Goal: Communication & Community: Share content

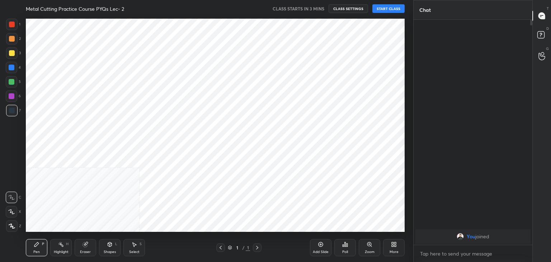
scroll to position [35657, 35489]
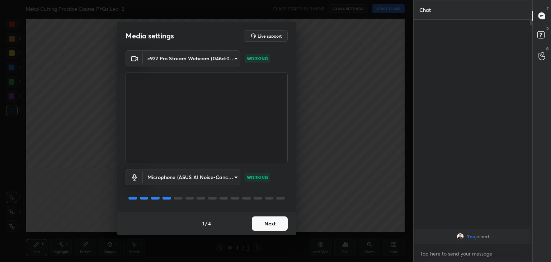
click at [269, 223] on button "Next" at bounding box center [270, 223] width 36 height 14
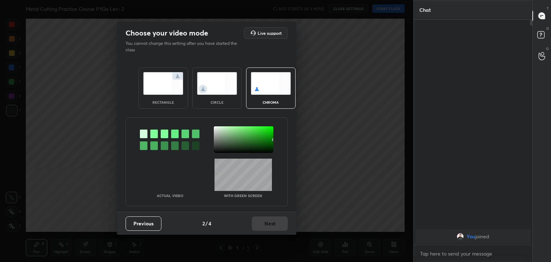
click at [154, 134] on div at bounding box center [154, 134] width 8 height 9
click at [215, 128] on div at bounding box center [244, 139] width 60 height 27
click at [263, 221] on button "Next" at bounding box center [270, 223] width 36 height 14
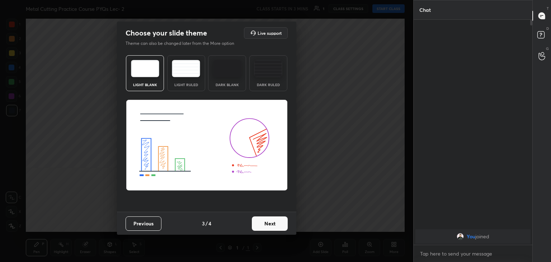
click at [271, 223] on button "Next" at bounding box center [270, 223] width 36 height 14
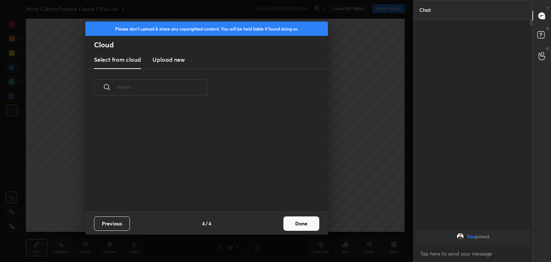
click at [291, 225] on button "Done" at bounding box center [301, 223] width 36 height 14
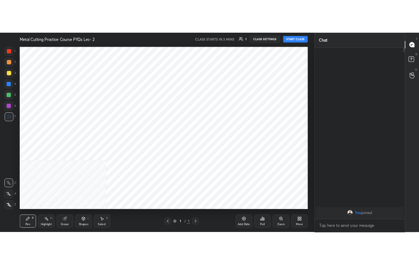
scroll to position [0, 0]
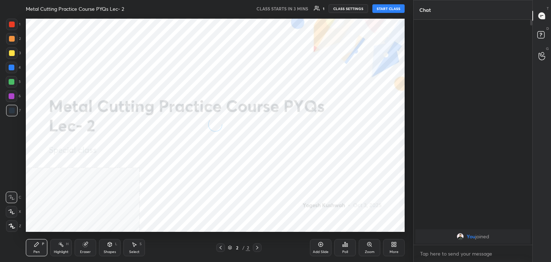
click at [7, 227] on div at bounding box center [11, 225] width 11 height 11
click at [393, 246] on icon at bounding box center [394, 244] width 6 height 6
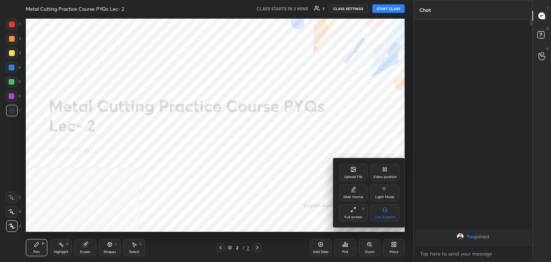
click at [386, 176] on div "Video position" at bounding box center [385, 177] width 24 height 4
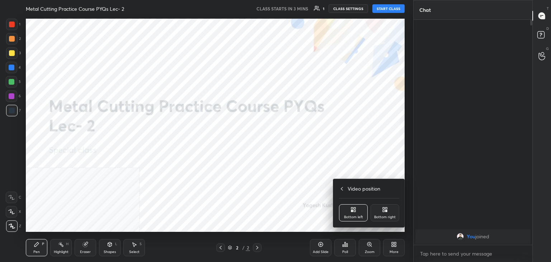
click at [390, 216] on div "Bottom right" at bounding box center [385, 217] width 22 height 4
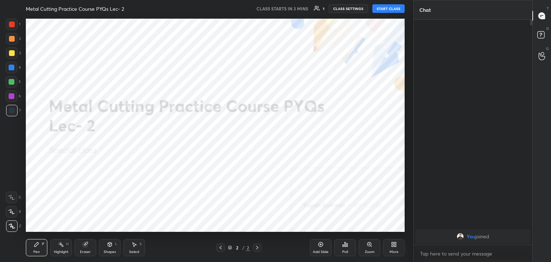
click at [110, 249] on div "Shapes L" at bounding box center [110, 247] width 22 height 17
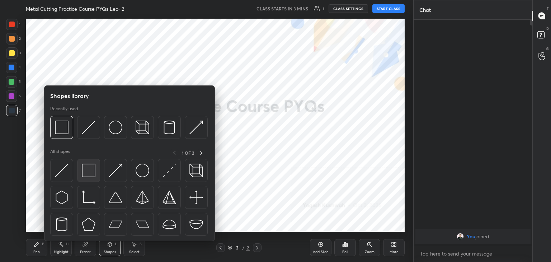
click at [83, 170] on img at bounding box center [89, 171] width 14 height 14
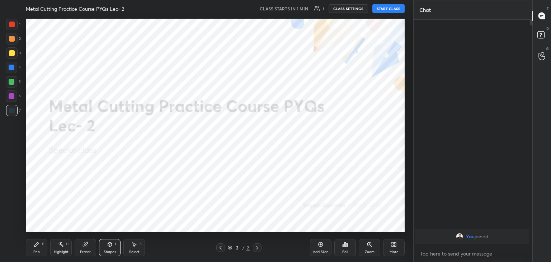
scroll to position [3, 2]
click at [395, 250] on div "More" at bounding box center [394, 252] width 9 height 4
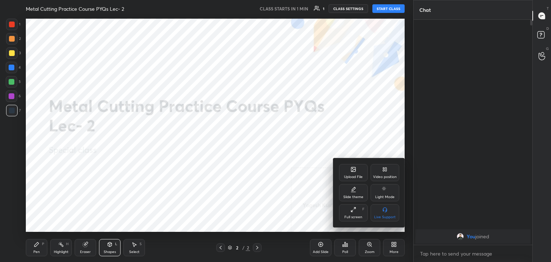
click at [454, 252] on div at bounding box center [275, 131] width 551 height 262
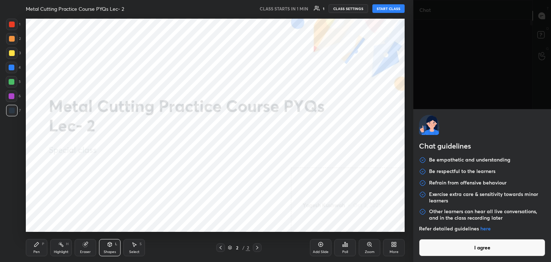
click at [454, 252] on body "1 2 3 4 5 6 7 C X Z C X Z E E Erase all H H Metal Cutting Practice Course PYQs …" at bounding box center [275, 131] width 551 height 262
click at [454, 252] on button "I agree" at bounding box center [482, 247] width 126 height 17
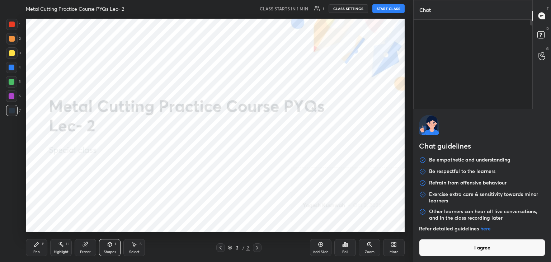
type textarea "x"
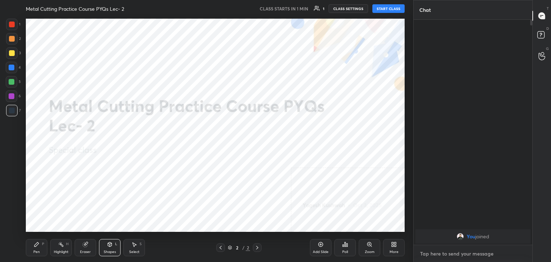
click at [454, 252] on textarea at bounding box center [472, 253] width 107 height 11
paste textarea "[URL][DOMAIN_NAME]"
type textarea "[URL][DOMAIN_NAME]"
type textarea "x"
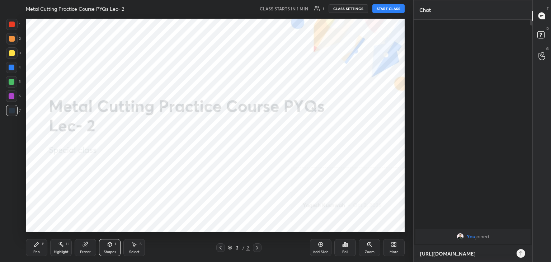
type textarea "[URL][DOMAIN_NAME]"
type textarea "x"
click at [524, 254] on div at bounding box center [521, 253] width 9 height 9
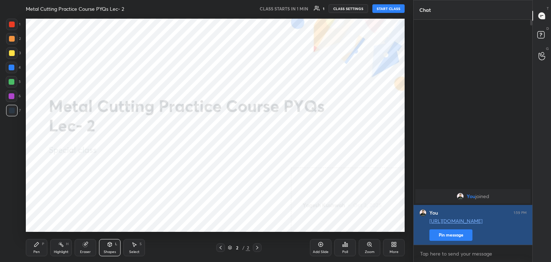
click at [448, 233] on button "Pin message" at bounding box center [450, 234] width 43 height 11
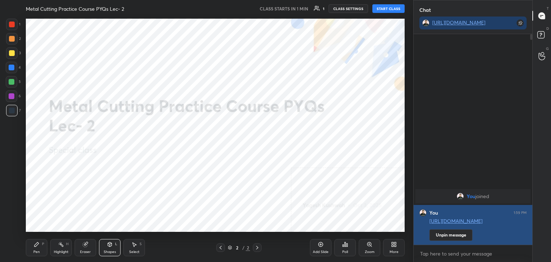
scroll to position [149, 117]
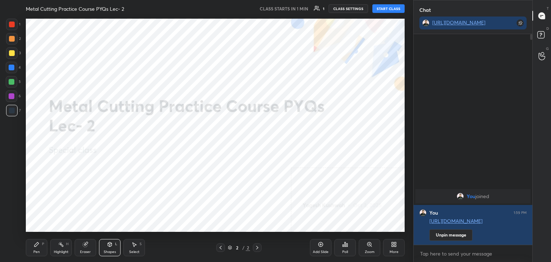
click at [387, 9] on button "START CLASS" at bounding box center [388, 8] width 32 height 9
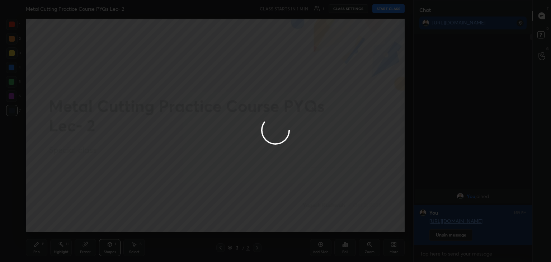
type textarea "x"
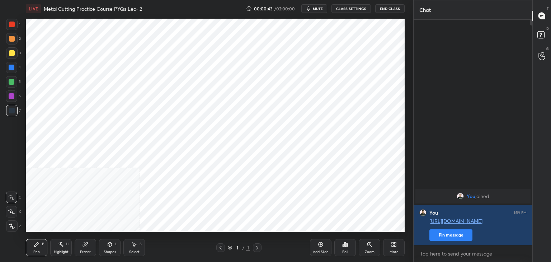
scroll to position [216, 385]
drag, startPoint x: 12, startPoint y: 227, endPoint x: 24, endPoint y: 218, distance: 14.8
click at [11, 227] on icon at bounding box center [12, 225] width 6 height 5
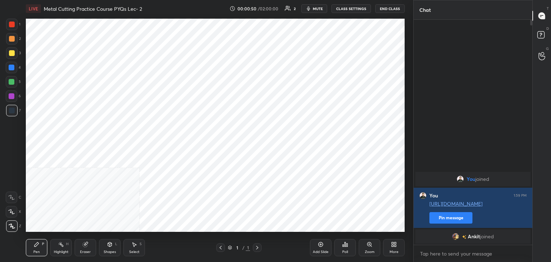
click at [108, 246] on icon at bounding box center [110, 244] width 4 height 4
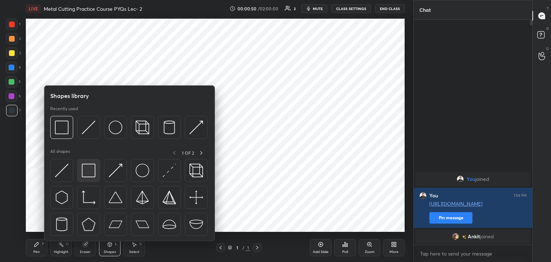
click at [92, 174] on img at bounding box center [89, 171] width 14 height 14
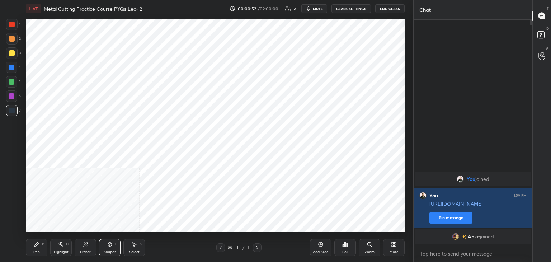
click at [395, 245] on icon at bounding box center [395, 246] width 2 height 2
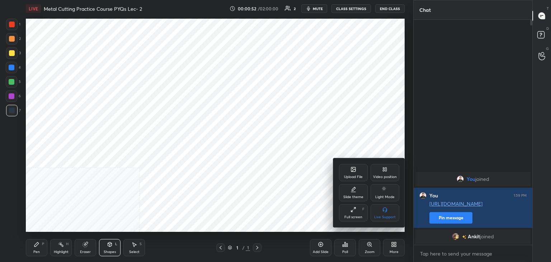
click at [385, 173] on div "Video position" at bounding box center [385, 172] width 29 height 17
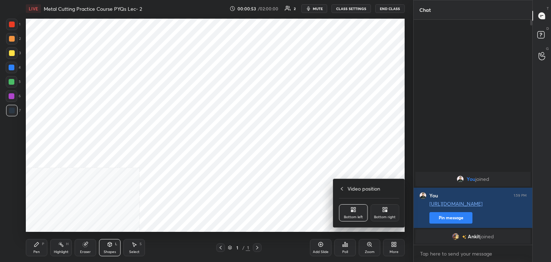
click at [382, 215] on div "Bottom right" at bounding box center [385, 212] width 29 height 17
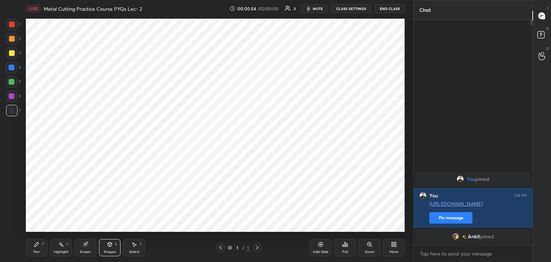
click at [109, 247] on icon at bounding box center [110, 244] width 6 height 6
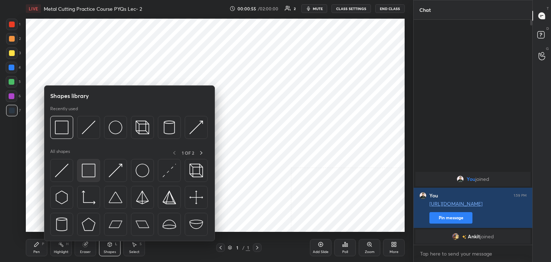
click at [87, 173] on img at bounding box center [89, 171] width 14 height 14
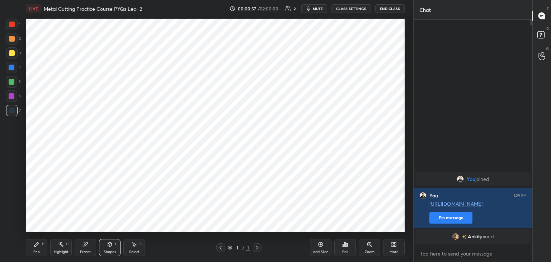
click at [397, 246] on div "More" at bounding box center [394, 247] width 22 height 17
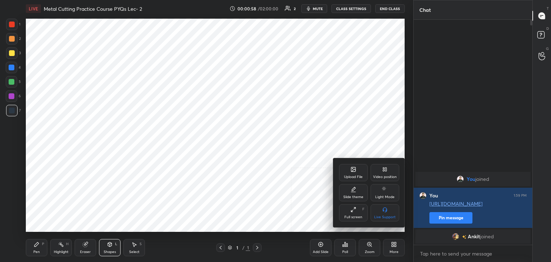
click at [353, 178] on div "Upload File" at bounding box center [353, 177] width 19 height 4
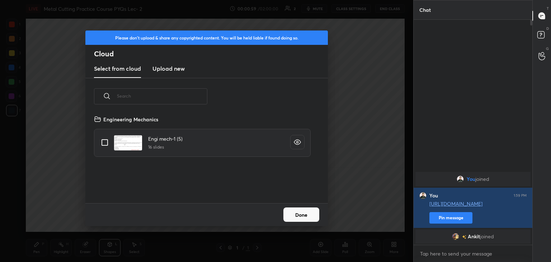
scroll to position [88, 230]
drag, startPoint x: 156, startPoint y: 67, endPoint x: 161, endPoint y: 77, distance: 11.1
click at [156, 67] on h3 "Upload new" at bounding box center [168, 68] width 32 height 9
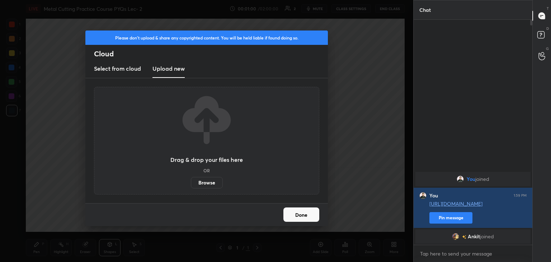
click at [208, 182] on label "Browse" at bounding box center [207, 182] width 32 height 11
click at [191, 182] on input "Browse" at bounding box center [191, 182] width 0 height 11
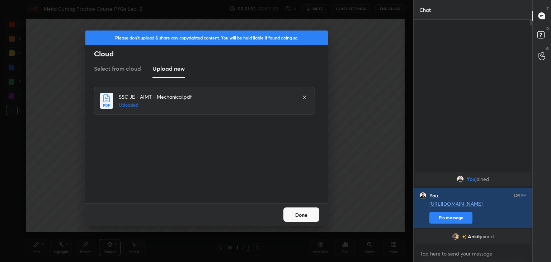
click at [303, 213] on button "Done" at bounding box center [301, 214] width 36 height 14
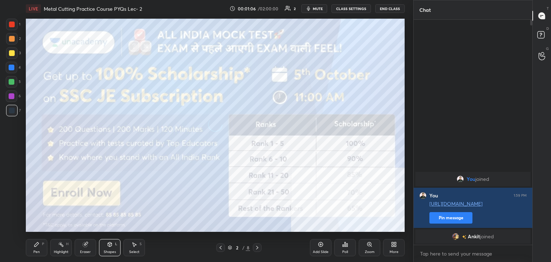
click at [106, 246] on div "Shapes L" at bounding box center [110, 247] width 22 height 17
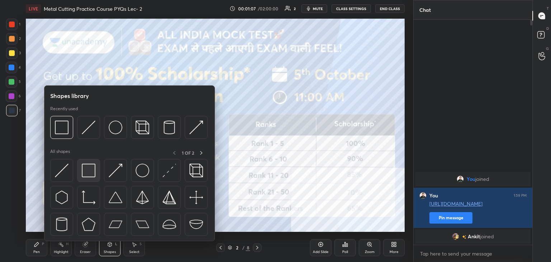
click at [88, 162] on div at bounding box center [88, 170] width 23 height 23
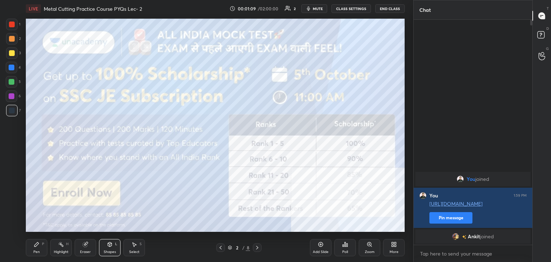
click at [13, 54] on div at bounding box center [12, 53] width 6 height 6
click at [255, 245] on icon at bounding box center [257, 248] width 6 height 6
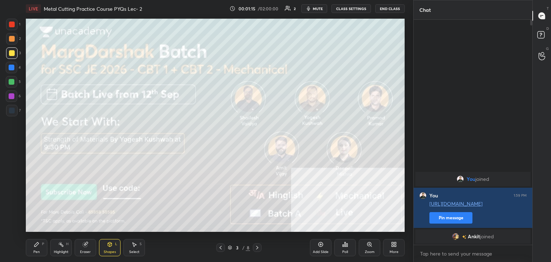
click at [256, 246] on icon at bounding box center [257, 248] width 6 height 6
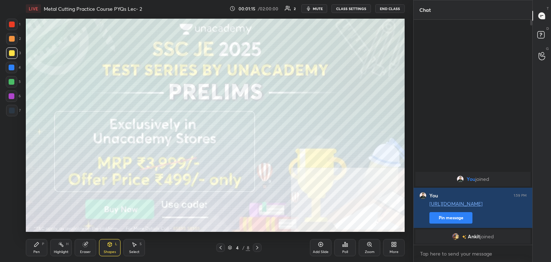
click at [256, 246] on icon at bounding box center [257, 248] width 2 height 4
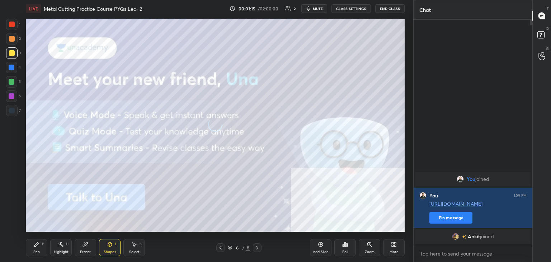
click at [256, 246] on icon at bounding box center [257, 248] width 2 height 4
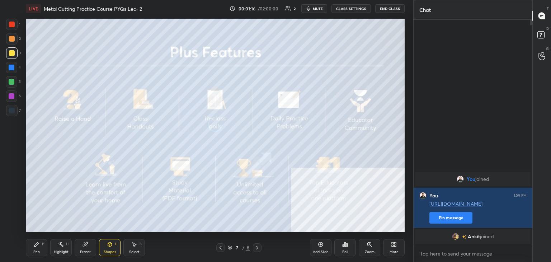
click at [256, 246] on icon at bounding box center [257, 248] width 2 height 4
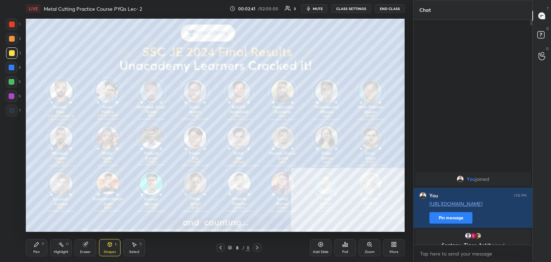
click at [60, 250] on div "Highlight" at bounding box center [61, 252] width 15 height 4
click at [256, 247] on icon at bounding box center [257, 248] width 6 height 6
click at [255, 246] on icon at bounding box center [257, 248] width 6 height 6
click at [255, 245] on icon at bounding box center [257, 248] width 6 height 6
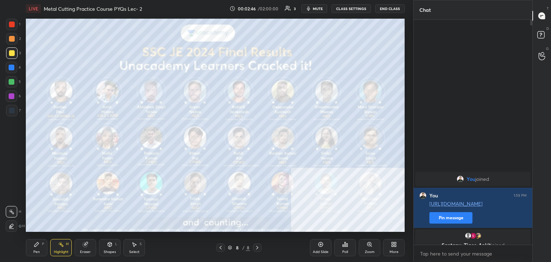
drag, startPoint x: 257, startPoint y: 245, endPoint x: 258, endPoint y: 240, distance: 5.2
click at [257, 245] on icon at bounding box center [257, 248] width 6 height 6
click at [392, 245] on icon at bounding box center [394, 244] width 6 height 6
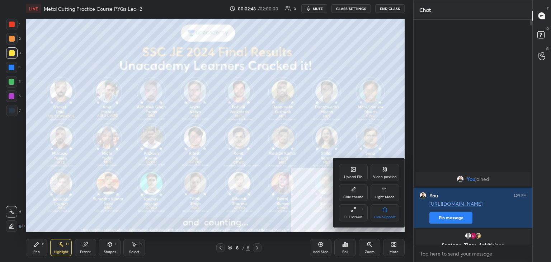
click at [351, 171] on icon at bounding box center [353, 169] width 4 height 4
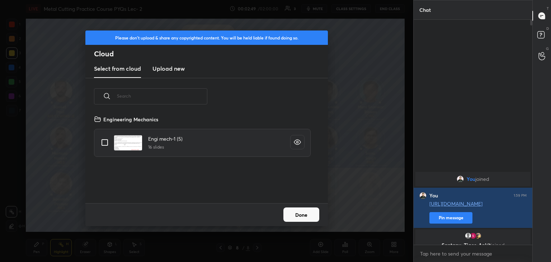
drag, startPoint x: 161, startPoint y: 70, endPoint x: 158, endPoint y: 76, distance: 7.3
click at [161, 70] on h3 "Upload new" at bounding box center [168, 68] width 32 height 9
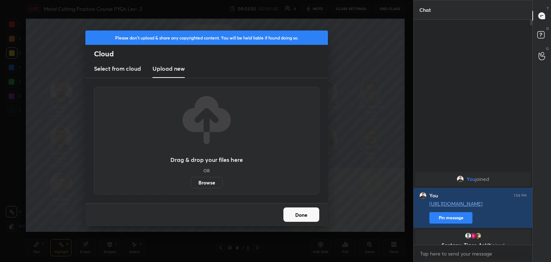
click at [205, 185] on label "Browse" at bounding box center [207, 182] width 32 height 11
click at [191, 185] on input "Browse" at bounding box center [191, 182] width 0 height 11
click at [306, 213] on button "Done" at bounding box center [301, 214] width 36 height 14
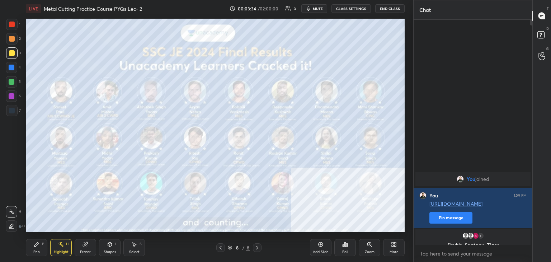
click at [64, 245] on div "Highlight H" at bounding box center [61, 247] width 22 height 17
click at [394, 242] on icon at bounding box center [394, 244] width 6 height 6
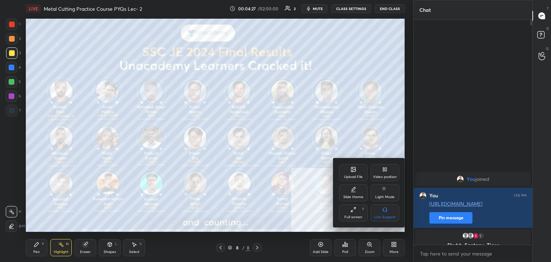
click at [346, 172] on div "Upload File" at bounding box center [353, 172] width 29 height 17
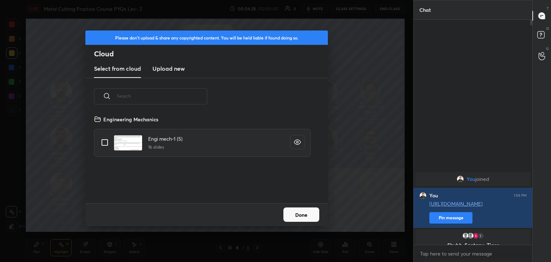
drag, startPoint x: 165, startPoint y: 68, endPoint x: 169, endPoint y: 75, distance: 7.9
click at [165, 67] on h3 "Upload new" at bounding box center [168, 68] width 32 height 9
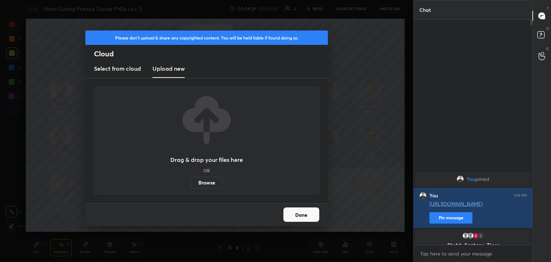
click at [204, 183] on label "Browse" at bounding box center [207, 182] width 32 height 11
click at [191, 183] on input "Browse" at bounding box center [191, 182] width 0 height 11
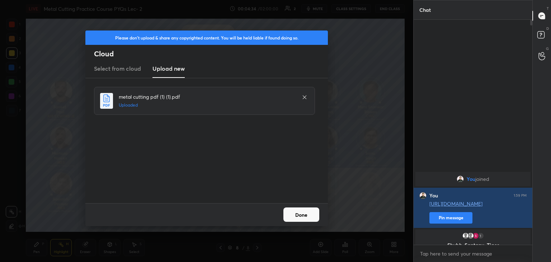
drag, startPoint x: 302, startPoint y: 214, endPoint x: 284, endPoint y: 213, distance: 18.3
click at [303, 214] on button "Done" at bounding box center [301, 214] width 36 height 14
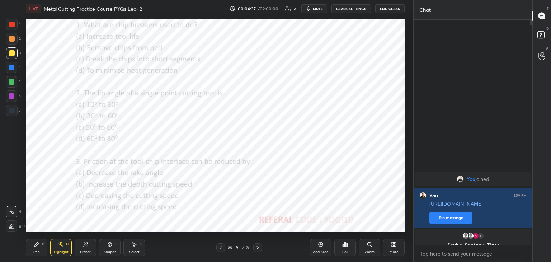
drag, startPoint x: 229, startPoint y: 247, endPoint x: 237, endPoint y: 232, distance: 16.7
click at [229, 247] on icon at bounding box center [230, 247] width 4 height 4
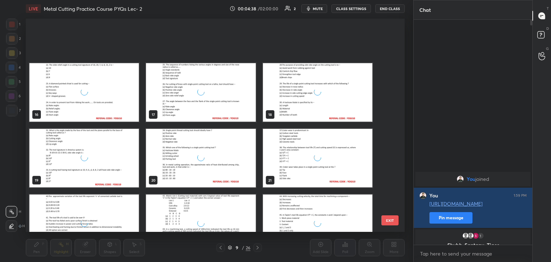
scroll to position [377, 0]
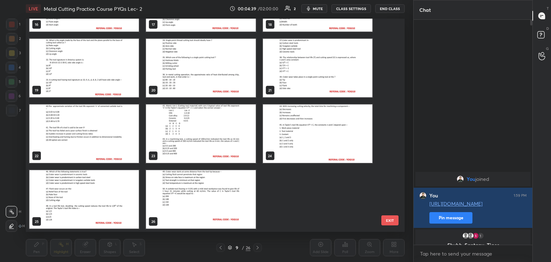
drag, startPoint x: 214, startPoint y: 206, endPoint x: 233, endPoint y: 206, distance: 19.0
click at [214, 206] on img "grid" at bounding box center [200, 199] width 109 height 58
click at [234, 211] on img "grid" at bounding box center [200, 199] width 109 height 58
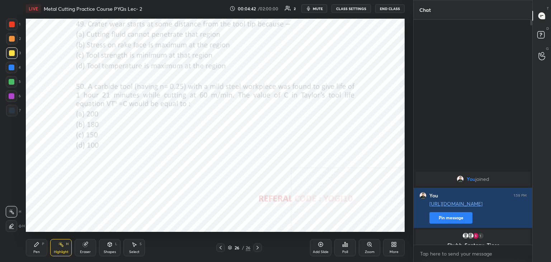
click at [396, 244] on icon at bounding box center [394, 244] width 6 height 6
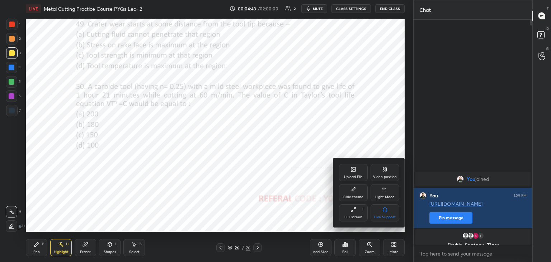
click at [356, 176] on div "Upload File" at bounding box center [353, 177] width 19 height 4
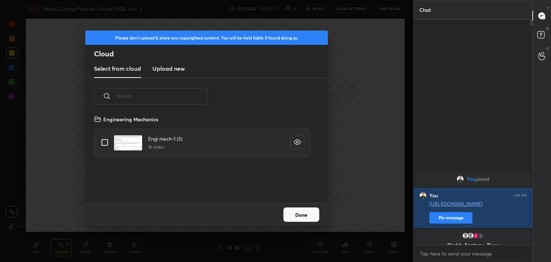
scroll to position [88, 230]
drag, startPoint x: 164, startPoint y: 67, endPoint x: 166, endPoint y: 71, distance: 5.5
click at [164, 67] on h3 "Upload new" at bounding box center [168, 68] width 32 height 9
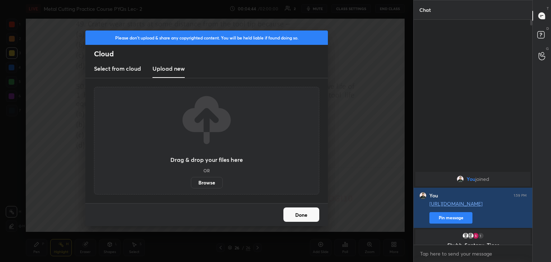
click at [205, 182] on label "Browse" at bounding box center [207, 182] width 32 height 11
click at [191, 182] on input "Browse" at bounding box center [191, 182] width 0 height 11
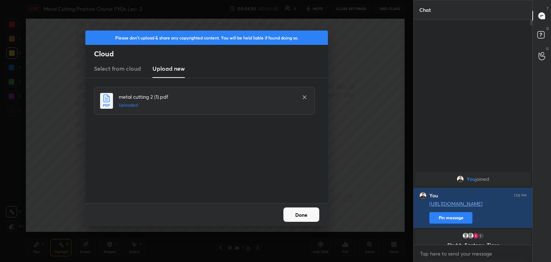
click at [293, 214] on button "Done" at bounding box center [301, 214] width 36 height 14
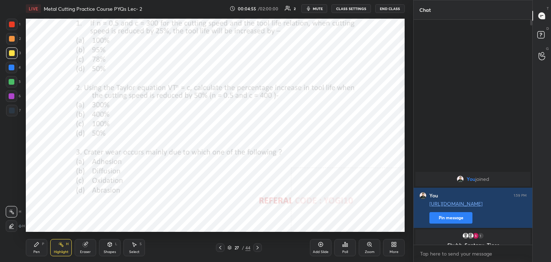
click at [218, 248] on div at bounding box center [220, 247] width 9 height 9
click at [220, 247] on icon at bounding box center [220, 248] width 2 height 4
click at [219, 248] on icon at bounding box center [220, 248] width 6 height 6
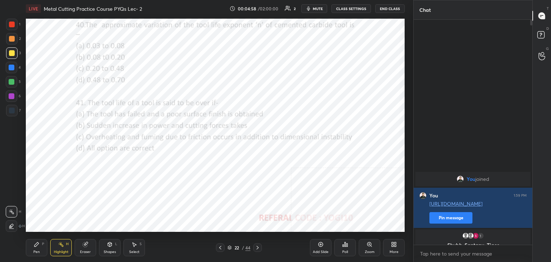
click at [219, 248] on icon at bounding box center [220, 248] width 6 height 6
click at [257, 247] on icon at bounding box center [258, 248] width 6 height 6
click at [257, 246] on icon at bounding box center [258, 248] width 6 height 6
click at [218, 250] on icon at bounding box center [220, 248] width 6 height 6
click at [221, 248] on icon at bounding box center [220, 248] width 6 height 6
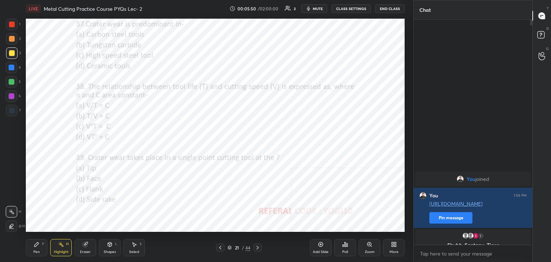
click at [257, 246] on icon at bounding box center [257, 248] width 2 height 4
click at [257, 246] on icon at bounding box center [258, 248] width 6 height 6
click at [256, 246] on icon at bounding box center [258, 248] width 6 height 6
click at [221, 250] on icon at bounding box center [220, 248] width 6 height 6
click at [13, 23] on div at bounding box center [12, 25] width 6 height 6
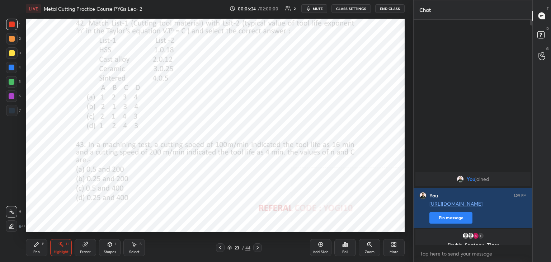
click at [112, 250] on div "Shapes" at bounding box center [110, 252] width 12 height 4
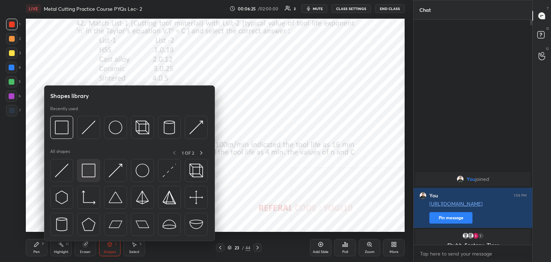
click at [91, 164] on img at bounding box center [89, 171] width 14 height 14
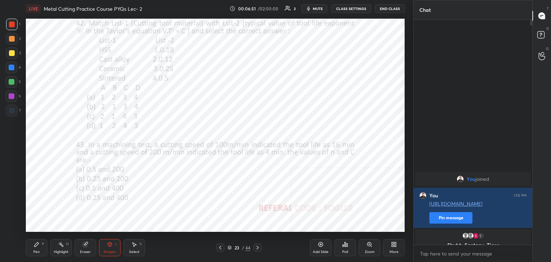
click at [7, 95] on div at bounding box center [11, 95] width 11 height 11
drag, startPoint x: 61, startPoint y: 248, endPoint x: 65, endPoint y: 240, distance: 9.1
click at [61, 248] on div "Highlight H" at bounding box center [61, 247] width 22 height 17
click at [344, 248] on div "Poll" at bounding box center [345, 247] width 22 height 17
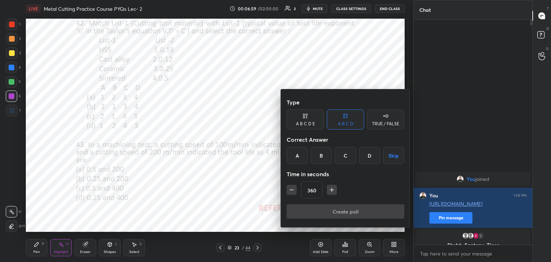
click at [348, 155] on div "C" at bounding box center [345, 155] width 21 height 17
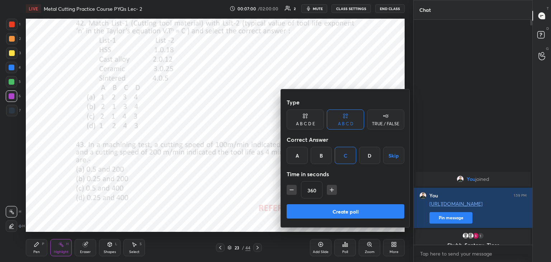
click at [296, 190] on button "button" at bounding box center [292, 190] width 10 height 10
click at [294, 190] on button "button" at bounding box center [292, 190] width 10 height 10
click at [295, 190] on icon "button" at bounding box center [291, 189] width 7 height 7
click at [294, 190] on icon "button" at bounding box center [291, 189] width 7 height 7
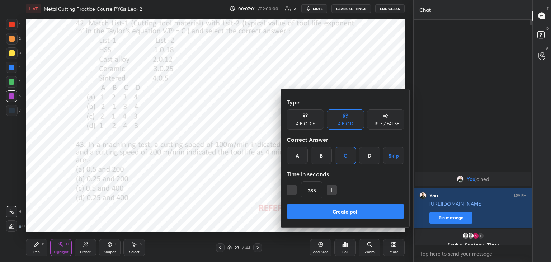
click at [295, 190] on icon "button" at bounding box center [291, 189] width 7 height 7
click at [294, 190] on icon "button" at bounding box center [291, 189] width 7 height 7
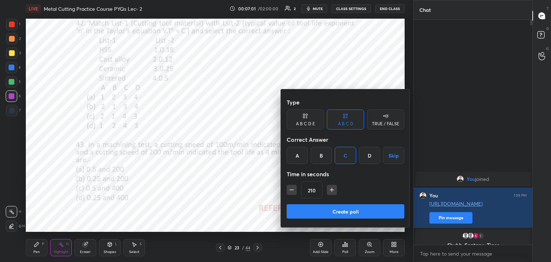
click at [294, 190] on icon "button" at bounding box center [291, 189] width 7 height 7
click at [295, 190] on icon "button" at bounding box center [291, 189] width 7 height 7
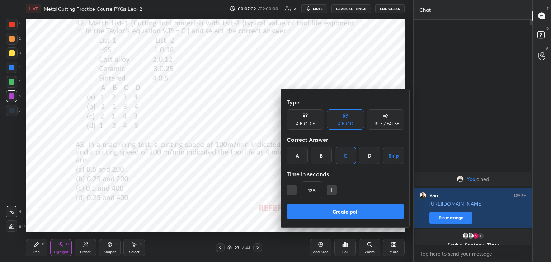
click at [294, 190] on icon "button" at bounding box center [291, 189] width 7 height 7
click at [295, 190] on icon "button" at bounding box center [291, 189] width 7 height 7
click at [295, 191] on icon "button" at bounding box center [291, 189] width 7 height 7
click at [294, 191] on icon "button" at bounding box center [291, 189] width 7 height 7
click at [295, 192] on icon "button" at bounding box center [291, 189] width 7 height 7
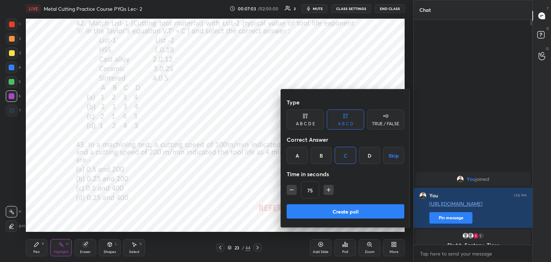
type input "60"
click at [323, 208] on button "Create poll" at bounding box center [346, 211] width 118 height 14
click at [324, 208] on div "Create poll" at bounding box center [346, 212] width 118 height 17
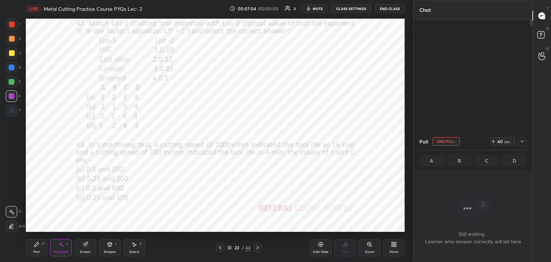
scroll to position [0, 0]
drag, startPoint x: 13, startPoint y: 25, endPoint x: 13, endPoint y: 28, distance: 3.6
click at [13, 25] on div at bounding box center [12, 25] width 6 height 6
drag, startPoint x: 13, startPoint y: 95, endPoint x: 17, endPoint y: 73, distance: 22.3
click at [13, 95] on div at bounding box center [12, 96] width 6 height 6
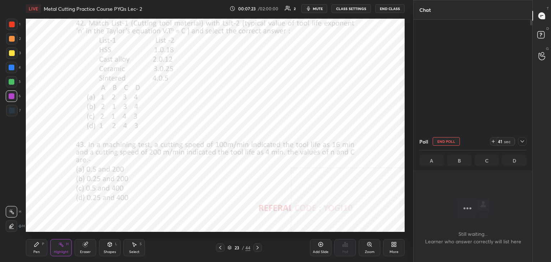
drag, startPoint x: 12, startPoint y: 42, endPoint x: 13, endPoint y: 48, distance: 6.5
click at [12, 41] on div at bounding box center [11, 38] width 11 height 11
drag, startPoint x: 118, startPoint y: 249, endPoint x: 109, endPoint y: 246, distance: 9.1
click at [116, 249] on div "Shapes L" at bounding box center [110, 247] width 22 height 17
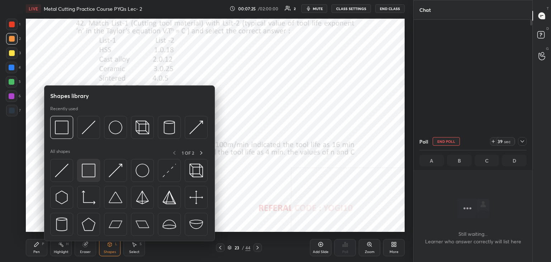
click at [96, 171] on div at bounding box center [88, 170] width 23 height 23
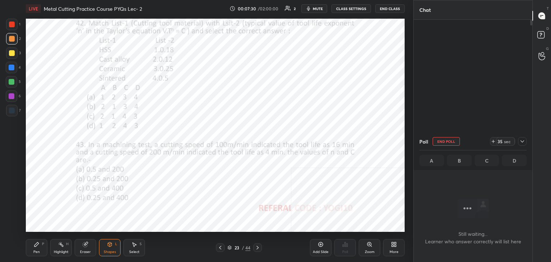
click at [102, 246] on div "Shapes L" at bounding box center [110, 247] width 22 height 17
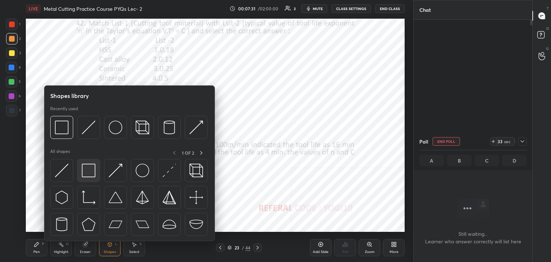
click at [86, 164] on img at bounding box center [89, 171] width 14 height 14
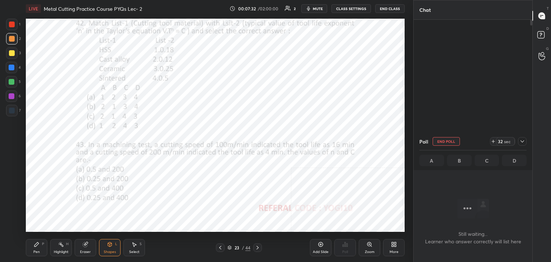
click at [12, 66] on div at bounding box center [12, 68] width 6 height 6
click at [37, 248] on div "Pen P" at bounding box center [37, 247] width 22 height 17
click at [13, 38] on div at bounding box center [12, 39] width 6 height 6
click at [520, 142] on icon at bounding box center [522, 141] width 6 height 6
type textarea "x"
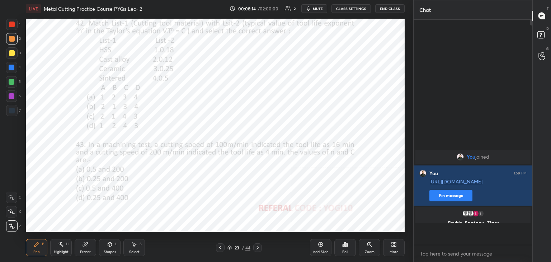
scroll to position [164, 117]
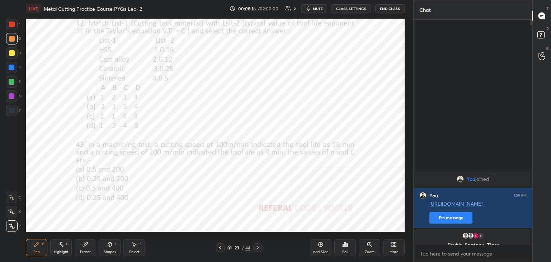
click at [12, 77] on div at bounding box center [11, 81] width 11 height 11
click at [110, 249] on div "Shapes L" at bounding box center [110, 247] width 22 height 17
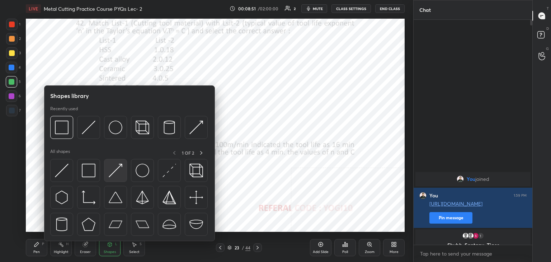
click at [112, 170] on img at bounding box center [116, 171] width 14 height 14
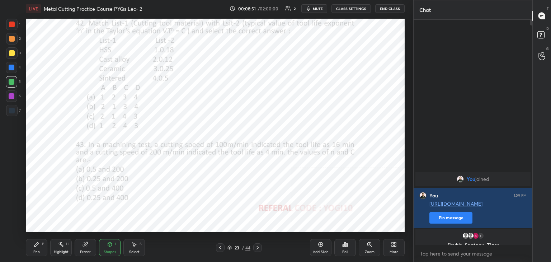
click at [15, 96] on div at bounding box center [11, 95] width 11 height 11
click at [12, 80] on div at bounding box center [12, 82] width 6 height 6
click at [14, 35] on div at bounding box center [11, 38] width 11 height 11
drag, startPoint x: 57, startPoint y: 246, endPoint x: 57, endPoint y: 240, distance: 6.5
click at [57, 247] on div "Highlight H" at bounding box center [61, 247] width 22 height 17
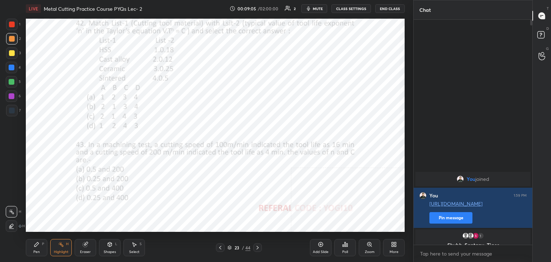
click at [39, 244] on icon at bounding box center [37, 244] width 6 height 6
drag, startPoint x: 59, startPoint y: 246, endPoint x: 65, endPoint y: 235, distance: 12.4
click at [59, 245] on icon at bounding box center [61, 244] width 6 height 6
click at [119, 248] on div "Pen P Highlight H Eraser Shapes L Select S" at bounding box center [97, 247] width 142 height 17
drag, startPoint x: 103, startPoint y: 247, endPoint x: 102, endPoint y: 241, distance: 5.9
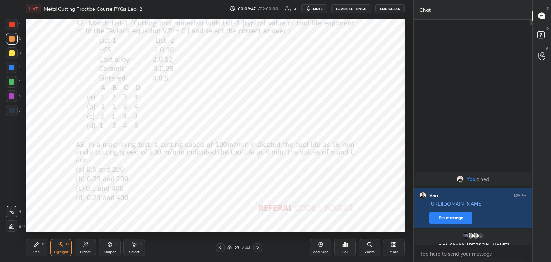
click at [103, 246] on div "Shapes L" at bounding box center [110, 247] width 22 height 17
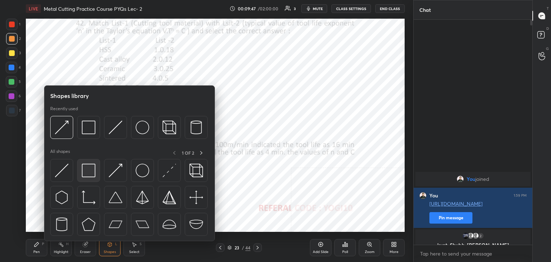
click at [80, 167] on div at bounding box center [88, 170] width 23 height 23
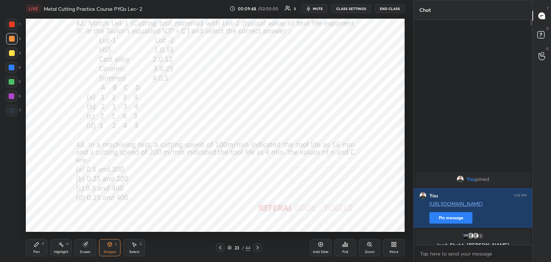
click at [12, 94] on div at bounding box center [12, 96] width 6 height 6
drag, startPoint x: 88, startPoint y: 245, endPoint x: 86, endPoint y: 233, distance: 12.8
click at [88, 246] on div "Eraser" at bounding box center [86, 247] width 22 height 17
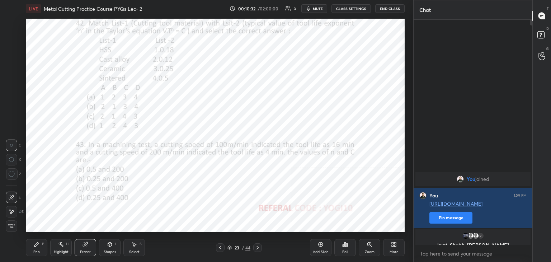
drag, startPoint x: 116, startPoint y: 250, endPoint x: 111, endPoint y: 241, distance: 10.1
click at [116, 250] on div "Shapes L" at bounding box center [110, 247] width 22 height 17
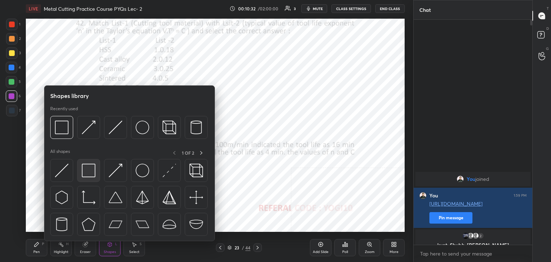
click at [93, 172] on img at bounding box center [89, 171] width 14 height 14
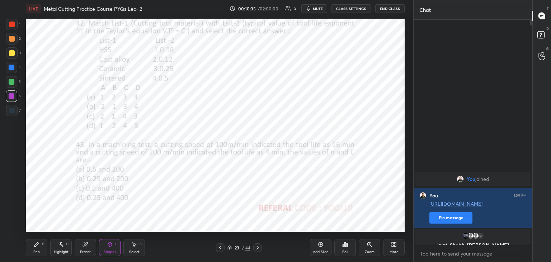
click at [13, 25] on div at bounding box center [12, 25] width 6 height 6
click at [347, 249] on div "Poll" at bounding box center [345, 247] width 22 height 17
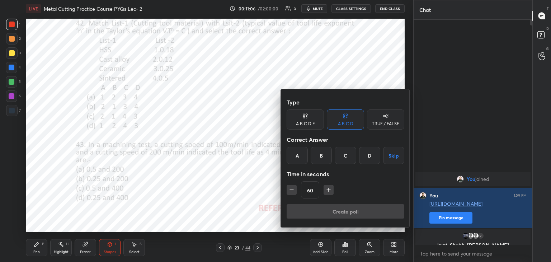
click at [328, 189] on icon "button" at bounding box center [328, 189] width 7 height 7
click at [329, 188] on icon "button" at bounding box center [329, 190] width 0 height 4
type input "90"
click at [347, 156] on div "C" at bounding box center [345, 155] width 21 height 17
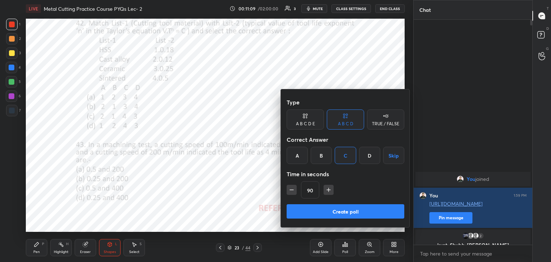
drag, startPoint x: 333, startPoint y: 211, endPoint x: 327, endPoint y: 204, distance: 8.6
click at [332, 210] on button "Create poll" at bounding box center [346, 211] width 118 height 14
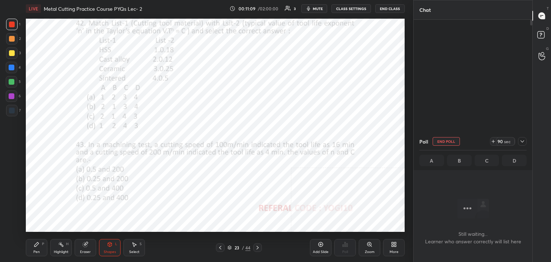
scroll to position [126, 117]
drag, startPoint x: 522, startPoint y: 141, endPoint x: 517, endPoint y: 155, distance: 14.5
click at [522, 141] on icon at bounding box center [522, 141] width 6 height 6
type textarea "x"
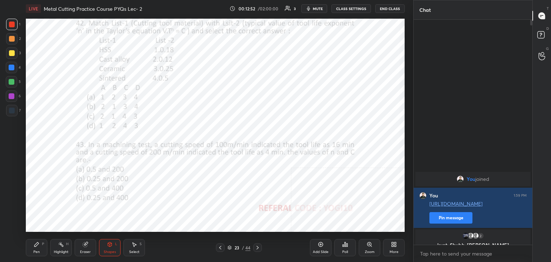
scroll to position [3, 2]
click at [34, 243] on icon at bounding box center [37, 244] width 6 height 6
click at [12, 38] on div at bounding box center [12, 39] width 6 height 6
click at [13, 81] on div at bounding box center [12, 82] width 6 height 6
drag, startPoint x: 12, startPoint y: 98, endPoint x: 10, endPoint y: 105, distance: 6.7
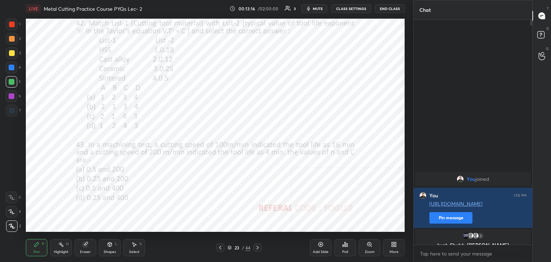
click at [12, 98] on div at bounding box center [12, 96] width 6 height 6
click at [107, 246] on icon at bounding box center [110, 244] width 6 height 6
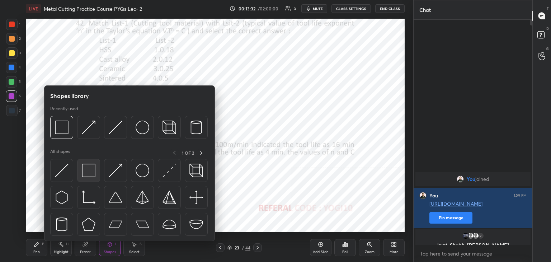
click at [87, 173] on img at bounding box center [89, 171] width 14 height 14
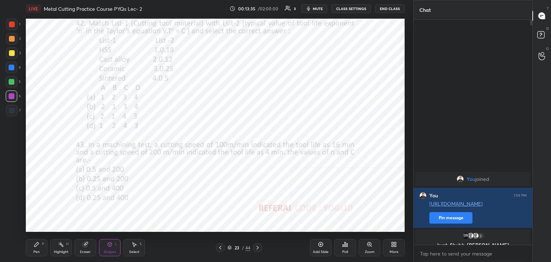
click at [11, 81] on div at bounding box center [12, 82] width 6 height 6
click at [36, 247] on icon at bounding box center [37, 244] width 6 height 6
click at [10, 42] on div at bounding box center [11, 38] width 11 height 11
click at [11, 96] on div at bounding box center [12, 96] width 6 height 6
click at [369, 248] on div "Zoom" at bounding box center [370, 247] width 22 height 17
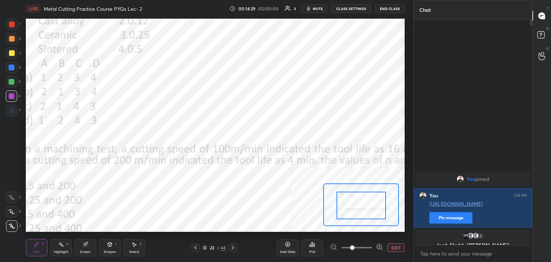
drag, startPoint x: 366, startPoint y: 214, endPoint x: 365, endPoint y: 229, distance: 14.8
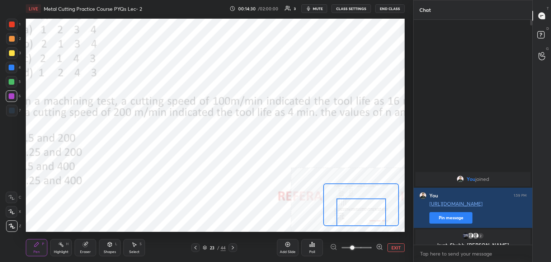
drag, startPoint x: 365, startPoint y: 215, endPoint x: 367, endPoint y: 224, distance: 9.9
click at [366, 228] on div "LIVE Metal Cutting Practice Course PYQs Lec- 2 00:14:30 / 02:00:00 3 mute CLASS…" at bounding box center [215, 131] width 385 height 262
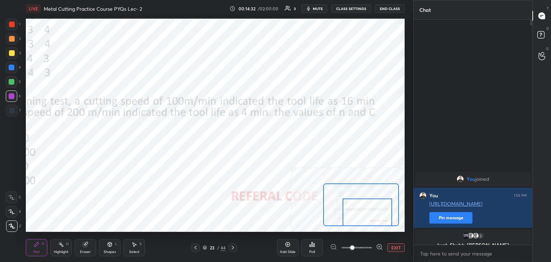
drag, startPoint x: 370, startPoint y: 221, endPoint x: 347, endPoint y: 217, distance: 22.8
click at [370, 224] on div at bounding box center [368, 212] width 50 height 28
drag, startPoint x: 12, startPoint y: 38, endPoint x: 9, endPoint y: 50, distance: 12.5
click at [11, 38] on div at bounding box center [12, 39] width 6 height 6
drag, startPoint x: 130, startPoint y: 249, endPoint x: 128, endPoint y: 237, distance: 11.6
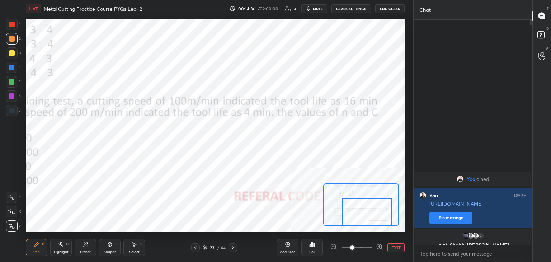
click at [129, 249] on div "Select S" at bounding box center [134, 247] width 22 height 17
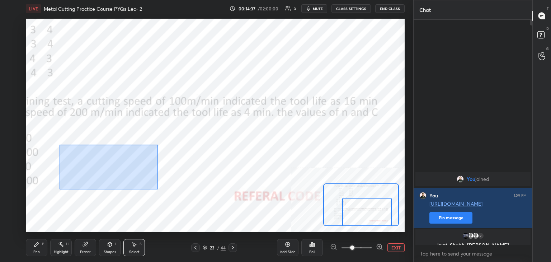
drag, startPoint x: 60, startPoint y: 144, endPoint x: 160, endPoint y: 187, distance: 109.6
click at [161, 191] on div "0 ° Undo Copy Duplicate Duplicate to new slide Delete" at bounding box center [169, 72] width 568 height 320
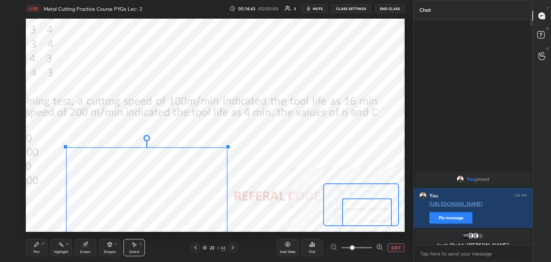
drag, startPoint x: 149, startPoint y: 184, endPoint x: 104, endPoint y: 143, distance: 61.4
click at [107, 147] on div "0 ° Undo Copy Duplicate Duplicate to new slide Delete" at bounding box center [169, 72] width 568 height 320
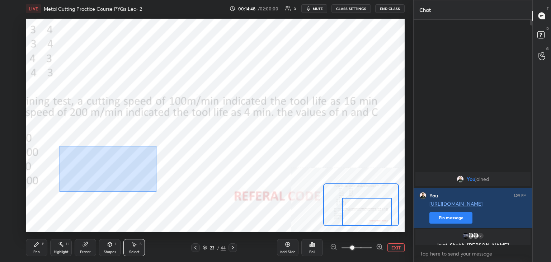
drag, startPoint x: 59, startPoint y: 146, endPoint x: 156, endPoint y: 190, distance: 106.4
click at [156, 191] on div "0 ° Undo Copy Duplicate Duplicate to new slide Delete" at bounding box center [169, 72] width 568 height 320
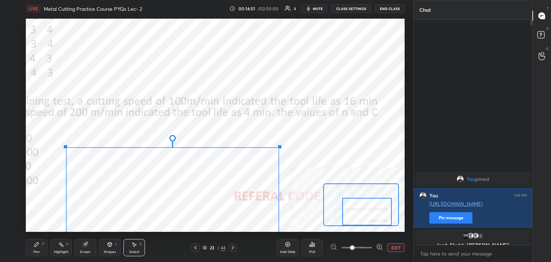
click at [147, 183] on div "0 ° Undo Copy Duplicate Duplicate to new slide Delete" at bounding box center [169, 72] width 568 height 320
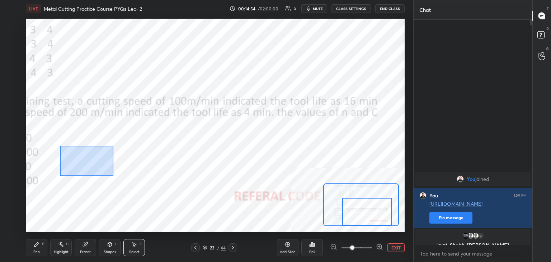
drag, startPoint x: 74, startPoint y: 157, endPoint x: 147, endPoint y: 185, distance: 77.8
click at [147, 184] on div "0 ° Undo Copy Duplicate Duplicate to new slide Delete" at bounding box center [169, 72] width 568 height 320
drag, startPoint x: 66, startPoint y: 148, endPoint x: 69, endPoint y: 151, distance: 4.3
click at [69, 151] on div "0 ° Undo Copy Duplicate Duplicate to new slide Delete" at bounding box center [169, 72] width 568 height 320
click at [39, 244] on div "Pen P" at bounding box center [37, 247] width 22 height 17
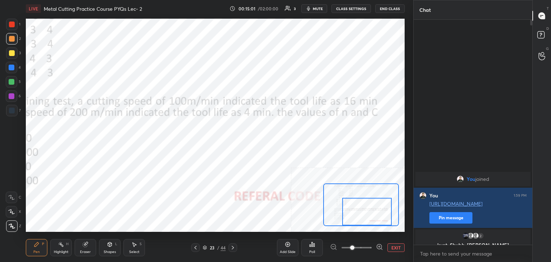
click at [12, 82] on div at bounding box center [12, 82] width 6 height 6
drag, startPoint x: 61, startPoint y: 246, endPoint x: 74, endPoint y: 239, distance: 14.8
click at [62, 245] on rect at bounding box center [62, 245] width 4 height 4
click at [109, 246] on icon at bounding box center [110, 244] width 4 height 4
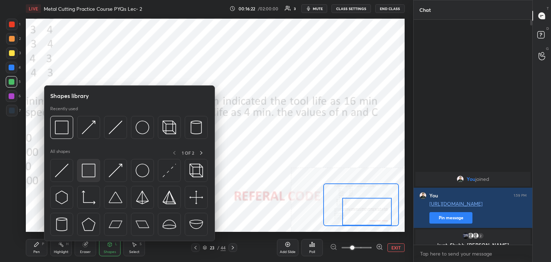
click at [85, 172] on img at bounding box center [89, 171] width 14 height 14
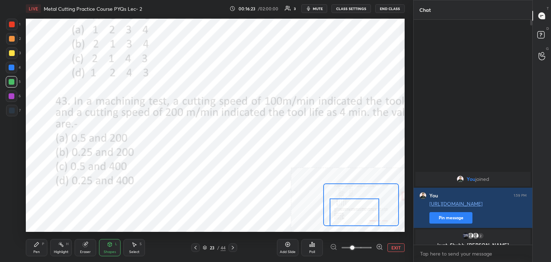
drag, startPoint x: 339, startPoint y: 214, endPoint x: 333, endPoint y: 213, distance: 6.6
click at [334, 215] on div at bounding box center [355, 212] width 50 height 28
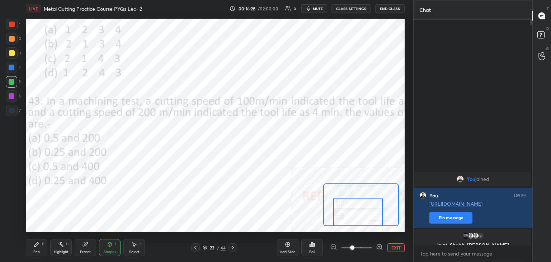
drag, startPoint x: 359, startPoint y: 217, endPoint x: 342, endPoint y: 210, distance: 19.5
click at [364, 220] on div at bounding box center [358, 212] width 50 height 28
drag, startPoint x: 342, startPoint y: 213, endPoint x: 333, endPoint y: 213, distance: 9.4
click at [338, 216] on div at bounding box center [354, 212] width 50 height 28
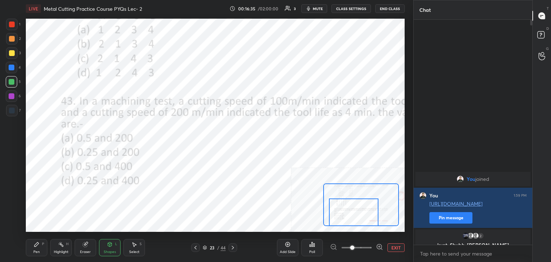
drag, startPoint x: 7, startPoint y: 94, endPoint x: 22, endPoint y: 107, distance: 20.6
click at [7, 94] on div at bounding box center [11, 95] width 11 height 11
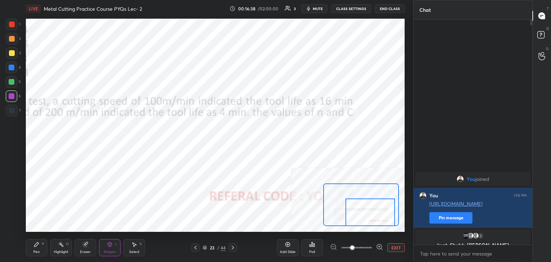
drag, startPoint x: 376, startPoint y: 214, endPoint x: 354, endPoint y: 199, distance: 26.2
click at [389, 219] on div at bounding box center [370, 212] width 50 height 28
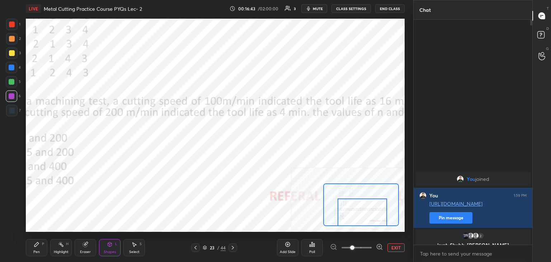
drag, startPoint x: 346, startPoint y: 213, endPoint x: 337, endPoint y: 214, distance: 9.0
click at [339, 215] on div at bounding box center [363, 212] width 50 height 28
drag, startPoint x: 234, startPoint y: 246, endPoint x: 226, endPoint y: 243, distance: 7.9
click at [233, 246] on icon at bounding box center [233, 248] width 6 height 6
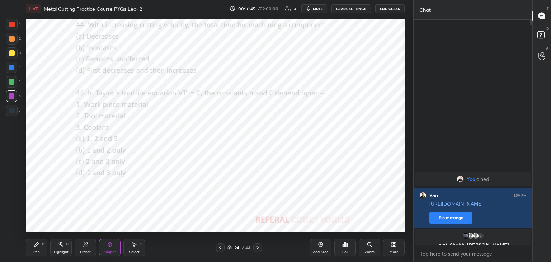
drag, startPoint x: 11, startPoint y: 23, endPoint x: 11, endPoint y: 37, distance: 14.0
click at [11, 23] on div at bounding box center [12, 25] width 6 height 6
click at [345, 248] on div "Poll" at bounding box center [345, 247] width 22 height 17
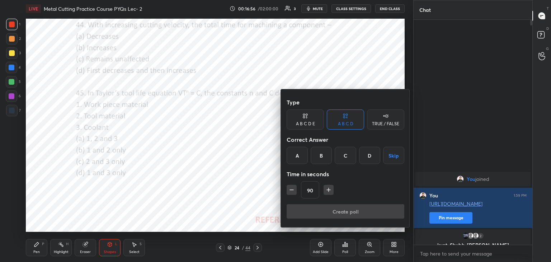
drag, startPoint x: 371, startPoint y: 152, endPoint x: 350, endPoint y: 161, distance: 21.7
click at [370, 153] on div "D" at bounding box center [369, 155] width 21 height 17
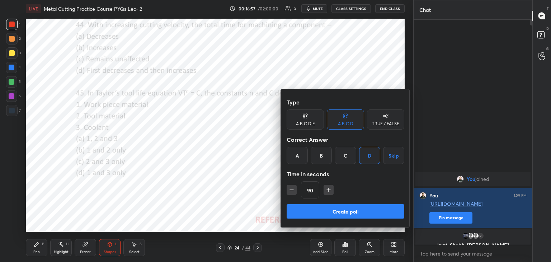
click at [291, 192] on icon "button" at bounding box center [291, 189] width 7 height 7
click at [290, 191] on icon "button" at bounding box center [291, 189] width 7 height 7
click at [291, 192] on icon "button" at bounding box center [291, 189] width 7 height 7
type input "30"
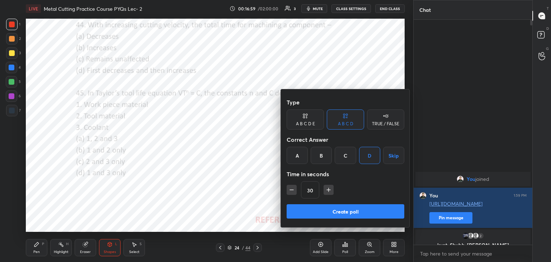
click at [310, 208] on button "Create poll" at bounding box center [346, 211] width 118 height 14
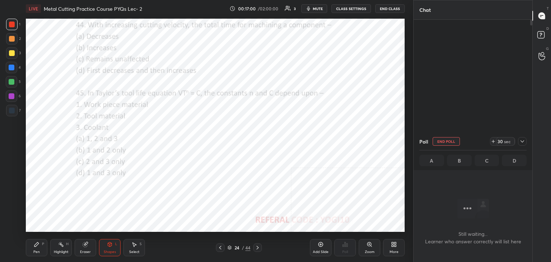
drag, startPoint x: 13, startPoint y: 95, endPoint x: 14, endPoint y: 105, distance: 10.1
click at [13, 95] on div at bounding box center [12, 96] width 6 height 6
click at [64, 243] on div "Highlight H" at bounding box center [61, 247] width 22 height 17
click at [108, 244] on icon at bounding box center [110, 244] width 4 height 4
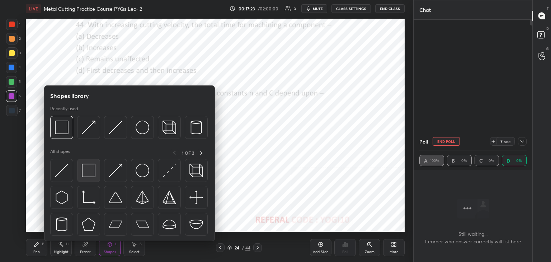
click at [89, 170] on img at bounding box center [89, 171] width 14 height 14
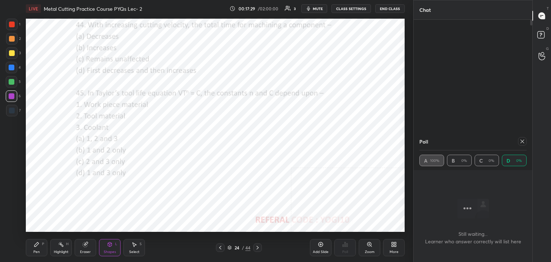
click at [523, 144] on icon at bounding box center [522, 141] width 6 height 6
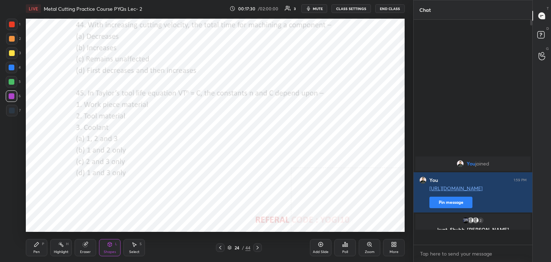
scroll to position [164, 117]
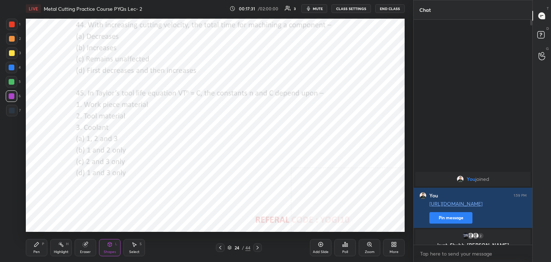
drag, startPoint x: 58, startPoint y: 243, endPoint x: 60, endPoint y: 236, distance: 7.0
click at [57, 243] on div "Highlight H" at bounding box center [61, 247] width 22 height 17
click at [87, 245] on icon at bounding box center [86, 244] width 6 height 6
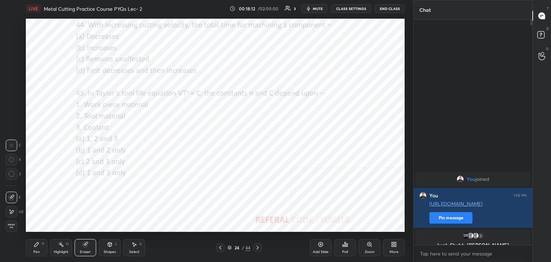
click at [112, 250] on div "Shapes" at bounding box center [110, 252] width 12 height 4
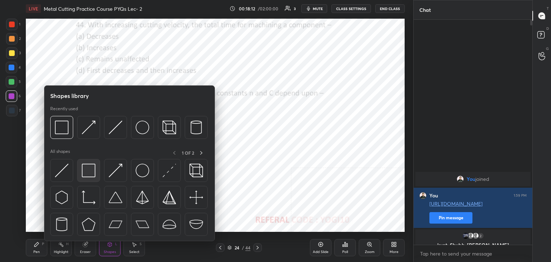
click at [89, 174] on img at bounding box center [89, 171] width 14 height 14
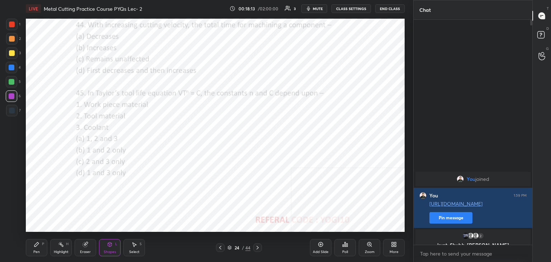
click at [12, 23] on div at bounding box center [12, 25] width 6 height 6
click at [58, 247] on icon at bounding box center [61, 244] width 6 height 6
drag, startPoint x: 108, startPoint y: 248, endPoint x: 106, endPoint y: 243, distance: 5.2
click at [107, 248] on div "Shapes L" at bounding box center [110, 247] width 22 height 17
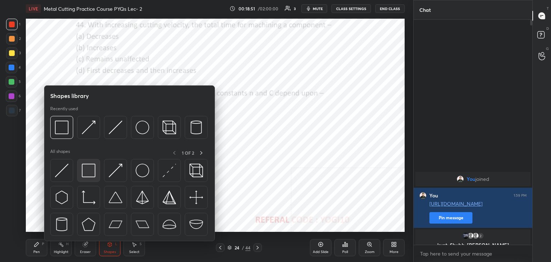
click at [89, 171] on img at bounding box center [89, 171] width 14 height 14
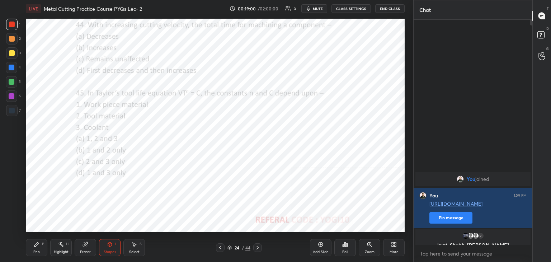
click at [345, 250] on div "Poll" at bounding box center [345, 252] width 6 height 4
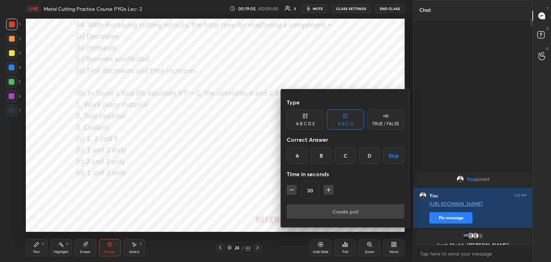
click at [296, 154] on div "A" at bounding box center [297, 155] width 21 height 17
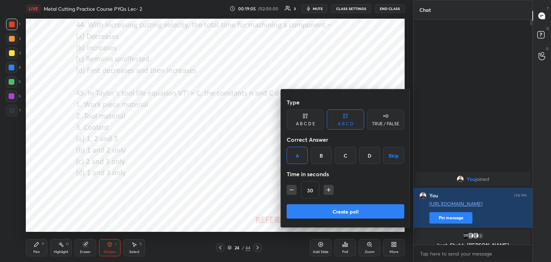
click at [292, 204] on button "Create poll" at bounding box center [346, 211] width 118 height 14
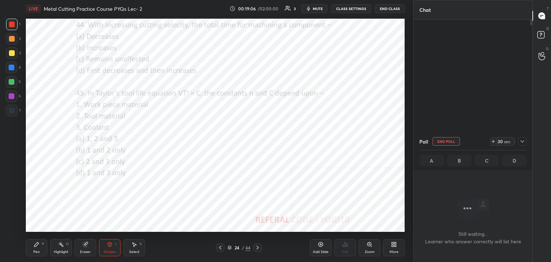
scroll to position [126, 117]
click at [8, 96] on div at bounding box center [11, 95] width 11 height 11
drag, startPoint x: 522, startPoint y: 142, endPoint x: 512, endPoint y: 138, distance: 11.3
click at [522, 142] on icon at bounding box center [523, 142] width 4 height 4
type textarea "x"
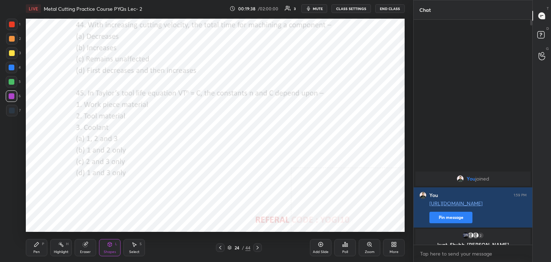
scroll to position [3, 2]
drag, startPoint x: 105, startPoint y: 248, endPoint x: 103, endPoint y: 241, distance: 6.5
click at [105, 246] on div "Shapes L" at bounding box center [110, 247] width 22 height 17
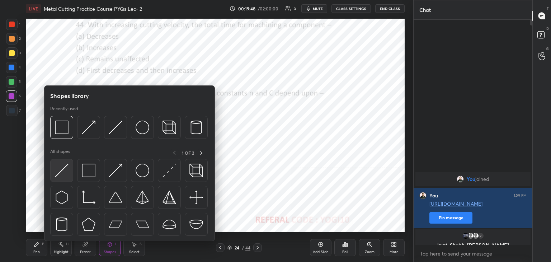
click at [61, 173] on img at bounding box center [62, 171] width 14 height 14
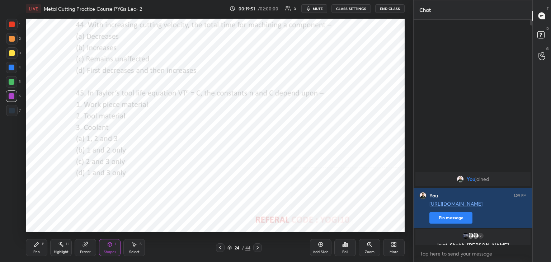
click at [37, 242] on icon at bounding box center [37, 244] width 6 height 6
click at [108, 246] on icon at bounding box center [110, 244] width 6 height 6
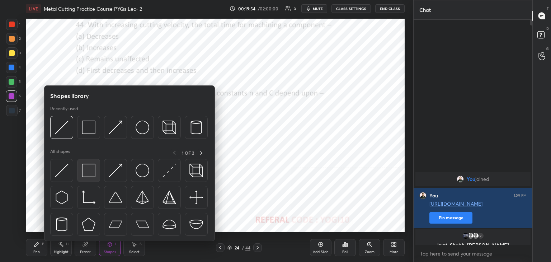
click at [83, 171] on img at bounding box center [89, 171] width 14 height 14
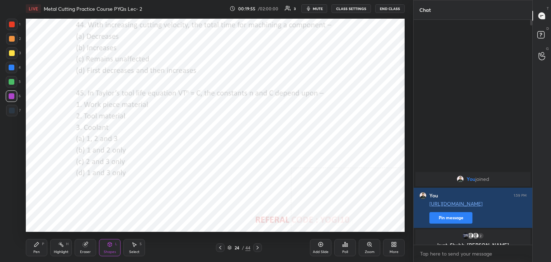
click at [4, 109] on div "1 2 3 4 5 6 7 C X Z C X Z E E Erase all H H" at bounding box center [11, 125] width 23 height 213
click at [14, 109] on div at bounding box center [12, 111] width 6 height 6
drag, startPoint x: 135, startPoint y: 244, endPoint x: 135, endPoint y: 237, distance: 7.2
click at [135, 244] on icon at bounding box center [135, 245] width 4 height 4
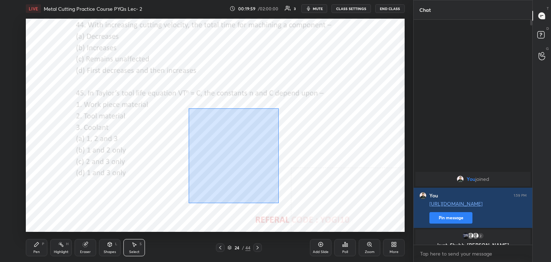
drag, startPoint x: 191, startPoint y: 122, endPoint x: 291, endPoint y: 202, distance: 128.3
click at [293, 206] on div "0 ° Undo Copy Duplicate Duplicate to new slide Delete" at bounding box center [215, 125] width 379 height 213
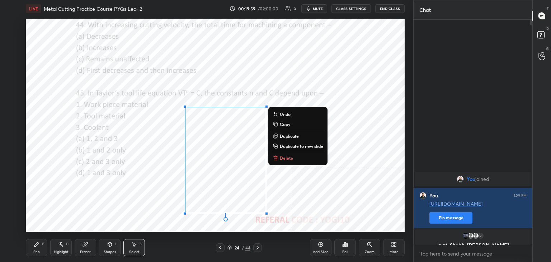
drag, startPoint x: 300, startPoint y: 159, endPoint x: 285, endPoint y: 162, distance: 15.1
click at [300, 159] on button "Delete" at bounding box center [297, 158] width 53 height 9
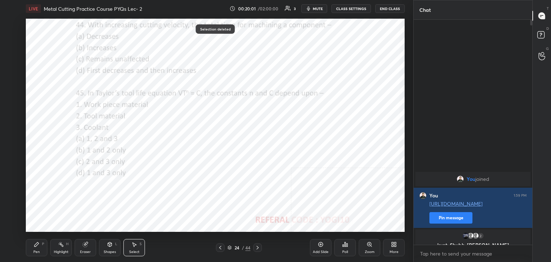
drag, startPoint x: 113, startPoint y: 246, endPoint x: 110, endPoint y: 241, distance: 5.7
click at [112, 246] on div "Shapes L" at bounding box center [110, 247] width 22 height 17
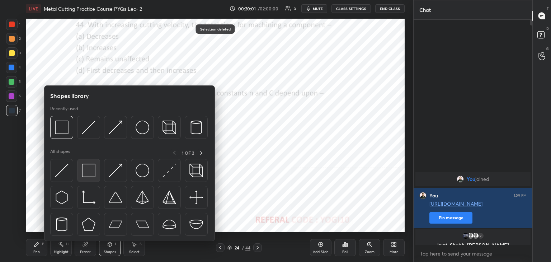
click at [83, 169] on img at bounding box center [89, 171] width 14 height 14
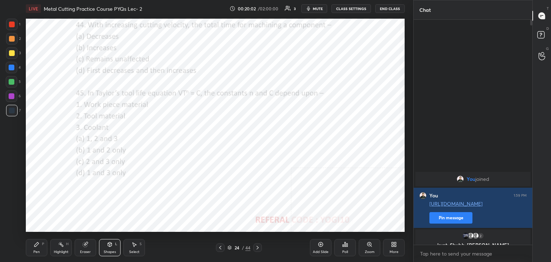
click at [13, 95] on div at bounding box center [12, 96] width 6 height 6
click at [107, 244] on icon at bounding box center [110, 244] width 6 height 6
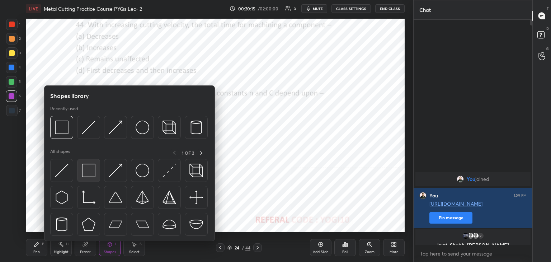
click at [84, 173] on img at bounding box center [89, 171] width 14 height 14
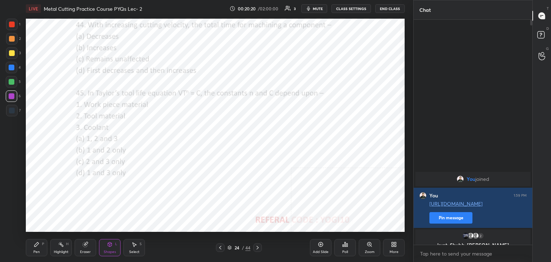
click at [14, 28] on div at bounding box center [11, 24] width 11 height 11
drag, startPoint x: 256, startPoint y: 247, endPoint x: 234, endPoint y: 238, distance: 24.4
click at [255, 247] on icon at bounding box center [258, 248] width 6 height 6
click at [348, 251] on div "Poll" at bounding box center [345, 247] width 22 height 17
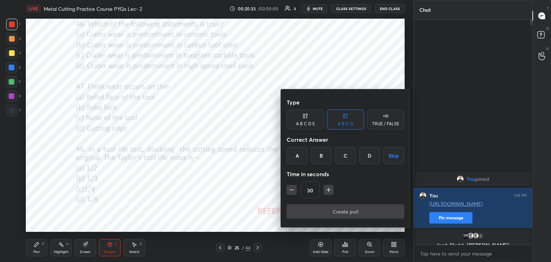
click at [352, 154] on div "C" at bounding box center [345, 155] width 21 height 17
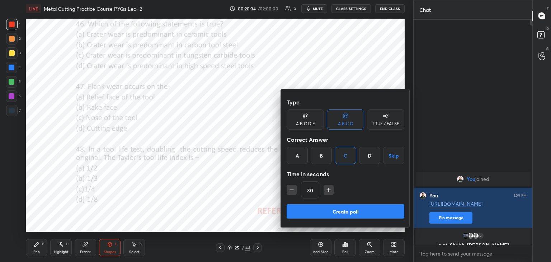
click at [333, 186] on div "30" at bounding box center [346, 189] width 118 height 17
drag, startPoint x: 327, startPoint y: 189, endPoint x: 319, endPoint y: 203, distance: 15.8
click at [327, 189] on icon "button" at bounding box center [328, 189] width 7 height 7
type input "45"
click at [317, 210] on button "Create poll" at bounding box center [346, 211] width 118 height 14
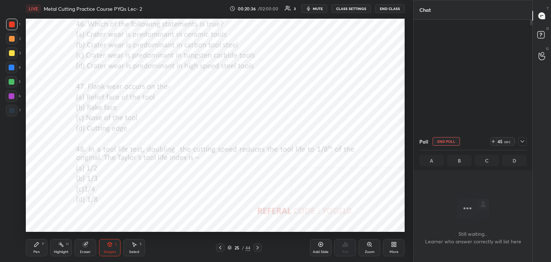
scroll to position [2, 2]
click at [10, 94] on div at bounding box center [12, 96] width 6 height 6
click at [110, 246] on icon at bounding box center [110, 244] width 6 height 6
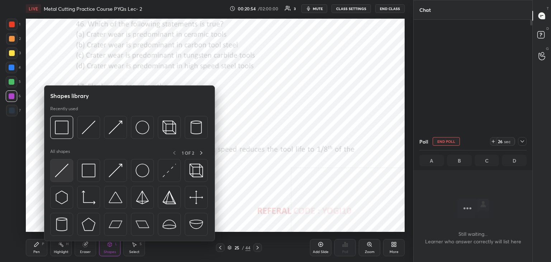
click at [62, 170] on img at bounding box center [62, 171] width 14 height 14
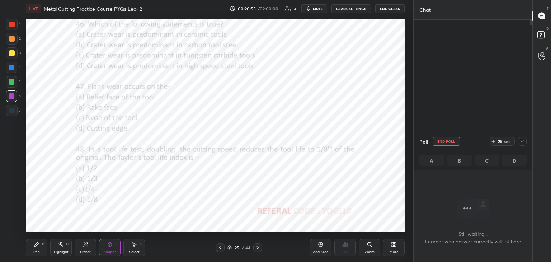
drag, startPoint x: 11, startPoint y: 108, endPoint x: 7, endPoint y: 105, distance: 5.2
click at [12, 108] on div at bounding box center [12, 111] width 6 height 6
drag, startPoint x: 38, startPoint y: 248, endPoint x: 43, endPoint y: 243, distance: 6.9
click at [39, 248] on div "Pen P" at bounding box center [37, 247] width 22 height 17
drag, startPoint x: 10, startPoint y: 96, endPoint x: 16, endPoint y: 98, distance: 6.3
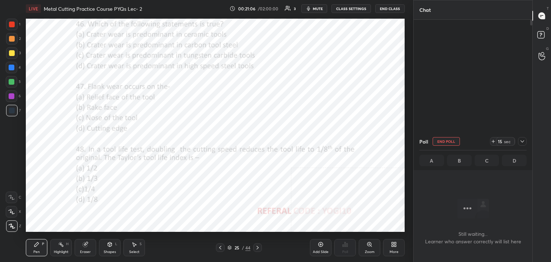
click at [10, 96] on div at bounding box center [12, 96] width 6 height 6
click at [130, 247] on div "Select S" at bounding box center [134, 247] width 22 height 17
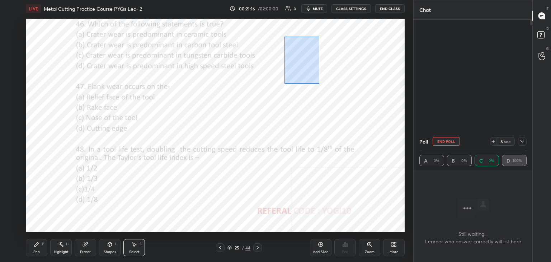
drag, startPoint x: 284, startPoint y: 37, endPoint x: 358, endPoint y: 96, distance: 94.9
click at [358, 96] on div "0 ° Undo Copy Duplicate Duplicate to new slide Delete" at bounding box center [215, 125] width 379 height 213
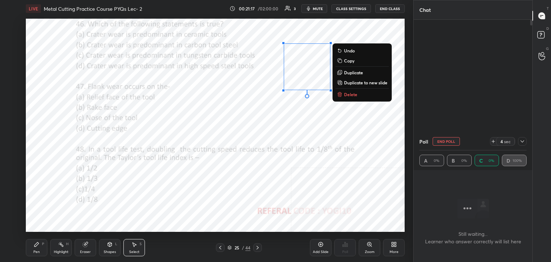
click at [349, 93] on p "Delete" at bounding box center [350, 94] width 13 height 6
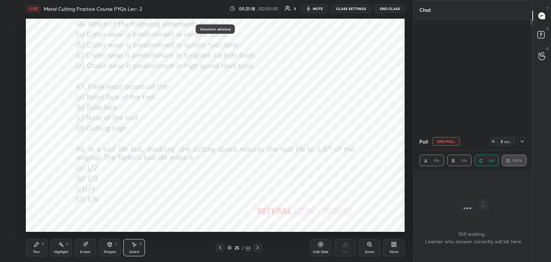
click at [108, 245] on icon at bounding box center [110, 244] width 4 height 4
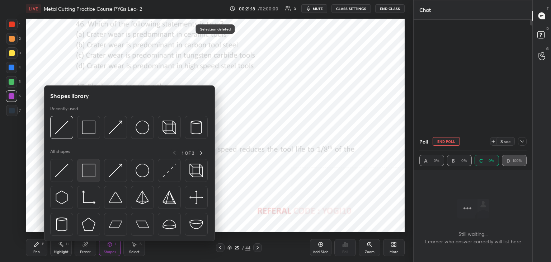
click at [93, 175] on img at bounding box center [89, 171] width 14 height 14
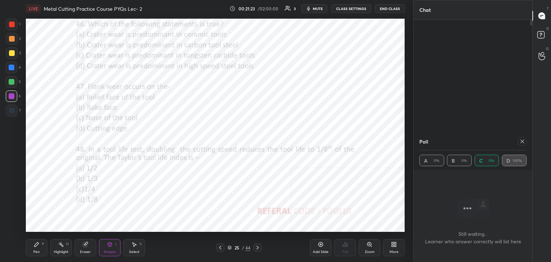
drag, startPoint x: 519, startPoint y: 140, endPoint x: 504, endPoint y: 134, distance: 16.5
click at [518, 140] on div at bounding box center [522, 141] width 9 height 9
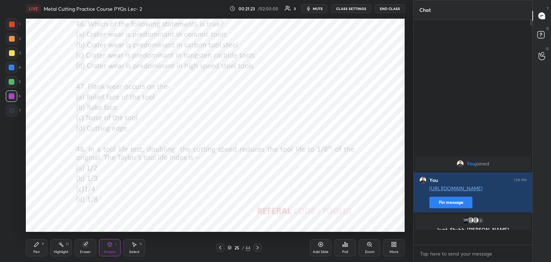
scroll to position [164, 117]
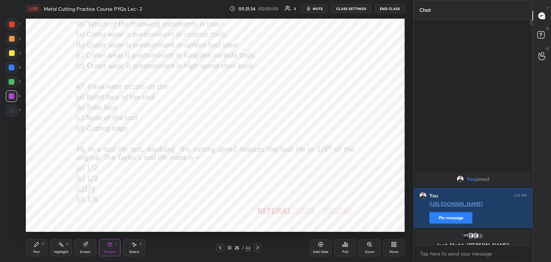
click at [10, 24] on div at bounding box center [12, 25] width 6 height 6
click at [345, 246] on icon at bounding box center [345, 244] width 1 height 4
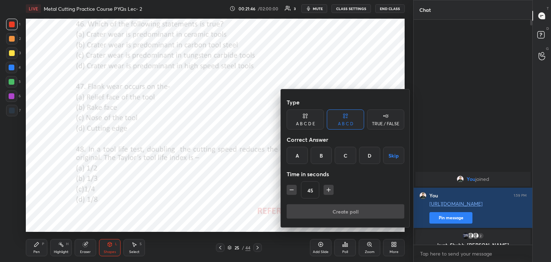
click at [298, 153] on div "A" at bounding box center [297, 155] width 21 height 17
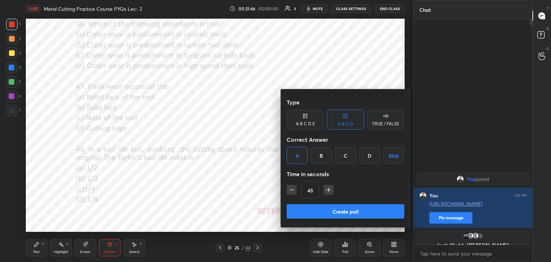
click at [313, 212] on button "Create poll" at bounding box center [346, 211] width 118 height 14
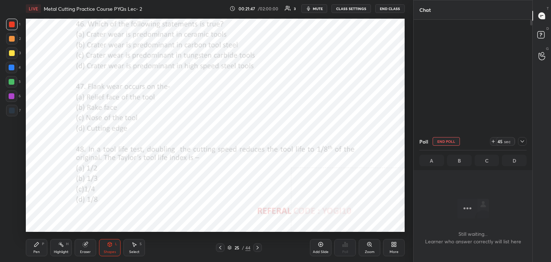
scroll to position [2, 2]
click at [11, 96] on div at bounding box center [12, 96] width 6 height 6
click at [521, 140] on icon at bounding box center [522, 141] width 6 height 6
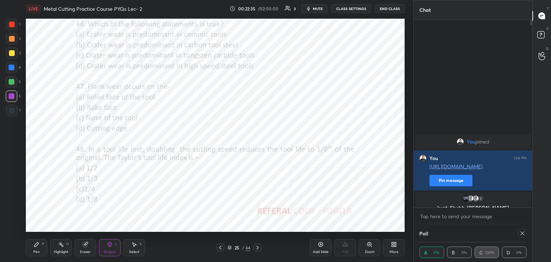
drag, startPoint x: 63, startPoint y: 249, endPoint x: 66, endPoint y: 234, distance: 15.3
click at [62, 249] on div "Highlight H" at bounding box center [61, 247] width 22 height 17
click at [522, 234] on icon at bounding box center [522, 233] width 6 height 6
type textarea "x"
drag, startPoint x: 522, startPoint y: 234, endPoint x: 482, endPoint y: 214, distance: 43.6
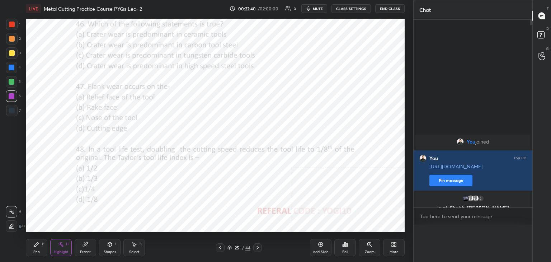
click at [522, 233] on div "Poll A 0% B 0% C 100% D 0% Still waiting... Learner who answer correctly will l…" at bounding box center [473, 243] width 119 height 37
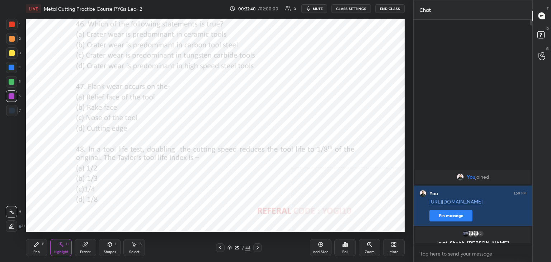
scroll to position [164, 117]
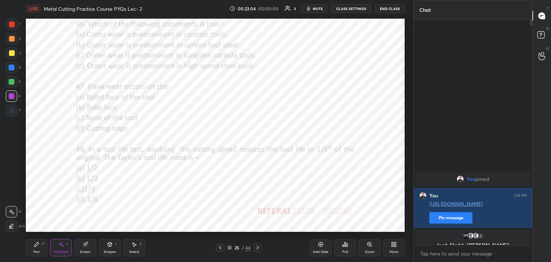
click at [14, 27] on div at bounding box center [11, 24] width 11 height 11
click at [104, 246] on div "Shapes L" at bounding box center [110, 247] width 22 height 17
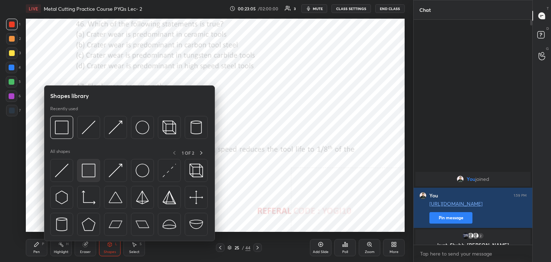
click at [88, 167] on img at bounding box center [89, 171] width 14 height 14
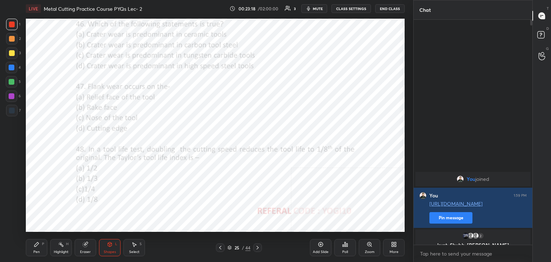
click at [343, 249] on div "Poll" at bounding box center [345, 247] width 22 height 17
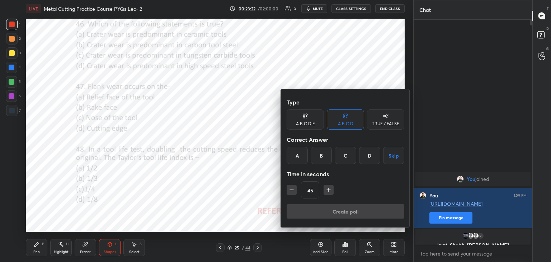
drag, startPoint x: 322, startPoint y: 149, endPoint x: 327, endPoint y: 159, distance: 11.9
click at [322, 150] on div "B" at bounding box center [321, 155] width 21 height 17
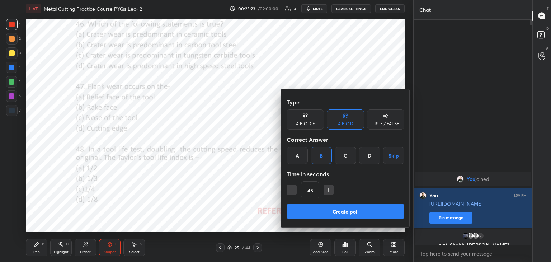
click at [327, 189] on icon "button" at bounding box center [328, 189] width 7 height 7
type input "60"
click at [322, 207] on button "Create poll" at bounding box center [346, 211] width 118 height 14
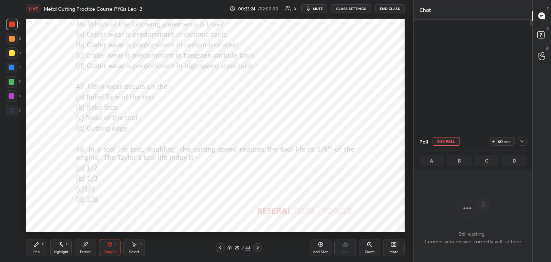
scroll to position [2, 2]
click at [13, 96] on div at bounding box center [12, 96] width 6 height 6
click at [521, 142] on icon at bounding box center [522, 141] width 6 height 6
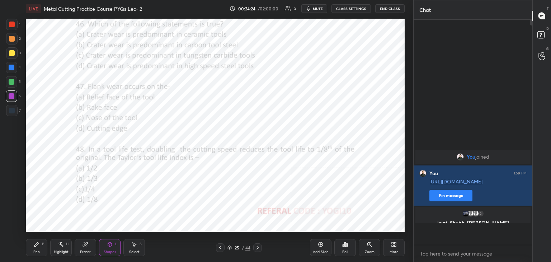
scroll to position [164, 117]
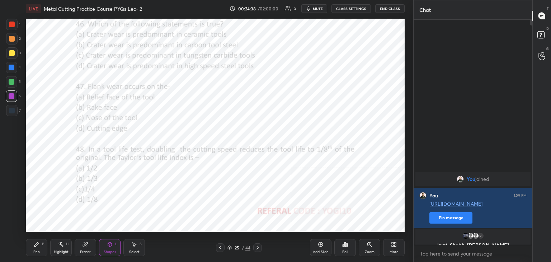
click at [220, 248] on icon at bounding box center [220, 248] width 2 height 4
click at [220, 248] on icon at bounding box center [220, 248] width 6 height 6
click at [221, 248] on icon at bounding box center [220, 248] width 6 height 6
click at [220, 249] on icon at bounding box center [220, 248] width 6 height 6
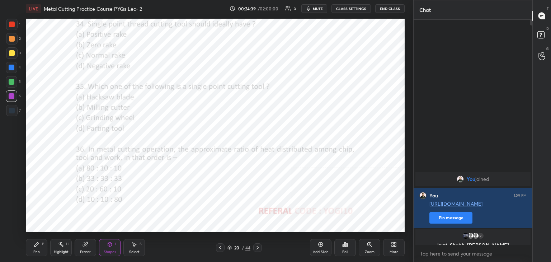
click at [220, 248] on icon at bounding box center [220, 248] width 6 height 6
click at [221, 247] on icon at bounding box center [220, 248] width 6 height 6
click at [222, 247] on icon at bounding box center [220, 248] width 6 height 6
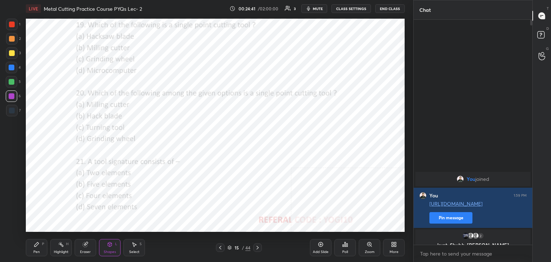
click at [223, 247] on div at bounding box center [220, 247] width 9 height 9
click at [224, 247] on div at bounding box center [220, 247] width 9 height 9
click at [224, 246] on div at bounding box center [220, 247] width 9 height 9
click at [223, 246] on div at bounding box center [220, 247] width 9 height 9
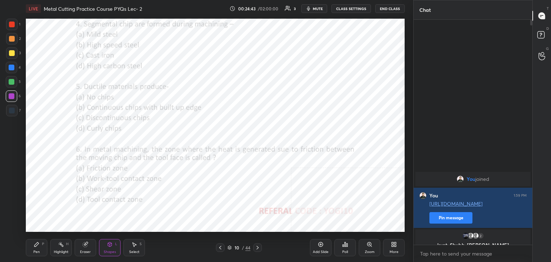
click at [222, 247] on div at bounding box center [220, 247] width 9 height 9
click at [221, 247] on icon at bounding box center [220, 248] width 6 height 6
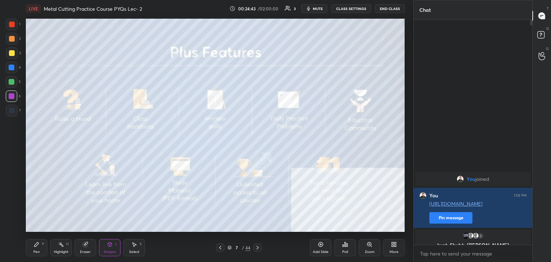
click at [221, 247] on icon at bounding box center [220, 248] width 6 height 6
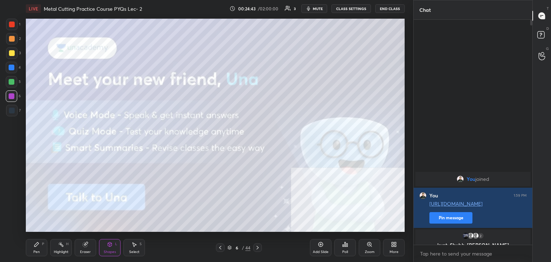
click at [221, 247] on icon at bounding box center [220, 248] width 6 height 6
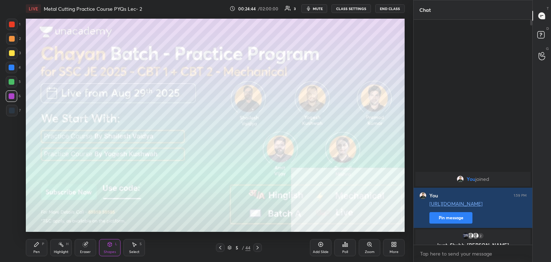
click at [221, 247] on icon at bounding box center [220, 248] width 6 height 6
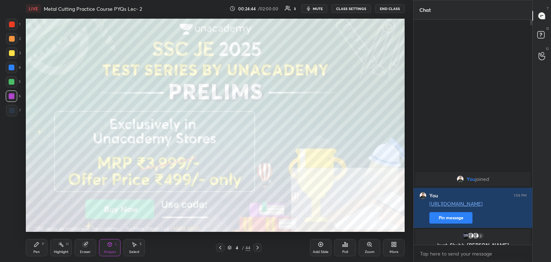
click at [221, 248] on icon at bounding box center [220, 248] width 6 height 6
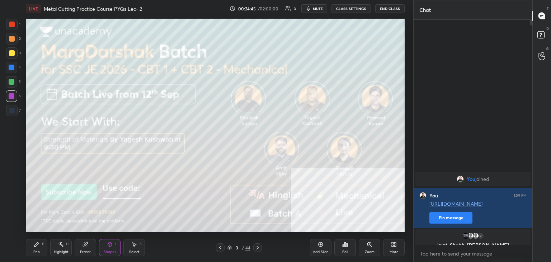
click at [221, 247] on icon at bounding box center [220, 248] width 6 height 6
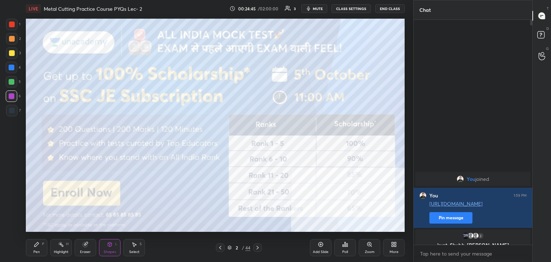
click at [221, 248] on icon at bounding box center [220, 248] width 6 height 6
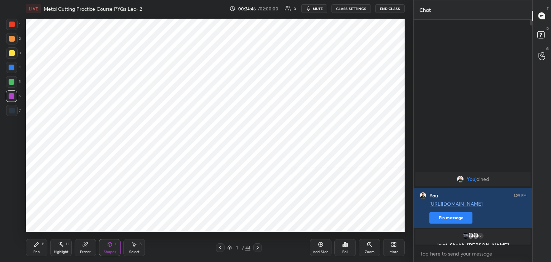
drag, startPoint x: 257, startPoint y: 246, endPoint x: 243, endPoint y: 241, distance: 15.3
click at [257, 246] on icon at bounding box center [258, 248] width 6 height 6
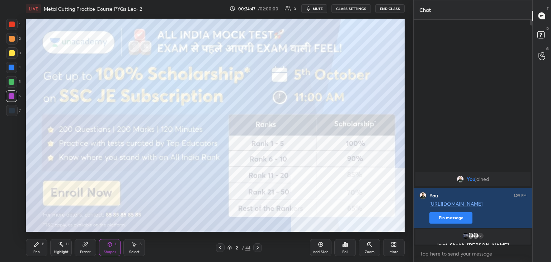
click at [107, 246] on icon at bounding box center [110, 244] width 6 height 6
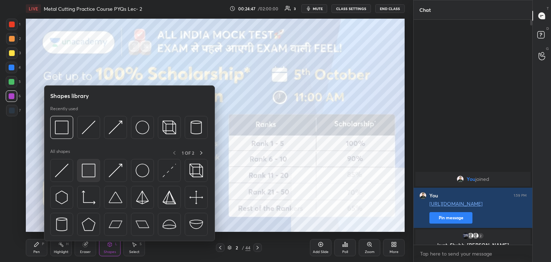
click at [80, 165] on div at bounding box center [88, 170] width 23 height 23
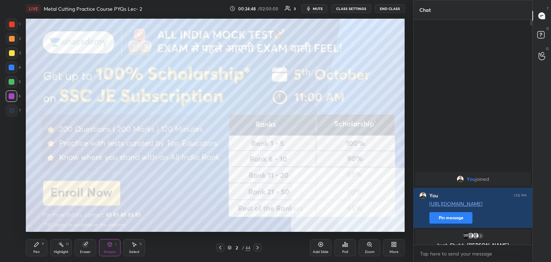
click at [11, 52] on div at bounding box center [12, 53] width 6 height 6
click at [11, 80] on div at bounding box center [12, 82] width 6 height 6
click at [12, 105] on div at bounding box center [11, 110] width 11 height 11
drag, startPoint x: 9, startPoint y: 52, endPoint x: 25, endPoint y: 58, distance: 17.6
click at [9, 52] on div at bounding box center [12, 53] width 6 height 6
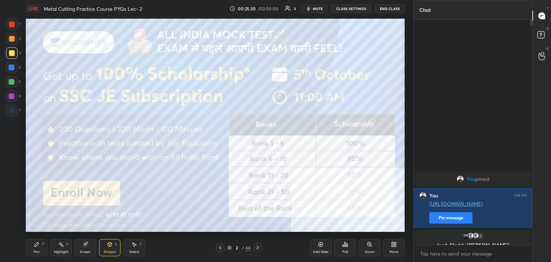
click at [14, 96] on div at bounding box center [12, 96] width 6 height 6
click at [13, 85] on div at bounding box center [11, 81] width 11 height 11
drag, startPoint x: 14, startPoint y: 43, endPoint x: 14, endPoint y: 48, distance: 5.4
click at [15, 42] on div at bounding box center [11, 38] width 11 height 11
click at [10, 109] on div at bounding box center [12, 111] width 6 height 6
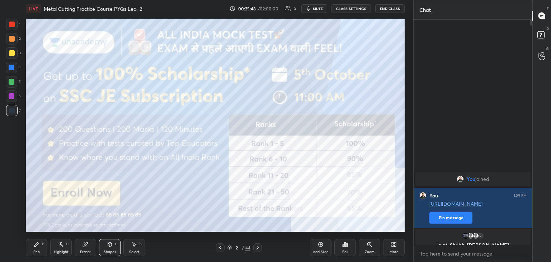
click at [84, 246] on icon at bounding box center [85, 244] width 5 height 5
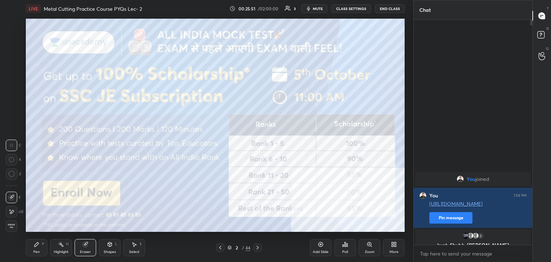
drag, startPoint x: 60, startPoint y: 246, endPoint x: 76, endPoint y: 240, distance: 16.9
click at [61, 246] on icon at bounding box center [61, 244] width 6 height 6
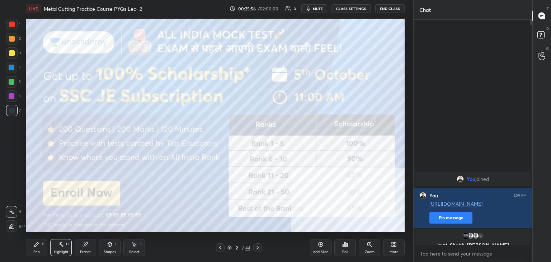
click at [256, 247] on icon at bounding box center [258, 248] width 6 height 6
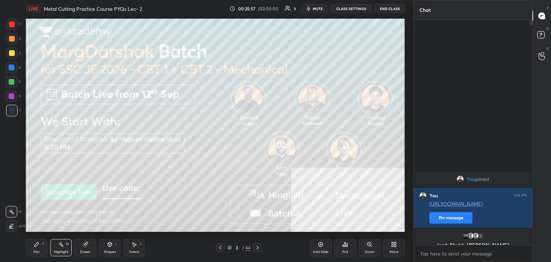
drag, startPoint x: 110, startPoint y: 247, endPoint x: 109, endPoint y: 244, distance: 3.9
click at [110, 246] on icon at bounding box center [110, 244] width 6 height 6
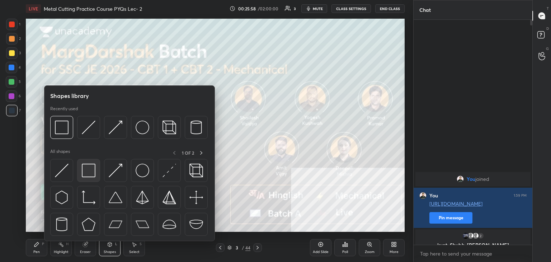
click at [94, 170] on img at bounding box center [89, 171] width 14 height 14
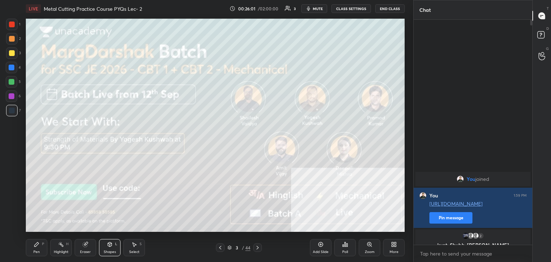
click at [11, 54] on div at bounding box center [12, 53] width 6 height 6
click at [34, 247] on icon at bounding box center [37, 244] width 6 height 6
click at [63, 247] on icon at bounding box center [61, 244] width 6 height 6
drag, startPoint x: 255, startPoint y: 245, endPoint x: 245, endPoint y: 244, distance: 10.5
click at [255, 246] on icon at bounding box center [258, 248] width 6 height 6
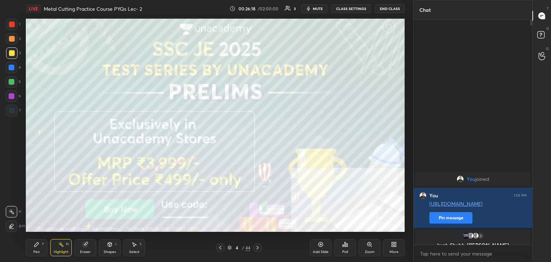
click at [111, 252] on div "Shapes" at bounding box center [110, 252] width 12 height 4
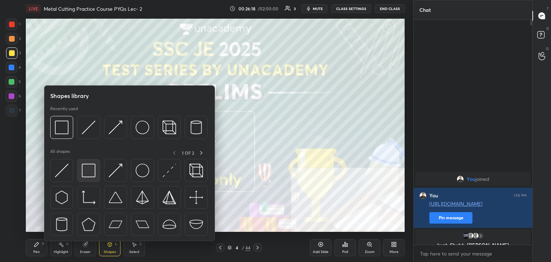
click at [91, 174] on img at bounding box center [89, 171] width 14 height 14
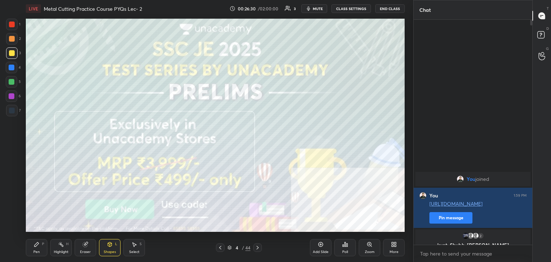
click at [37, 246] on icon at bounding box center [37, 244] width 6 height 6
click at [258, 246] on icon at bounding box center [258, 248] width 6 height 6
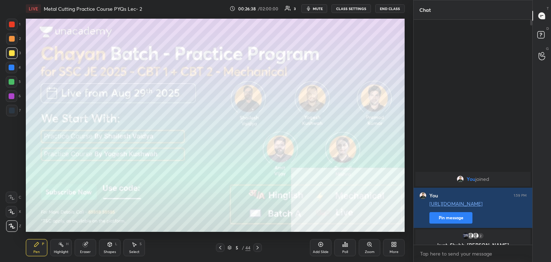
drag, startPoint x: 113, startPoint y: 246, endPoint x: 112, endPoint y: 242, distance: 3.7
click at [112, 246] on div "Shapes L" at bounding box center [110, 247] width 22 height 17
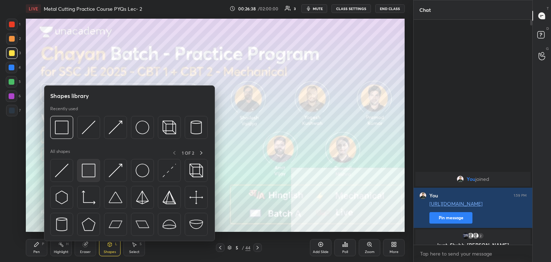
click at [93, 175] on img at bounding box center [89, 171] width 14 height 14
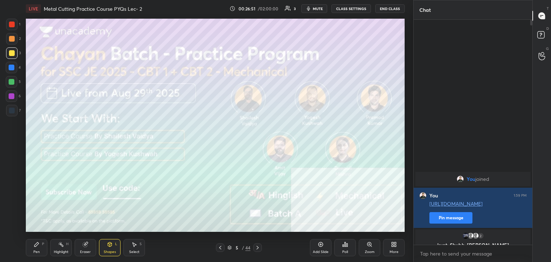
drag, startPoint x: 34, startPoint y: 250, endPoint x: 31, endPoint y: 248, distance: 3.8
click at [34, 250] on div "Pen" at bounding box center [36, 252] width 6 height 4
click at [257, 248] on icon at bounding box center [257, 248] width 2 height 4
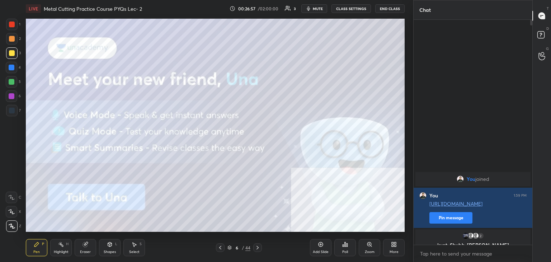
drag, startPoint x: 108, startPoint y: 249, endPoint x: 107, endPoint y: 245, distance: 4.1
click at [107, 248] on div "Shapes L" at bounding box center [110, 247] width 22 height 17
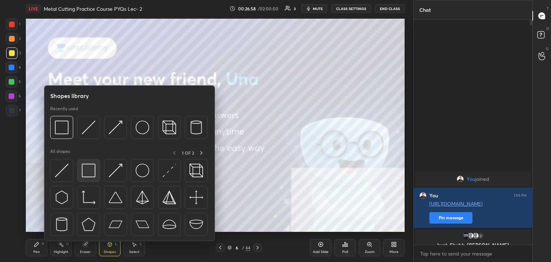
click at [92, 176] on img at bounding box center [89, 171] width 14 height 14
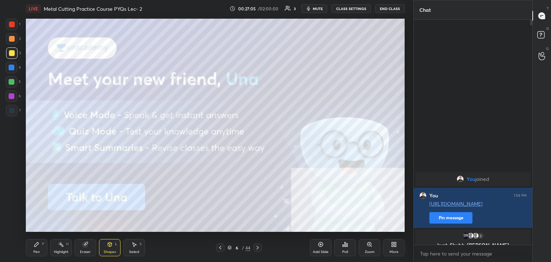
click at [256, 246] on icon at bounding box center [258, 248] width 6 height 6
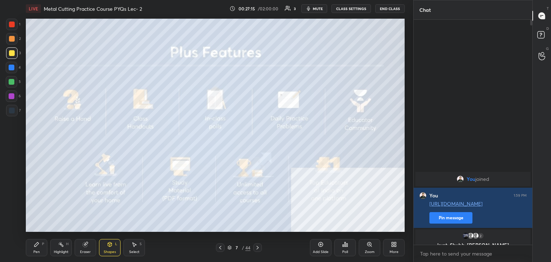
click at [219, 248] on icon at bounding box center [220, 248] width 6 height 6
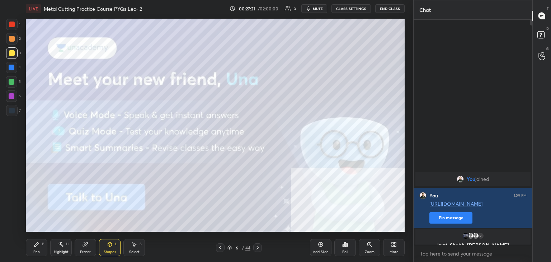
drag, startPoint x: 257, startPoint y: 246, endPoint x: 253, endPoint y: 244, distance: 4.5
click at [257, 246] on icon at bounding box center [258, 248] width 6 height 6
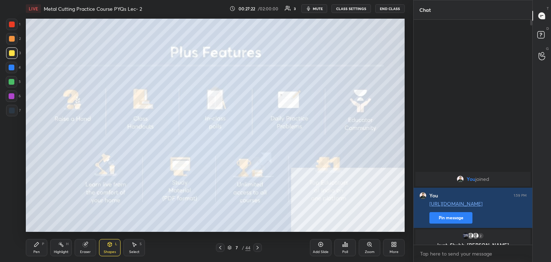
drag, startPoint x: 257, startPoint y: 247, endPoint x: 253, endPoint y: 237, distance: 10.7
click at [257, 247] on icon at bounding box center [258, 248] width 6 height 6
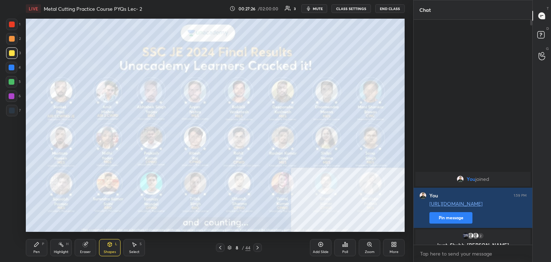
click at [13, 29] on div at bounding box center [11, 24] width 11 height 11
click at [259, 249] on icon at bounding box center [258, 248] width 6 height 6
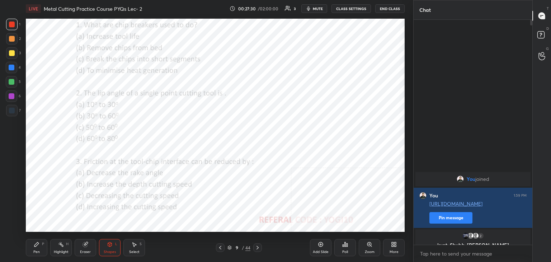
click at [230, 247] on icon at bounding box center [229, 247] width 4 height 4
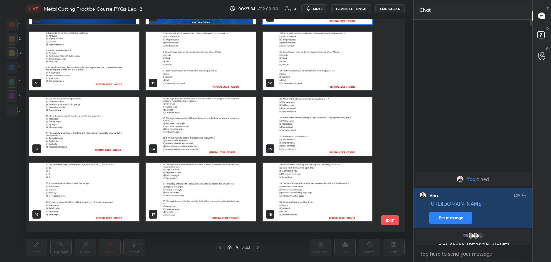
scroll to position [156, 0]
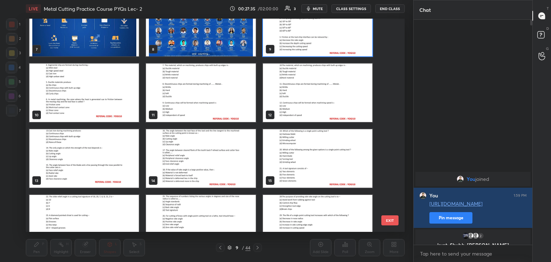
click at [224, 154] on img "grid" at bounding box center [200, 158] width 109 height 58
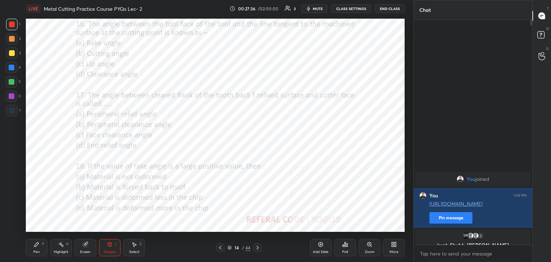
click at [258, 248] on icon at bounding box center [258, 248] width 6 height 6
click at [256, 247] on icon at bounding box center [258, 248] width 6 height 6
click at [255, 247] on icon at bounding box center [258, 248] width 6 height 6
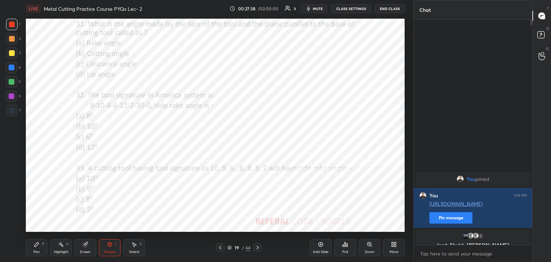
click at [255, 247] on icon at bounding box center [258, 248] width 6 height 6
click at [256, 248] on icon at bounding box center [258, 248] width 6 height 6
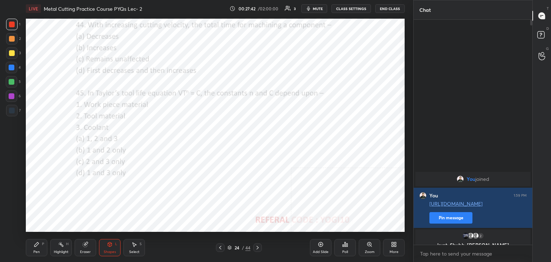
click at [258, 246] on icon at bounding box center [258, 248] width 6 height 6
drag, startPoint x: 30, startPoint y: 247, endPoint x: 27, endPoint y: 239, distance: 9.0
click at [31, 247] on div "Pen P" at bounding box center [37, 247] width 22 height 17
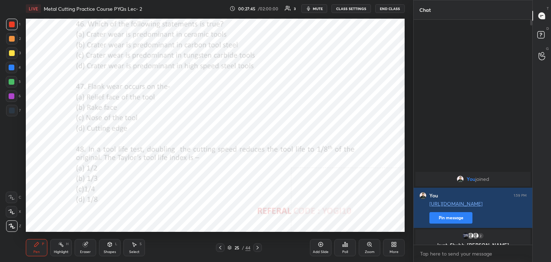
drag, startPoint x: 10, startPoint y: 96, endPoint x: 12, endPoint y: 100, distance: 4.2
click at [10, 96] on div at bounding box center [12, 96] width 6 height 6
click at [377, 250] on div "Zoom" at bounding box center [370, 247] width 22 height 17
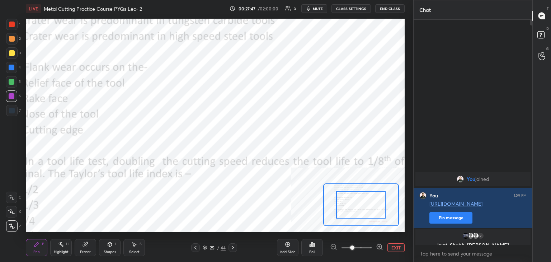
click at [360, 211] on div at bounding box center [361, 205] width 50 height 28
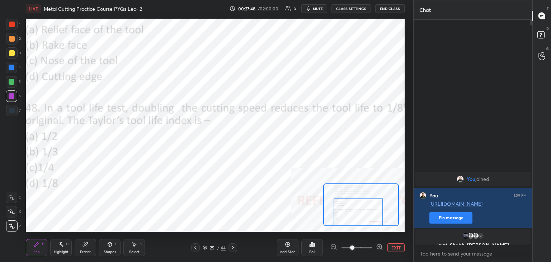
drag, startPoint x: 358, startPoint y: 216, endPoint x: 348, endPoint y: 219, distance: 10.4
click at [356, 226] on div at bounding box center [361, 204] width 76 height 43
click at [13, 38] on div at bounding box center [12, 39] width 6 height 6
drag, startPoint x: 13, startPoint y: 84, endPoint x: 11, endPoint y: 88, distance: 4.4
click at [13, 84] on div at bounding box center [12, 82] width 6 height 6
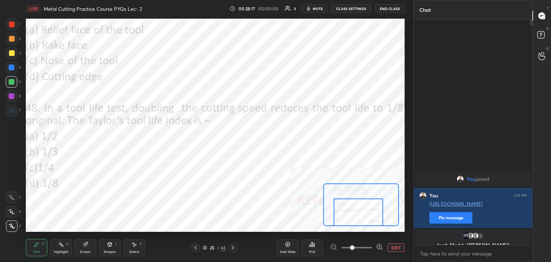
click at [8, 96] on div at bounding box center [11, 95] width 11 height 11
click at [14, 84] on div at bounding box center [11, 81] width 11 height 11
drag, startPoint x: 108, startPoint y: 248, endPoint x: 107, endPoint y: 241, distance: 6.3
click at [108, 245] on div "Shapes L" at bounding box center [110, 247] width 22 height 17
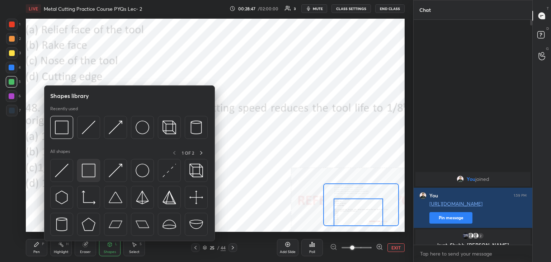
click at [89, 172] on img at bounding box center [89, 171] width 14 height 14
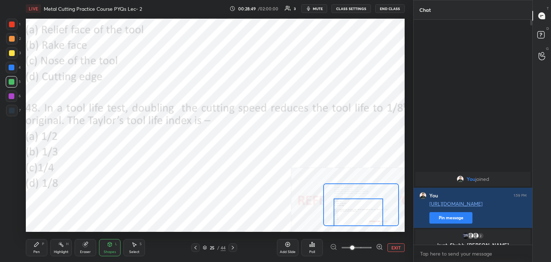
click at [11, 95] on div at bounding box center [12, 96] width 6 height 6
click at [42, 243] on div "P" at bounding box center [43, 244] width 2 height 4
click at [13, 39] on div at bounding box center [12, 39] width 6 height 6
click at [130, 249] on div "Select S" at bounding box center [134, 247] width 22 height 17
drag, startPoint x: 35, startPoint y: 250, endPoint x: 48, endPoint y: 234, distance: 20.4
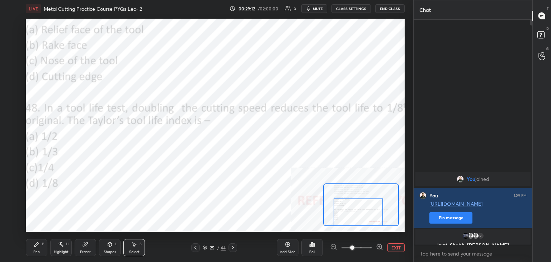
click at [35, 250] on div "Pen" at bounding box center [36, 252] width 6 height 4
click at [12, 82] on div at bounding box center [12, 82] width 6 height 6
click at [104, 248] on div "Shapes L" at bounding box center [110, 247] width 22 height 17
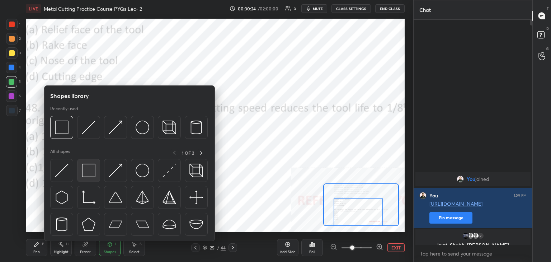
click at [90, 173] on img at bounding box center [89, 171] width 14 height 14
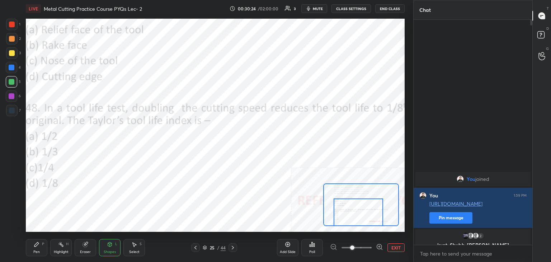
click at [10, 96] on div at bounding box center [12, 96] width 6 height 6
click at [57, 246] on div "Highlight H" at bounding box center [61, 247] width 22 height 17
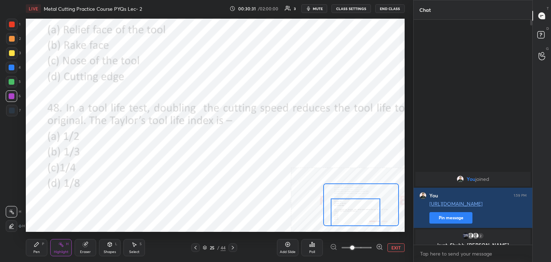
drag, startPoint x: 339, startPoint y: 216, endPoint x: 334, endPoint y: 215, distance: 5.0
click at [336, 216] on div at bounding box center [356, 212] width 50 height 28
click at [111, 246] on icon at bounding box center [110, 244] width 4 height 4
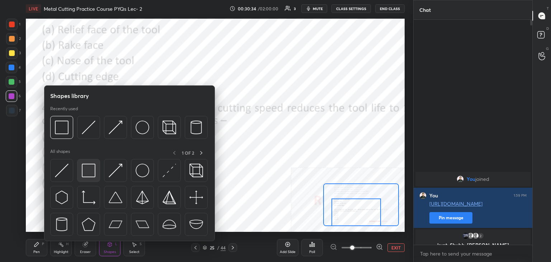
click at [85, 176] on img at bounding box center [89, 171] width 14 height 14
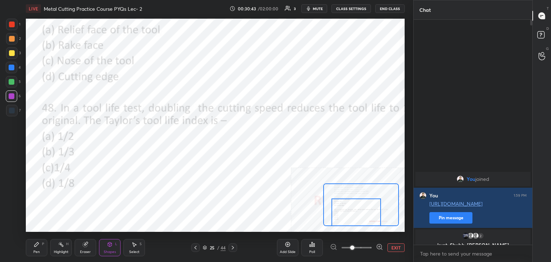
click at [231, 246] on icon at bounding box center [233, 248] width 6 height 6
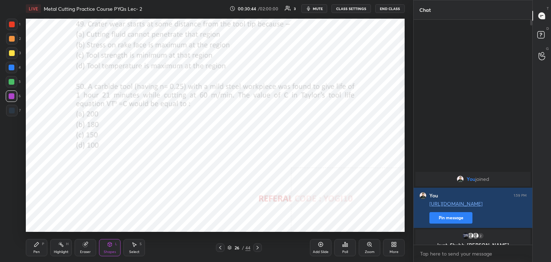
click at [11, 25] on div at bounding box center [12, 25] width 6 height 6
click at [346, 246] on icon at bounding box center [345, 244] width 6 height 6
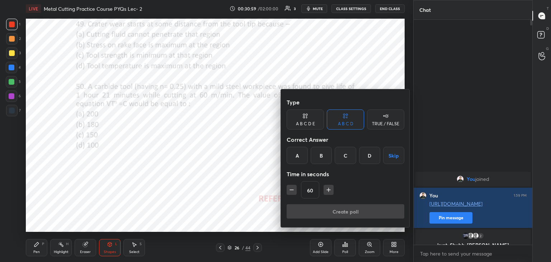
drag, startPoint x: 374, startPoint y: 151, endPoint x: 367, endPoint y: 163, distance: 13.5
click at [375, 151] on div "D" at bounding box center [369, 155] width 21 height 17
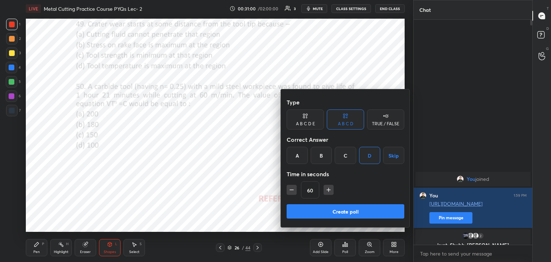
drag, startPoint x: 329, startPoint y: 216, endPoint x: 298, endPoint y: 203, distance: 33.3
click at [330, 216] on button "Create poll" at bounding box center [346, 211] width 118 height 14
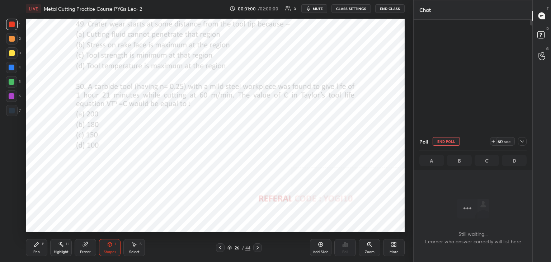
scroll to position [126, 117]
drag, startPoint x: 11, startPoint y: 91, endPoint x: 15, endPoint y: 98, distance: 7.4
click at [11, 93] on div at bounding box center [11, 95] width 11 height 11
click at [107, 245] on icon at bounding box center [110, 244] width 6 height 6
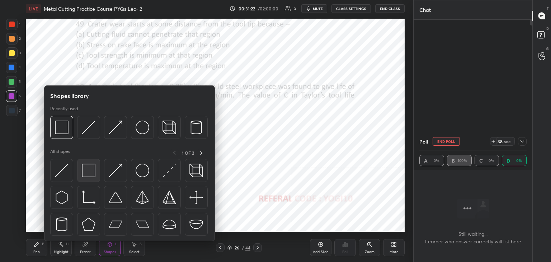
click at [85, 172] on img at bounding box center [89, 171] width 14 height 14
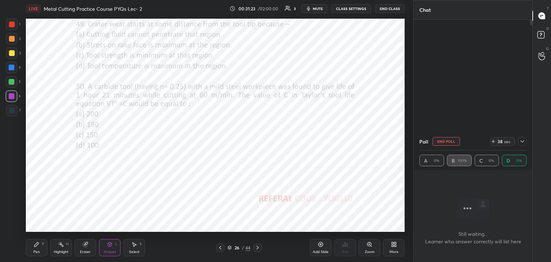
click at [11, 110] on div at bounding box center [12, 111] width 6 height 6
click at [112, 249] on div "Shapes L" at bounding box center [110, 247] width 22 height 17
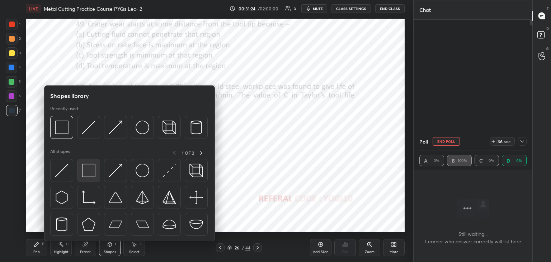
click at [83, 174] on img at bounding box center [89, 171] width 14 height 14
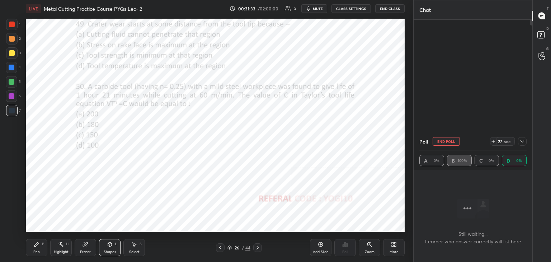
click at [112, 246] on icon at bounding box center [110, 244] width 6 height 6
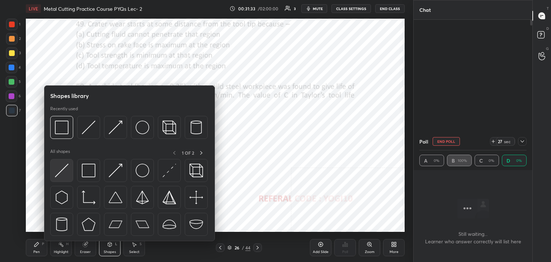
click at [55, 175] on img at bounding box center [62, 171] width 14 height 14
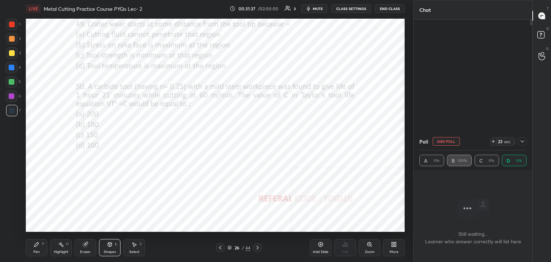
click at [115, 245] on div "Shapes L" at bounding box center [110, 247] width 22 height 17
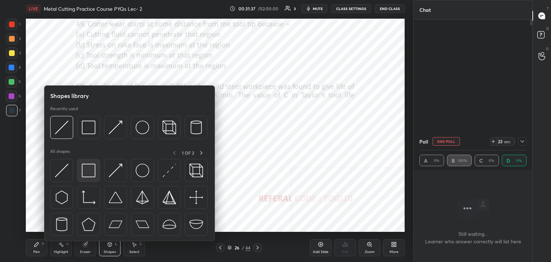
click at [93, 174] on img at bounding box center [89, 171] width 14 height 14
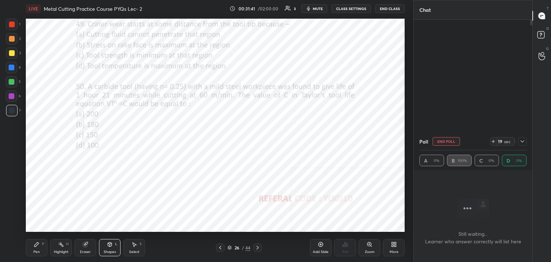
click at [101, 251] on div "Shapes L" at bounding box center [110, 247] width 22 height 17
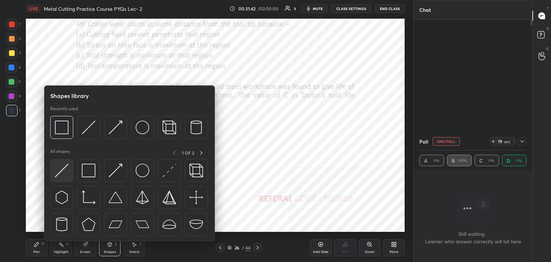
click at [66, 177] on img at bounding box center [62, 171] width 14 height 14
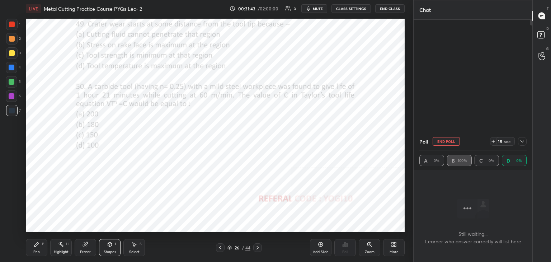
click at [10, 95] on div at bounding box center [12, 96] width 6 height 6
click at [38, 245] on icon at bounding box center [37, 244] width 6 height 6
drag, startPoint x: 68, startPoint y: 246, endPoint x: 79, endPoint y: 232, distance: 18.4
click at [67, 247] on div "Highlight H" at bounding box center [61, 247] width 22 height 17
drag, startPoint x: 135, startPoint y: 249, endPoint x: 139, endPoint y: 235, distance: 15.3
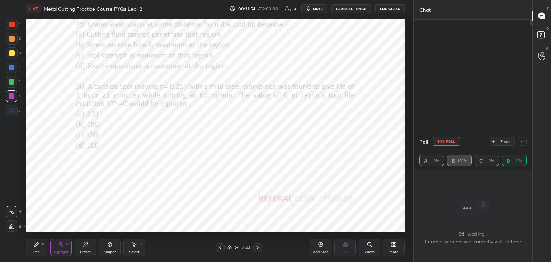
click at [135, 248] on div "Select S" at bounding box center [134, 247] width 22 height 17
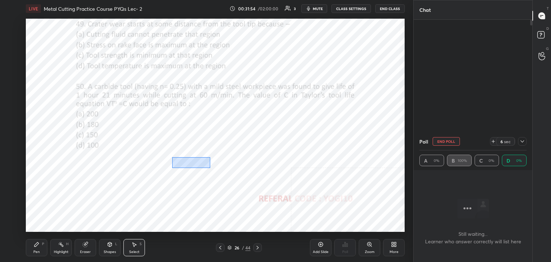
drag, startPoint x: 172, startPoint y: 157, endPoint x: 208, endPoint y: 168, distance: 37.5
click at [211, 168] on div "0 ° Undo Copy Duplicate Duplicate to new slide Delete" at bounding box center [215, 125] width 379 height 213
drag, startPoint x: 199, startPoint y: 168, endPoint x: 204, endPoint y: 163, distance: 6.6
click at [199, 168] on div "0 ° Undo Copy Duplicate Duplicate to new slide Delete" at bounding box center [215, 125] width 379 height 213
drag, startPoint x: 236, startPoint y: 144, endPoint x: 228, endPoint y: 145, distance: 8.0
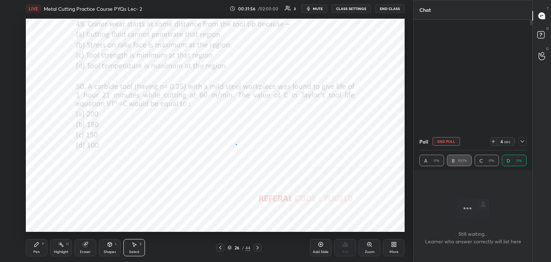
click at [235, 144] on div "0 ° Undo Copy Duplicate Duplicate to new slide Delete" at bounding box center [215, 125] width 379 height 213
drag, startPoint x: 178, startPoint y: 163, endPoint x: 213, endPoint y: 174, distance: 36.9
click at [213, 174] on div "0 ° Undo Copy Duplicate Duplicate to new slide Delete" at bounding box center [215, 125] width 379 height 213
drag, startPoint x: 198, startPoint y: 168, endPoint x: 156, endPoint y: 192, distance: 48.2
click at [201, 173] on div "0 ° Undo Copy Duplicate Duplicate to new slide Delete" at bounding box center [215, 125] width 379 height 213
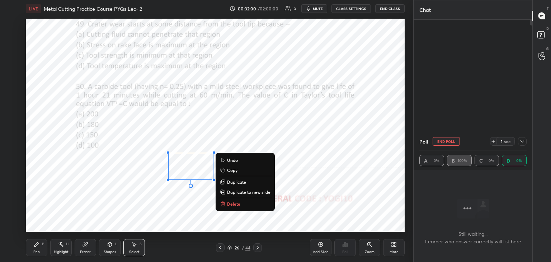
click at [39, 249] on div "Pen P" at bounding box center [37, 247] width 22 height 17
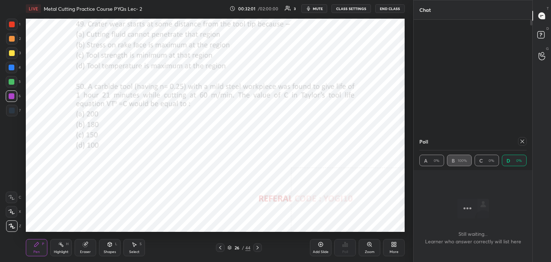
click at [11, 81] on div at bounding box center [12, 82] width 6 height 6
click at [13, 38] on div at bounding box center [12, 39] width 6 height 6
click at [12, 84] on div at bounding box center [12, 82] width 6 height 6
click at [64, 247] on div "Highlight H" at bounding box center [61, 247] width 22 height 17
click at [35, 249] on div "Pen P" at bounding box center [37, 247] width 22 height 17
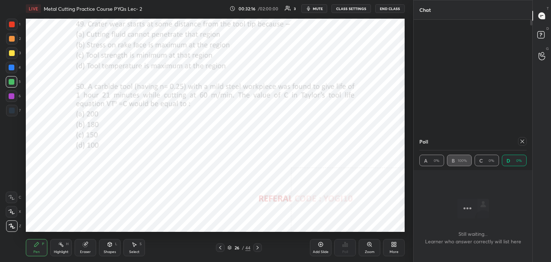
click at [14, 111] on div at bounding box center [12, 111] width 6 height 6
click at [63, 244] on icon at bounding box center [61, 244] width 6 height 6
drag, startPoint x: 110, startPoint y: 250, endPoint x: 108, endPoint y: 244, distance: 7.1
click at [109, 250] on div "Shapes" at bounding box center [110, 252] width 12 height 4
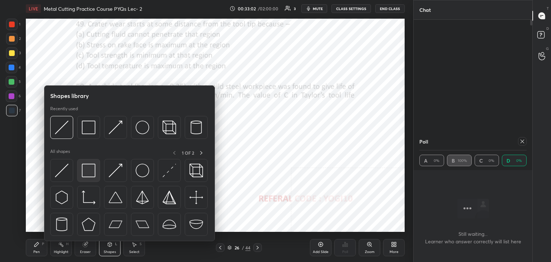
click at [93, 173] on img at bounding box center [89, 171] width 14 height 14
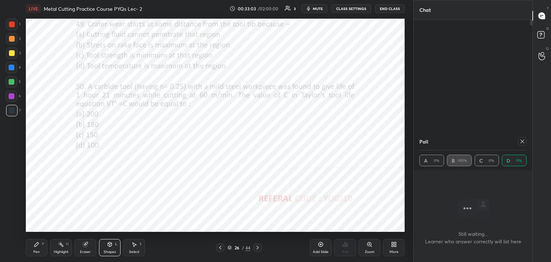
drag, startPoint x: 11, startPoint y: 96, endPoint x: 22, endPoint y: 92, distance: 11.5
click at [11, 96] on div at bounding box center [12, 96] width 6 height 6
drag, startPoint x: 70, startPoint y: 255, endPoint x: 84, endPoint y: 240, distance: 20.8
click at [70, 254] on div "Highlight H" at bounding box center [61, 247] width 22 height 17
click at [12, 24] on div at bounding box center [12, 25] width 6 height 6
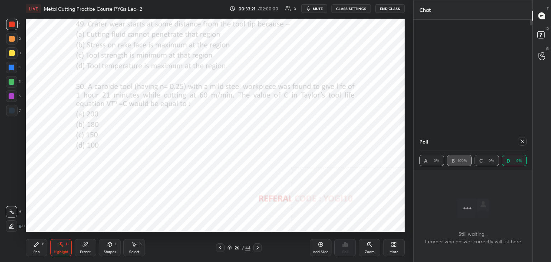
click at [107, 247] on icon at bounding box center [110, 244] width 6 height 6
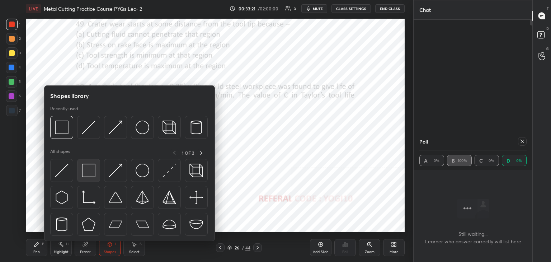
click at [88, 174] on img at bounding box center [89, 171] width 14 height 14
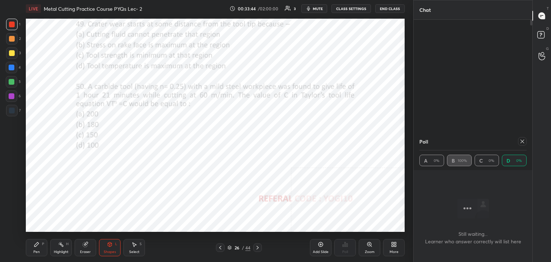
click at [523, 140] on icon at bounding box center [522, 141] width 6 height 6
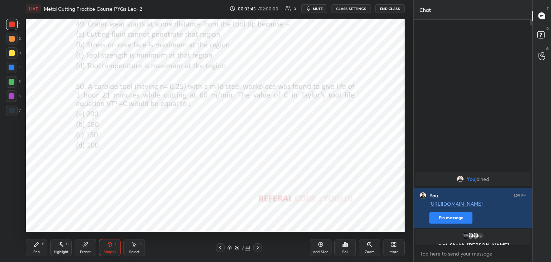
scroll to position [164, 117]
click at [345, 245] on icon at bounding box center [345, 244] width 6 height 6
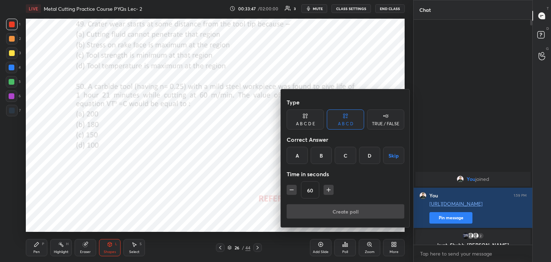
click at [325, 153] on div "B" at bounding box center [321, 155] width 21 height 17
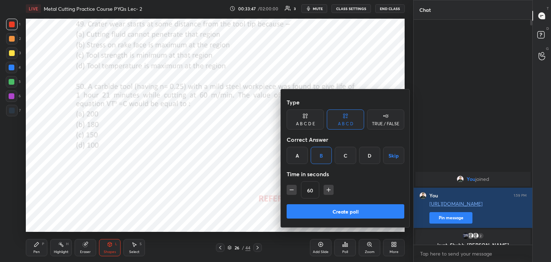
click at [320, 213] on button "Create poll" at bounding box center [346, 211] width 118 height 14
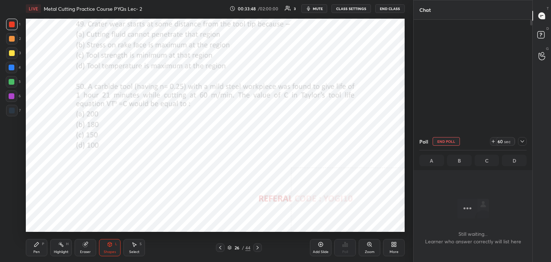
scroll to position [126, 117]
click at [12, 98] on div at bounding box center [12, 96] width 6 height 6
drag, startPoint x: 63, startPoint y: 247, endPoint x: 63, endPoint y: 235, distance: 11.8
click at [63, 246] on div "Highlight H" at bounding box center [61, 247] width 22 height 17
drag, startPoint x: 112, startPoint y: 247, endPoint x: 112, endPoint y: 241, distance: 5.8
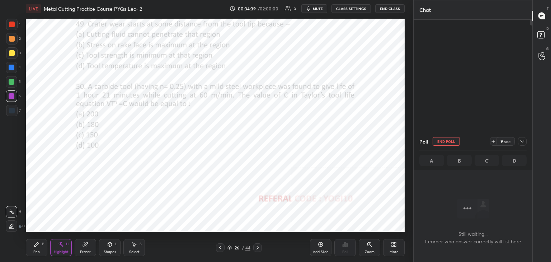
click at [112, 247] on icon at bounding box center [110, 244] width 6 height 6
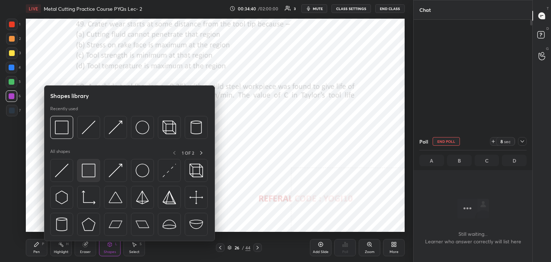
click at [85, 170] on img at bounding box center [89, 171] width 14 height 14
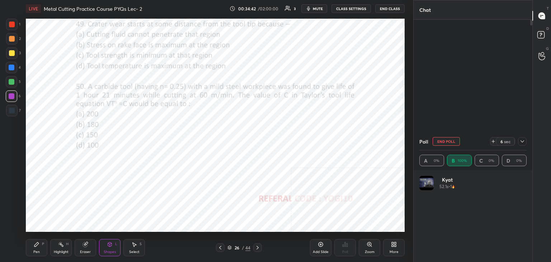
scroll to position [84, 105]
click at [521, 142] on icon at bounding box center [522, 141] width 6 height 6
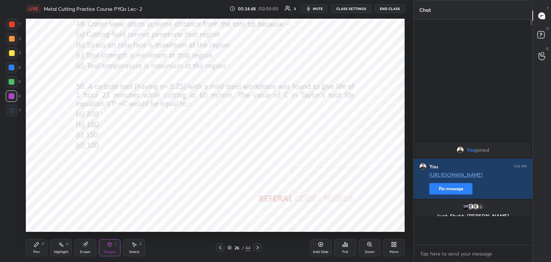
scroll to position [161, 117]
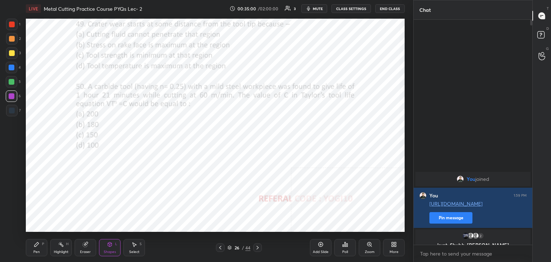
drag, startPoint x: 138, startPoint y: 243, endPoint x: 136, endPoint y: 235, distance: 8.4
click at [138, 243] on div "Select S" at bounding box center [134, 247] width 22 height 17
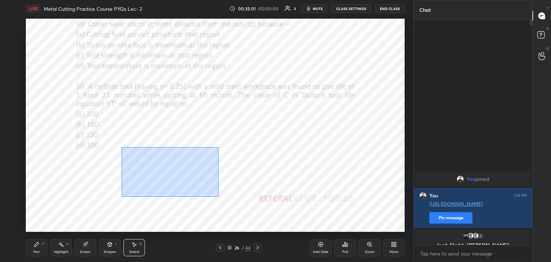
drag, startPoint x: 135, startPoint y: 158, endPoint x: 229, endPoint y: 196, distance: 101.5
click at [232, 201] on div "0 ° Undo Copy Duplicate Duplicate to new slide Delete" at bounding box center [215, 125] width 379 height 213
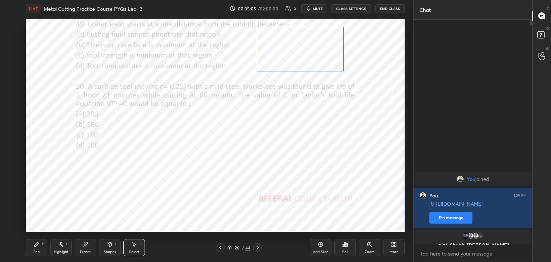
drag, startPoint x: 167, startPoint y: 174, endPoint x: 290, endPoint y: 56, distance: 170.2
click at [293, 54] on div "0 ° Undo Copy Duplicate Duplicate to new slide Delete" at bounding box center [215, 125] width 379 height 213
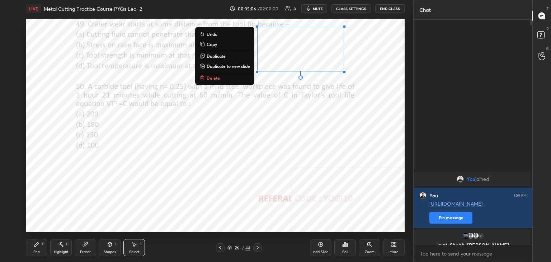
click at [110, 246] on icon at bounding box center [110, 244] width 6 height 6
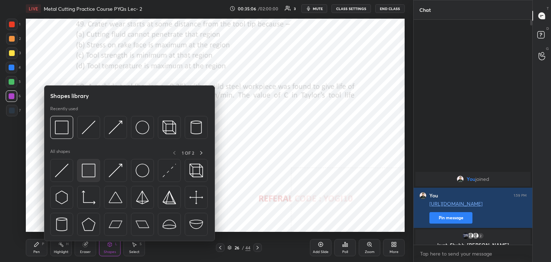
click at [85, 173] on img at bounding box center [89, 171] width 14 height 14
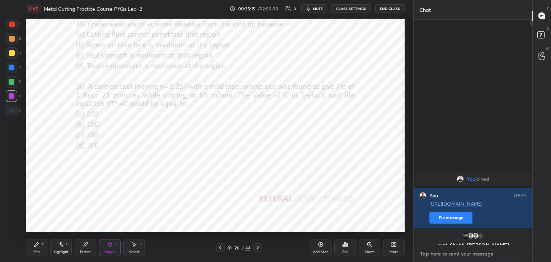
click at [446, 253] on textarea at bounding box center [472, 253] width 107 height 11
drag, startPoint x: 58, startPoint y: 249, endPoint x: 60, endPoint y: 239, distance: 10.7
click at [58, 249] on div "Highlight H" at bounding box center [61, 247] width 22 height 17
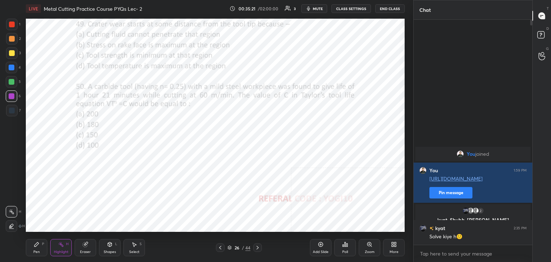
click at [33, 244] on div "Pen P" at bounding box center [37, 247] width 22 height 17
click at [10, 42] on div at bounding box center [11, 38] width 11 height 11
click at [375, 249] on div "Zoom" at bounding box center [370, 247] width 22 height 17
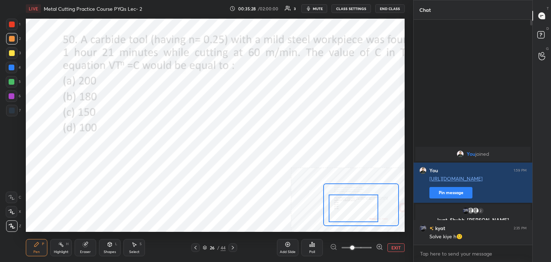
drag, startPoint x: 336, startPoint y: 205, endPoint x: 345, endPoint y: 208, distance: 9.1
click at [345, 209] on div at bounding box center [354, 208] width 50 height 28
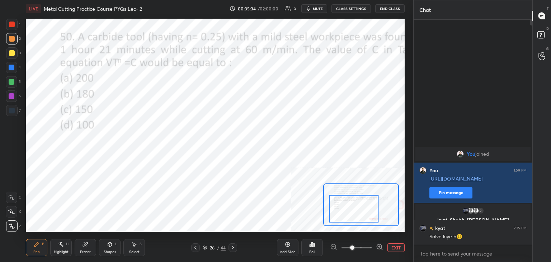
click at [11, 95] on div at bounding box center [12, 96] width 6 height 6
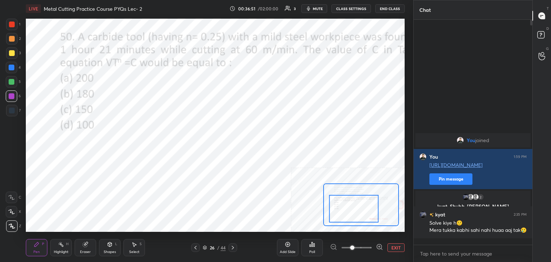
drag, startPoint x: 91, startPoint y: 249, endPoint x: 96, endPoint y: 233, distance: 17.0
click at [91, 249] on div "Eraser" at bounding box center [86, 247] width 22 height 17
drag, startPoint x: 34, startPoint y: 246, endPoint x: 37, endPoint y: 243, distance: 4.1
click at [35, 246] on icon at bounding box center [37, 244] width 6 height 6
click at [116, 249] on div "Shapes L" at bounding box center [110, 247] width 22 height 17
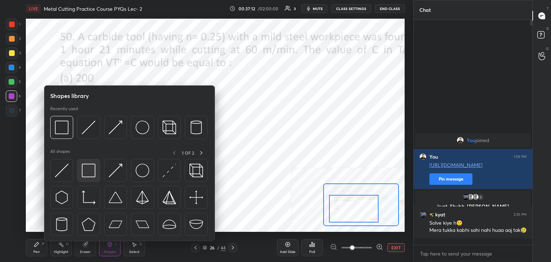
click at [93, 175] on img at bounding box center [89, 171] width 14 height 14
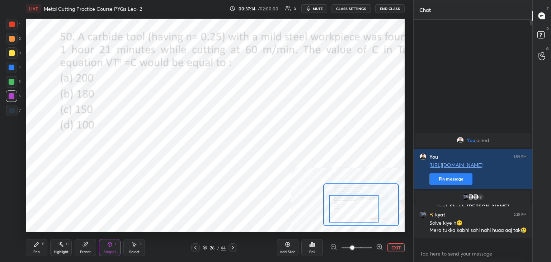
drag, startPoint x: 14, startPoint y: 24, endPoint x: 18, endPoint y: 31, distance: 8.1
click at [13, 25] on div at bounding box center [12, 25] width 6 height 6
drag, startPoint x: 234, startPoint y: 248, endPoint x: 221, endPoint y: 241, distance: 14.2
click at [233, 248] on icon at bounding box center [233, 248] width 6 height 6
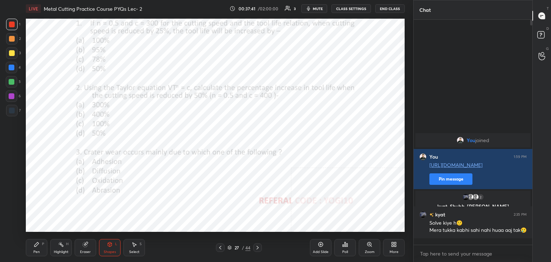
click at [344, 246] on icon at bounding box center [345, 244] width 6 height 6
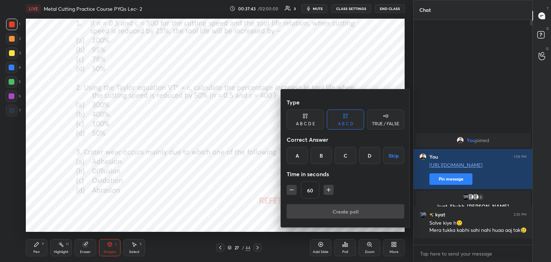
click at [344, 156] on div "C" at bounding box center [345, 155] width 21 height 17
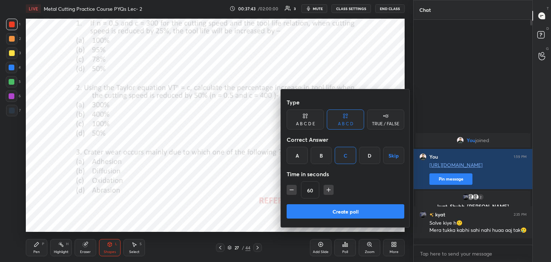
click at [319, 213] on button "Create poll" at bounding box center [346, 211] width 118 height 14
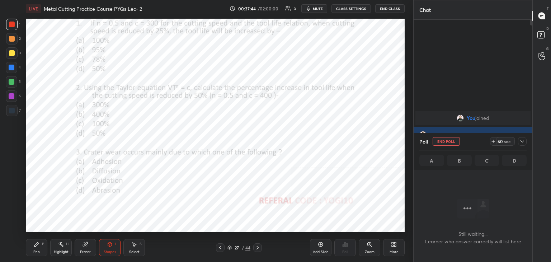
scroll to position [2, 2]
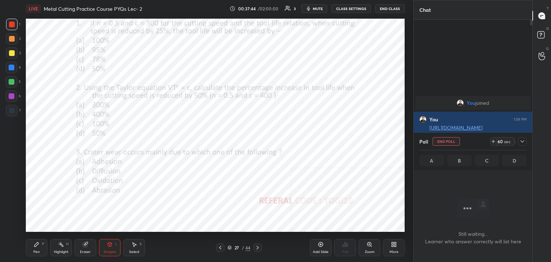
click at [17, 95] on div at bounding box center [11, 95] width 11 height 11
click at [523, 141] on icon at bounding box center [522, 141] width 6 height 6
type textarea "x"
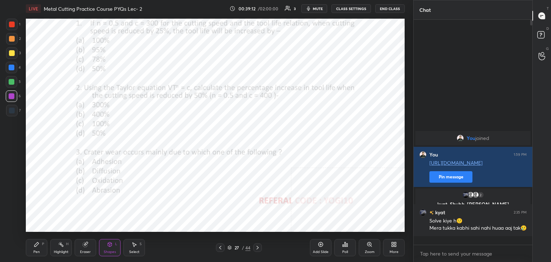
scroll to position [164, 117]
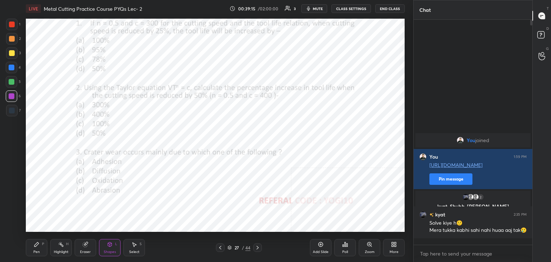
click at [374, 249] on div "Zoom" at bounding box center [370, 247] width 22 height 17
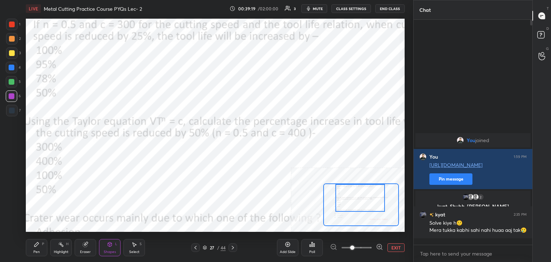
click at [345, 181] on div "Setting up your live class Poll for secs No correct answer Start poll" at bounding box center [215, 125] width 379 height 213
click at [37, 247] on icon at bounding box center [37, 244] width 6 height 6
click at [11, 41] on div at bounding box center [12, 39] width 6 height 6
click at [8, 83] on div at bounding box center [11, 81] width 11 height 11
click at [12, 95] on div at bounding box center [12, 96] width 6 height 6
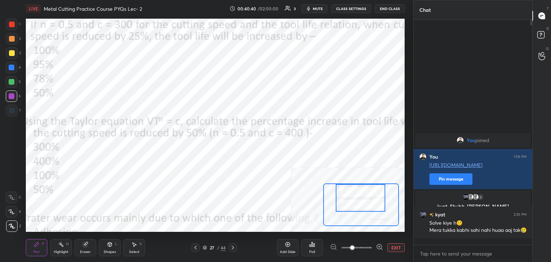
drag, startPoint x: 131, startPoint y: 249, endPoint x: 133, endPoint y: 235, distance: 14.2
click at [131, 248] on div "Select S" at bounding box center [134, 247] width 22 height 17
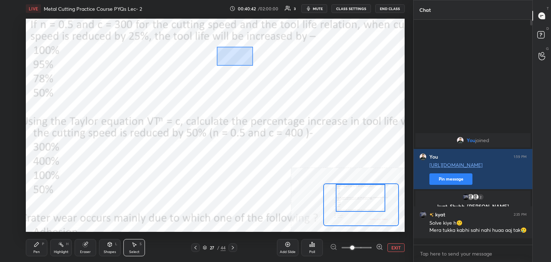
drag, startPoint x: 217, startPoint y: 47, endPoint x: 253, endPoint y: 65, distance: 40.8
click at [253, 65] on div "0 ° Undo Copy Duplicate Duplicate to new slide Delete" at bounding box center [218, 178] width 568 height 320
drag, startPoint x: 239, startPoint y: 62, endPoint x: 269, endPoint y: 63, distance: 29.8
click at [269, 63] on div "0 ° Undo Copy Duplicate Duplicate to new slide Delete" at bounding box center [218, 178] width 568 height 320
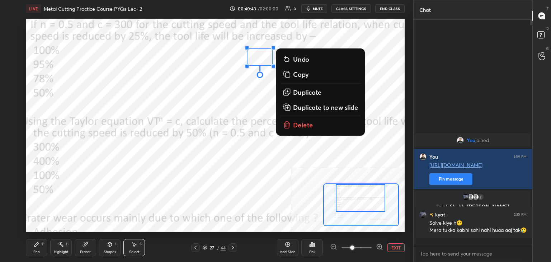
click at [39, 248] on div "Pen P" at bounding box center [37, 247] width 22 height 17
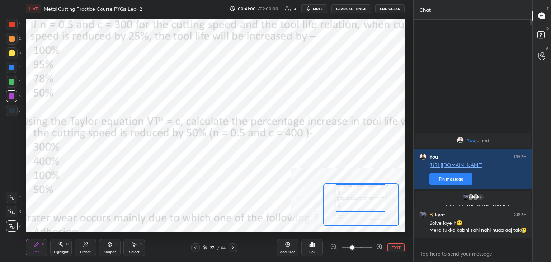
click at [84, 248] on div "Eraser" at bounding box center [86, 247] width 22 height 17
click at [34, 250] on div "Pen" at bounding box center [36, 252] width 6 height 4
click at [90, 247] on div "Eraser" at bounding box center [86, 247] width 22 height 17
drag, startPoint x: 38, startPoint y: 247, endPoint x: 41, endPoint y: 236, distance: 11.2
click at [38, 247] on div "Pen P" at bounding box center [37, 247] width 22 height 17
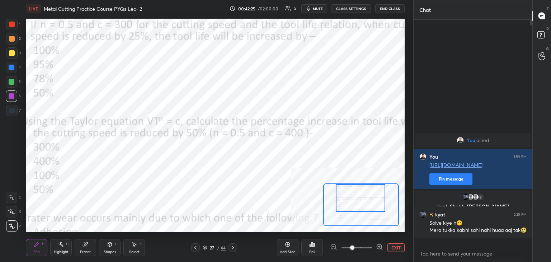
drag, startPoint x: 55, startPoint y: 245, endPoint x: 53, endPoint y: 235, distance: 9.7
click at [55, 245] on div "Highlight H" at bounding box center [61, 247] width 22 height 17
click at [111, 242] on icon at bounding box center [110, 244] width 6 height 6
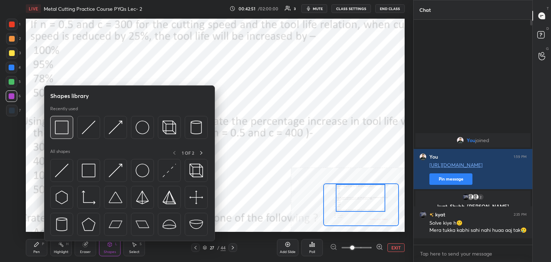
click at [55, 123] on img at bounding box center [62, 128] width 14 height 14
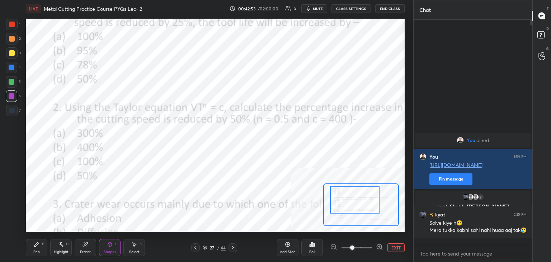
drag, startPoint x: 353, startPoint y: 204, endPoint x: 347, endPoint y: 204, distance: 6.1
click at [347, 206] on div at bounding box center [355, 200] width 50 height 28
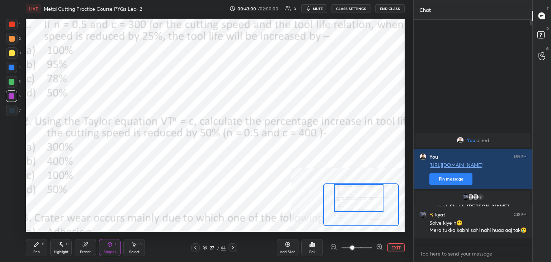
drag, startPoint x: 363, startPoint y: 208, endPoint x: 368, endPoint y: 201, distance: 8.4
click at [368, 201] on div at bounding box center [359, 198] width 50 height 28
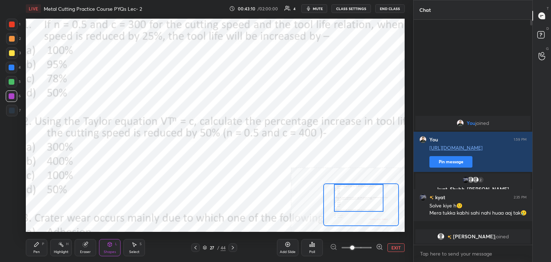
drag, startPoint x: 11, startPoint y: 26, endPoint x: 13, endPoint y: 30, distance: 5.0
click at [11, 26] on div at bounding box center [12, 25] width 6 height 6
click at [393, 245] on button "EXIT" at bounding box center [395, 247] width 17 height 9
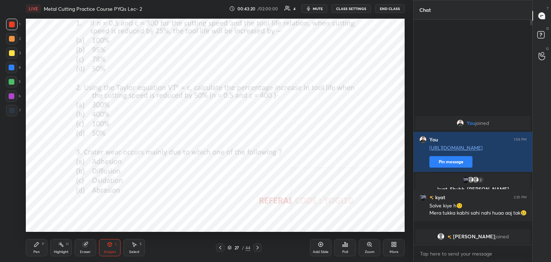
click at [346, 244] on icon at bounding box center [345, 244] width 6 height 6
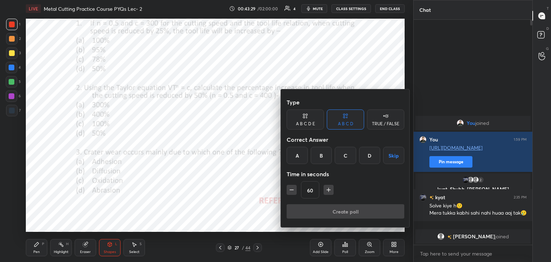
drag, startPoint x: 297, startPoint y: 156, endPoint x: 308, endPoint y: 163, distance: 12.8
click at [297, 156] on div "A" at bounding box center [297, 155] width 21 height 17
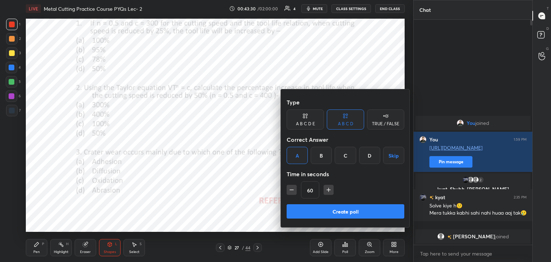
click at [329, 193] on button "button" at bounding box center [329, 190] width 10 height 10
click at [329, 193] on icon "button" at bounding box center [328, 189] width 7 height 7
click at [329, 192] on icon "button" at bounding box center [328, 189] width 7 height 7
click at [330, 189] on icon "button" at bounding box center [331, 189] width 7 height 7
type input "120"
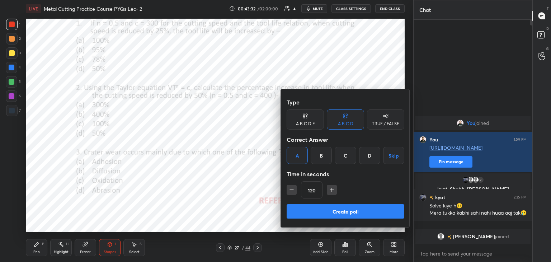
click at [320, 208] on button "Create poll" at bounding box center [346, 211] width 118 height 14
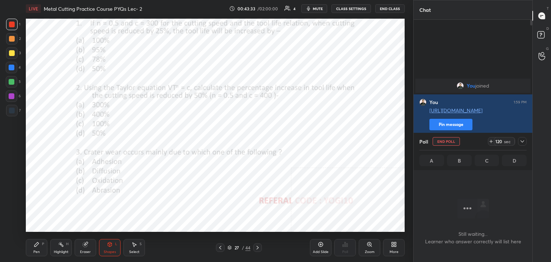
scroll to position [3, 2]
click at [8, 94] on div at bounding box center [11, 95] width 11 height 11
drag, startPoint x: 64, startPoint y: 247, endPoint x: 67, endPoint y: 245, distance: 4.0
click at [63, 248] on div "Highlight H" at bounding box center [61, 247] width 22 height 17
drag, startPoint x: 55, startPoint y: 243, endPoint x: 56, endPoint y: 239, distance: 4.0
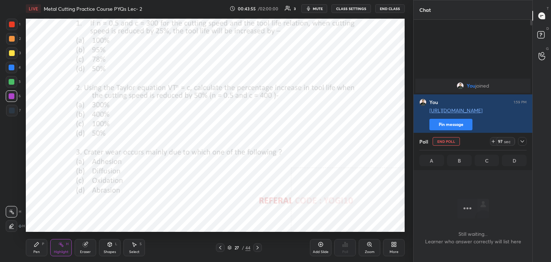
click at [56, 242] on div "Highlight H" at bounding box center [61, 247] width 22 height 17
drag, startPoint x: 33, startPoint y: 245, endPoint x: 34, endPoint y: 236, distance: 8.7
click at [33, 246] on div "Pen P" at bounding box center [37, 247] width 22 height 17
click at [66, 248] on div "Highlight H" at bounding box center [61, 247] width 22 height 17
click at [525, 141] on div at bounding box center [522, 141] width 9 height 9
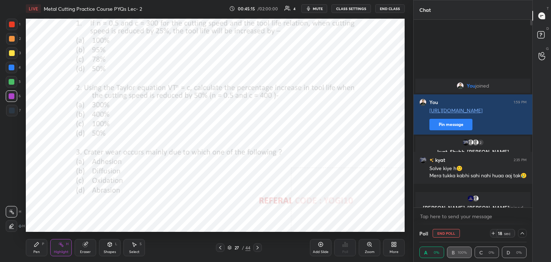
click at [37, 247] on div "Pen P" at bounding box center [37, 247] width 22 height 17
click at [11, 41] on div at bounding box center [12, 39] width 6 height 6
click at [370, 250] on div "Zoom" at bounding box center [370, 252] width 10 height 4
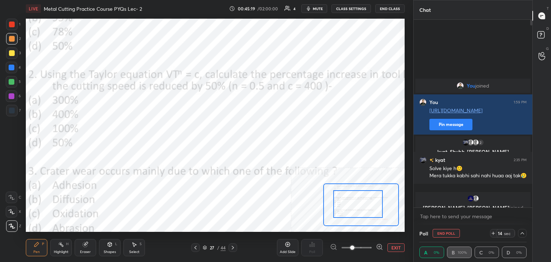
click at [340, 198] on div at bounding box center [358, 204] width 50 height 28
click at [11, 85] on div at bounding box center [11, 81] width 11 height 11
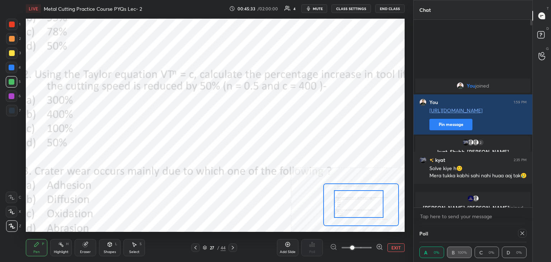
drag, startPoint x: 79, startPoint y: 251, endPoint x: 77, endPoint y: 234, distance: 17.3
click at [77, 250] on div "Eraser" at bounding box center [86, 247] width 22 height 17
drag, startPoint x: 34, startPoint y: 247, endPoint x: 39, endPoint y: 233, distance: 15.1
click at [34, 247] on icon at bounding box center [37, 244] width 6 height 6
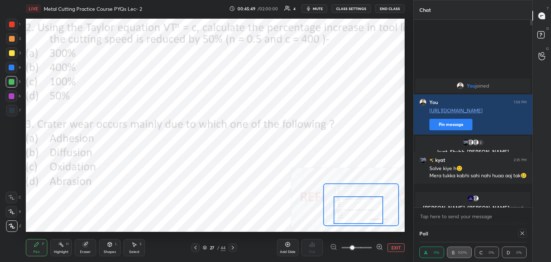
drag, startPoint x: 361, startPoint y: 191, endPoint x: 360, endPoint y: 198, distance: 7.3
click at [360, 200] on div at bounding box center [359, 210] width 50 height 28
drag, startPoint x: 132, startPoint y: 244, endPoint x: 131, endPoint y: 240, distance: 4.0
click at [132, 243] on icon at bounding box center [134, 244] width 6 height 6
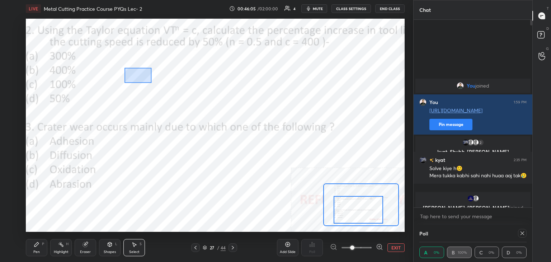
drag, startPoint x: 125, startPoint y: 68, endPoint x: 141, endPoint y: 75, distance: 17.1
click at [151, 81] on div "0 ° Undo Copy Duplicate Duplicate to new slide Delete" at bounding box center [234, 87] width 568 height 320
drag, startPoint x: 159, startPoint y: 74, endPoint x: 197, endPoint y: 74, distance: 38.0
click at [197, 74] on div "0 ° Undo Copy Duplicate Duplicate to new slide Delete" at bounding box center [234, 87] width 568 height 320
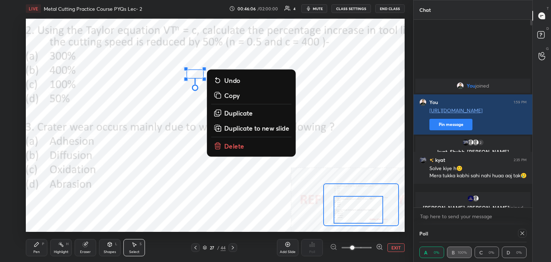
drag, startPoint x: 33, startPoint y: 244, endPoint x: 36, endPoint y: 237, distance: 7.5
click at [34, 244] on div "Pen P" at bounding box center [37, 247] width 22 height 17
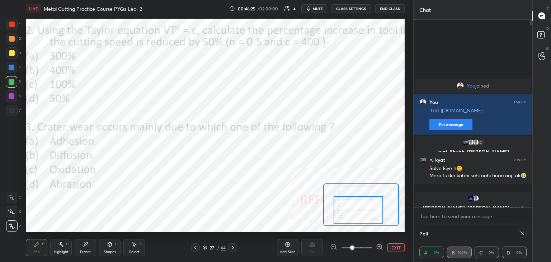
drag, startPoint x: 110, startPoint y: 249, endPoint x: 107, endPoint y: 243, distance: 5.9
click at [109, 248] on div "Shapes L" at bounding box center [110, 247] width 22 height 17
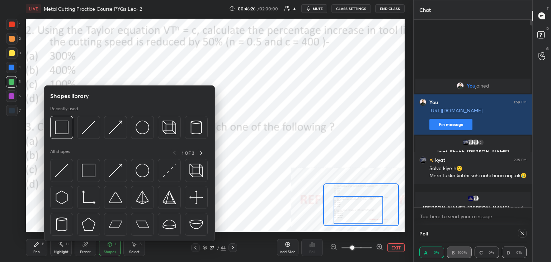
drag, startPoint x: 76, startPoint y: 172, endPoint x: 95, endPoint y: 154, distance: 26.4
click at [76, 171] on div at bounding box center [129, 199] width 159 height 81
click at [88, 167] on img at bounding box center [89, 171] width 14 height 14
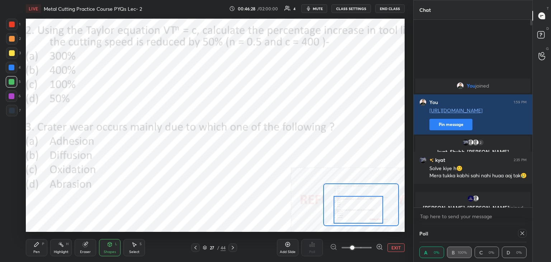
click at [37, 248] on div "Pen P" at bounding box center [37, 247] width 22 height 17
drag, startPoint x: 84, startPoint y: 247, endPoint x: 93, endPoint y: 232, distance: 17.0
click at [83, 248] on div "Eraser" at bounding box center [86, 247] width 22 height 17
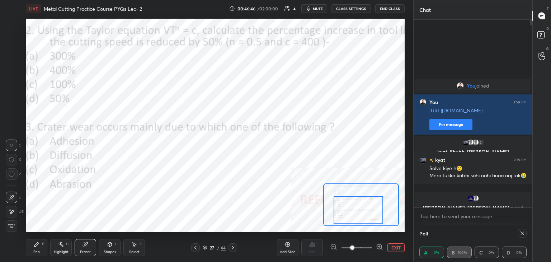
click at [56, 252] on div "Highlight" at bounding box center [61, 252] width 15 height 4
click at [521, 231] on icon at bounding box center [522, 233] width 6 height 6
type textarea "x"
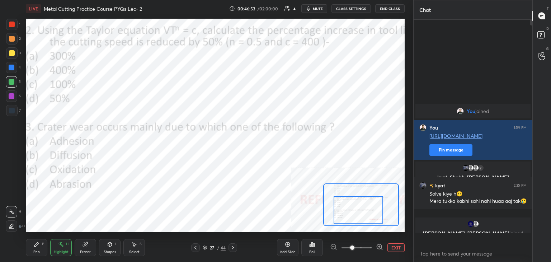
scroll to position [164, 117]
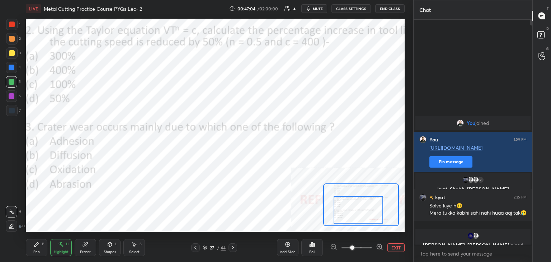
drag, startPoint x: 42, startPoint y: 244, endPoint x: 43, endPoint y: 239, distance: 5.1
click at [42, 244] on div "P" at bounding box center [43, 244] width 2 height 4
click at [67, 247] on div "Highlight H" at bounding box center [61, 247] width 22 height 17
drag, startPoint x: 39, startPoint y: 242, endPoint x: 40, endPoint y: 238, distance: 3.7
click at [39, 241] on div "Pen P" at bounding box center [37, 247] width 22 height 17
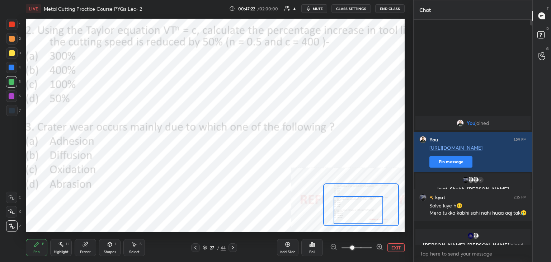
click at [134, 240] on div "Select S" at bounding box center [134, 247] width 22 height 17
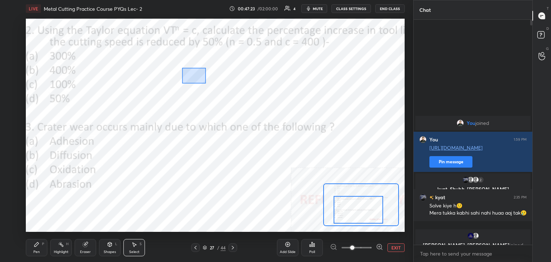
drag, startPoint x: 183, startPoint y: 69, endPoint x: 198, endPoint y: 76, distance: 17.3
click at [206, 82] on div "0 ° Undo Copy Duplicate Duplicate to new slide Delete" at bounding box center [234, 87] width 568 height 320
drag, startPoint x: 194, startPoint y: 74, endPoint x: 179, endPoint y: 76, distance: 15.1
click at [179, 75] on div "0 ° Undo Copy Duplicate Duplicate to new slide Delete" at bounding box center [234, 87] width 568 height 320
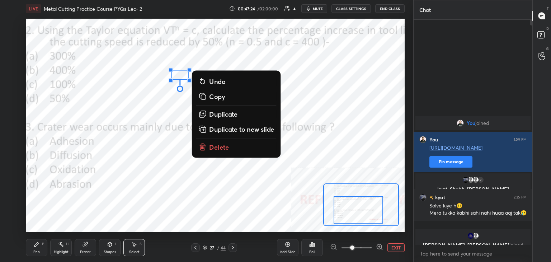
click at [47, 242] on div "Pen P" at bounding box center [37, 247] width 22 height 17
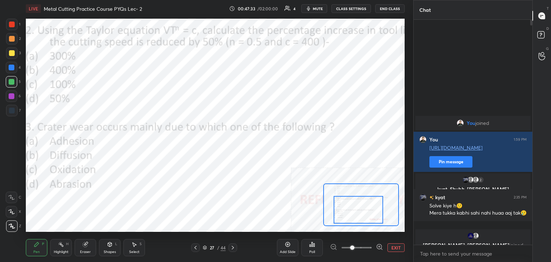
click at [13, 95] on div at bounding box center [12, 96] width 6 height 6
drag, startPoint x: 83, startPoint y: 248, endPoint x: 87, endPoint y: 234, distance: 14.8
click at [83, 248] on div "Eraser" at bounding box center [86, 247] width 22 height 17
drag, startPoint x: 39, startPoint y: 249, endPoint x: 50, endPoint y: 233, distance: 19.7
click at [39, 249] on div "Pen P" at bounding box center [37, 247] width 22 height 17
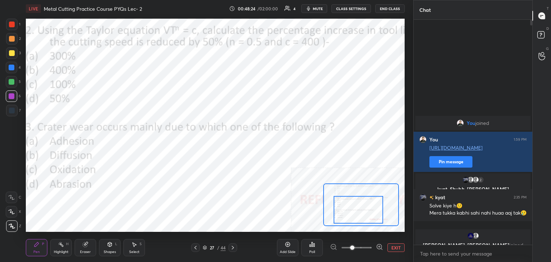
click at [10, 81] on div at bounding box center [12, 82] width 6 height 6
click at [9, 96] on div at bounding box center [12, 96] width 6 height 6
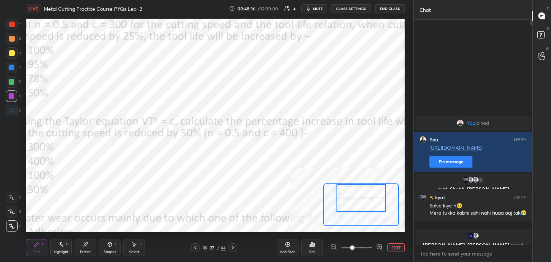
drag, startPoint x: 359, startPoint y: 201, endPoint x: 360, endPoint y: 184, distance: 16.9
click at [362, 185] on div at bounding box center [361, 198] width 50 height 28
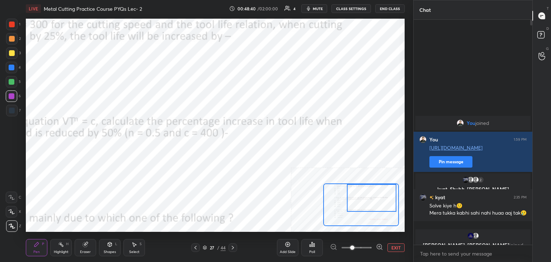
drag, startPoint x: 369, startPoint y: 203, endPoint x: 377, endPoint y: 199, distance: 9.0
click at [378, 200] on div at bounding box center [372, 198] width 50 height 28
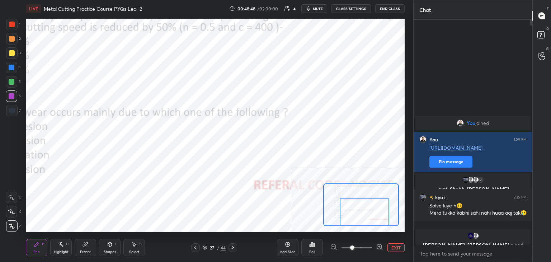
drag, startPoint x: 365, startPoint y: 201, endPoint x: 359, endPoint y: 218, distance: 18.3
click at [359, 218] on div at bounding box center [365, 212] width 50 height 28
click at [9, 38] on div at bounding box center [12, 39] width 6 height 6
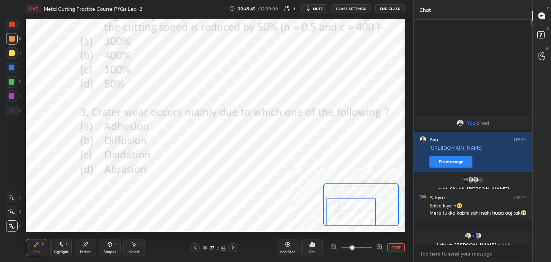
drag, startPoint x: 342, startPoint y: 207, endPoint x: 338, endPoint y: 206, distance: 5.0
click at [338, 206] on div at bounding box center [351, 212] width 50 height 28
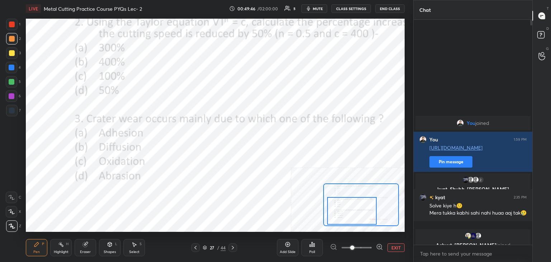
drag, startPoint x: 104, startPoint y: 252, endPoint x: 103, endPoint y: 248, distance: 4.0
click at [103, 251] on div "Shapes L" at bounding box center [110, 247] width 22 height 17
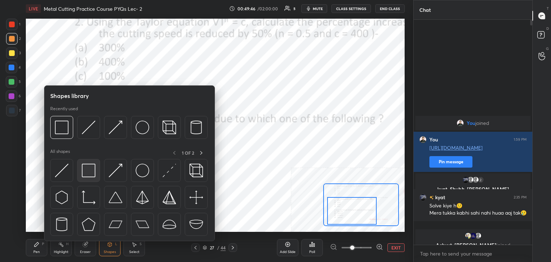
click at [91, 175] on img at bounding box center [89, 171] width 14 height 14
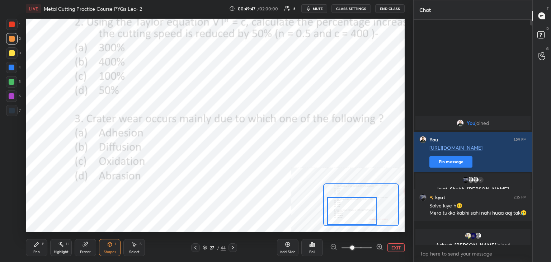
click at [13, 96] on div at bounding box center [12, 96] width 6 height 6
click at [14, 24] on div at bounding box center [12, 25] width 6 height 6
click at [394, 249] on button "EXIT" at bounding box center [395, 247] width 17 height 9
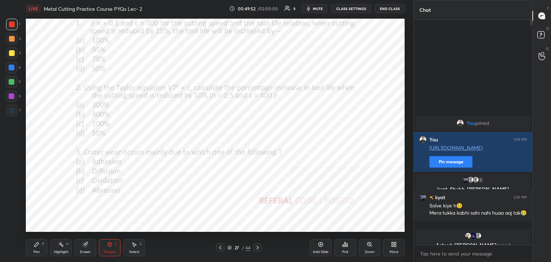
drag, startPoint x: 65, startPoint y: 246, endPoint x: 65, endPoint y: 238, distance: 7.5
click at [65, 246] on div "Highlight H" at bounding box center [61, 247] width 22 height 17
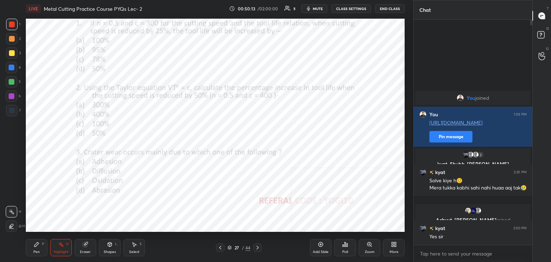
click at [108, 252] on div "Shapes" at bounding box center [110, 252] width 12 height 4
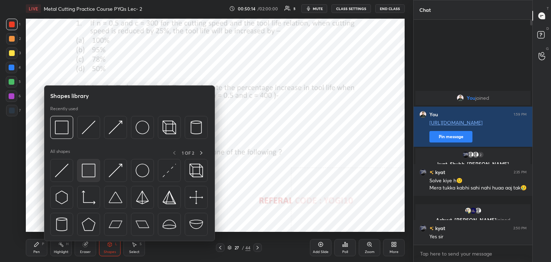
click at [93, 177] on img at bounding box center [89, 171] width 14 height 14
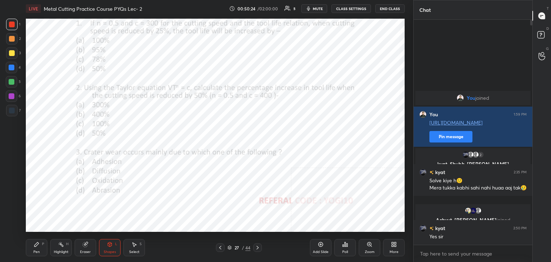
click at [343, 248] on div "Poll" at bounding box center [345, 247] width 22 height 17
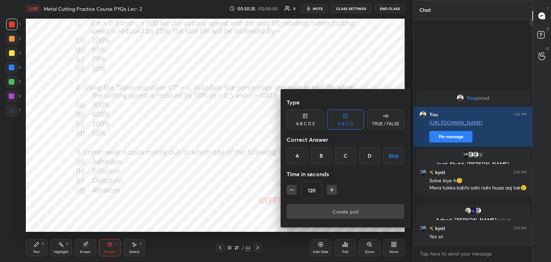
click at [293, 192] on icon "button" at bounding box center [291, 189] width 7 height 7
click at [291, 189] on icon "button" at bounding box center [291, 189] width 7 height 7
click at [292, 189] on icon "button" at bounding box center [291, 189] width 7 height 7
click at [291, 189] on icon "button" at bounding box center [291, 189] width 7 height 7
click at [292, 189] on icon "button" at bounding box center [291, 189] width 7 height 7
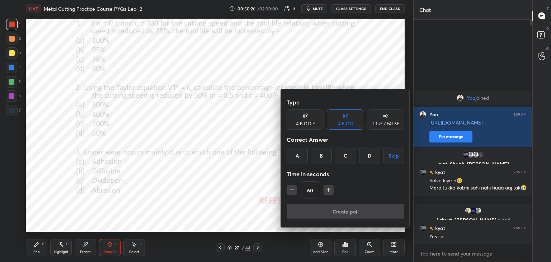
type input "45"
click at [322, 157] on div "B" at bounding box center [321, 155] width 21 height 17
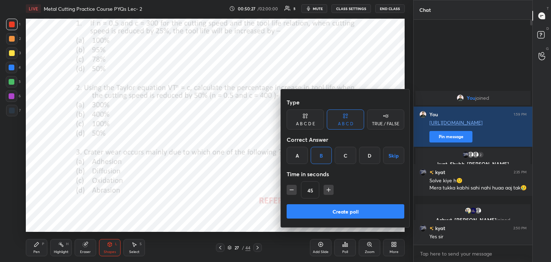
click at [316, 213] on button "Create poll" at bounding box center [346, 211] width 118 height 14
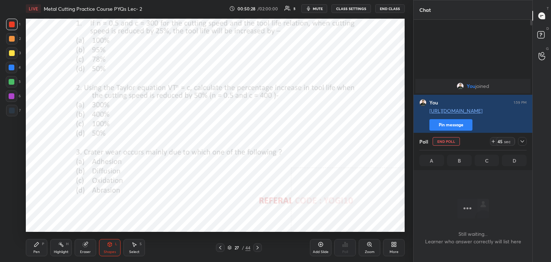
scroll to position [2, 2]
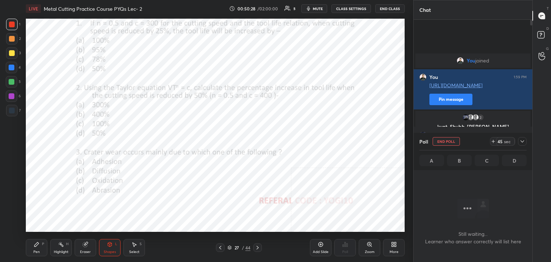
click at [12, 95] on div at bounding box center [12, 96] width 6 height 6
drag, startPoint x: 521, startPoint y: 140, endPoint x: 517, endPoint y: 148, distance: 9.0
click at [521, 141] on icon at bounding box center [522, 141] width 6 height 6
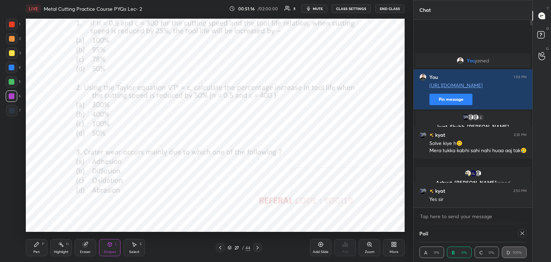
click at [517, 231] on div at bounding box center [520, 233] width 11 height 9
drag, startPoint x: 523, startPoint y: 233, endPoint x: 513, endPoint y: 238, distance: 11.1
click at [522, 234] on icon at bounding box center [523, 233] width 4 height 4
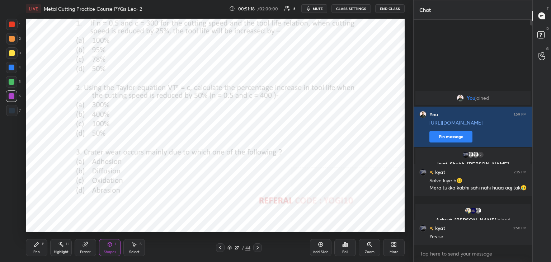
scroll to position [164, 117]
drag, startPoint x: 110, startPoint y: 246, endPoint x: 120, endPoint y: 242, distance: 10.7
click at [110, 246] on icon at bounding box center [110, 244] width 6 height 6
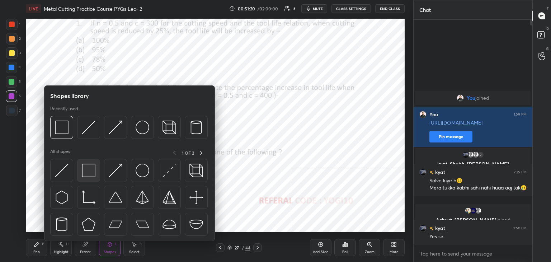
click at [90, 174] on img at bounding box center [89, 171] width 14 height 14
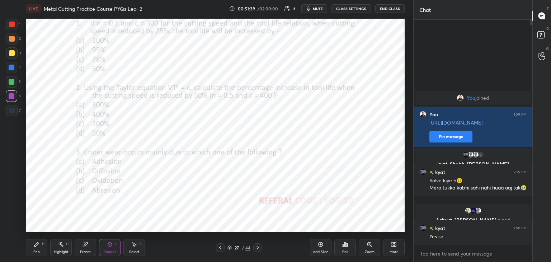
click at [256, 247] on icon at bounding box center [258, 248] width 6 height 6
click at [13, 28] on div at bounding box center [11, 24] width 11 height 11
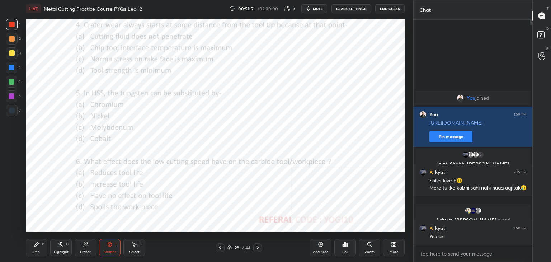
click at [344, 250] on div "Poll" at bounding box center [345, 252] width 6 height 4
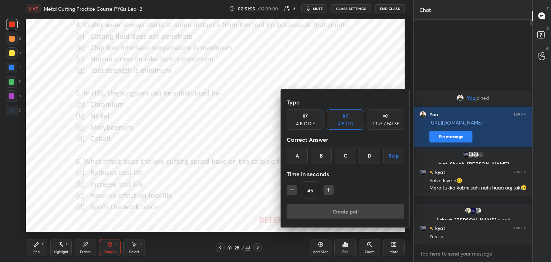
drag, startPoint x: 325, startPoint y: 149, endPoint x: 323, endPoint y: 157, distance: 8.4
click at [325, 150] on div "B" at bounding box center [321, 155] width 21 height 17
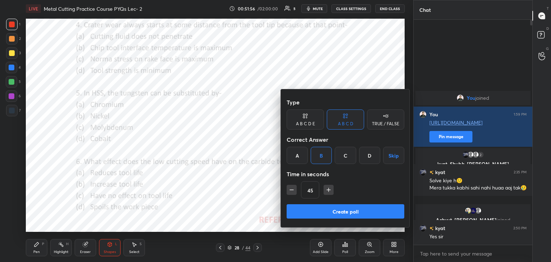
drag, startPoint x: 312, startPoint y: 222, endPoint x: 310, endPoint y: 219, distance: 3.9
click at [312, 222] on div "Type A B C D E A B C D TRUE / FALSE Correct Answer A B C D Skip Time in seconds…" at bounding box center [345, 158] width 129 height 138
click at [306, 213] on button "Create poll" at bounding box center [346, 211] width 118 height 14
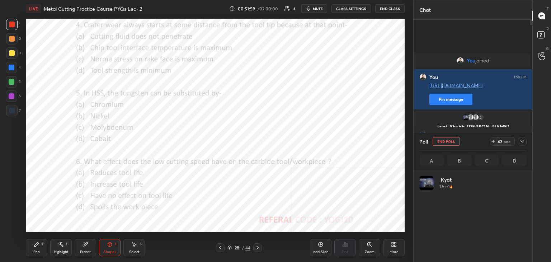
scroll to position [84, 105]
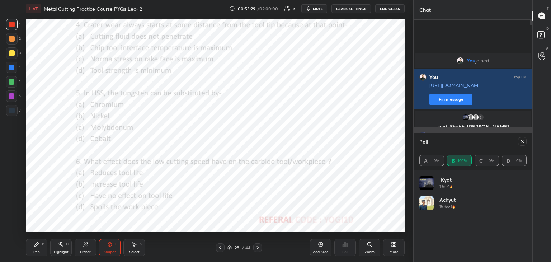
drag, startPoint x: 524, startPoint y: 142, endPoint x: 514, endPoint y: 150, distance: 13.2
click at [524, 142] on icon at bounding box center [522, 141] width 6 height 6
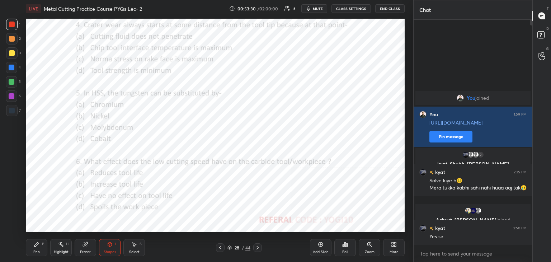
scroll to position [164, 117]
click at [10, 96] on div at bounding box center [12, 96] width 6 height 6
click at [12, 26] on div at bounding box center [12, 25] width 6 height 6
click at [346, 244] on icon at bounding box center [345, 244] width 6 height 6
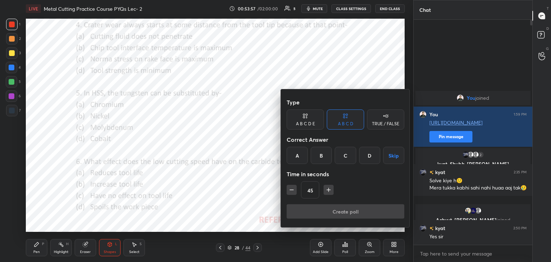
drag, startPoint x: 348, startPoint y: 155, endPoint x: 344, endPoint y: 174, distance: 19.8
click at [348, 155] on div "C" at bounding box center [345, 155] width 21 height 17
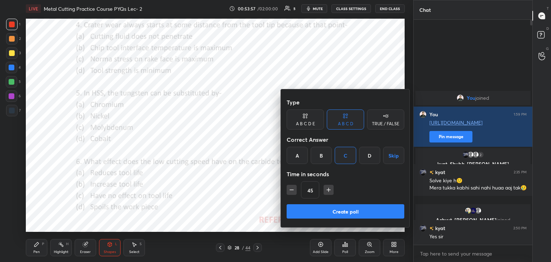
drag, startPoint x: 328, startPoint y: 214, endPoint x: 304, endPoint y: 207, distance: 24.3
click at [327, 214] on button "Create poll" at bounding box center [346, 211] width 118 height 14
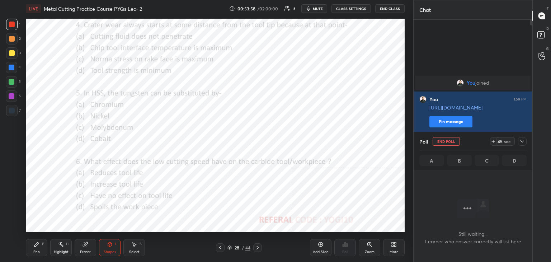
scroll to position [126, 117]
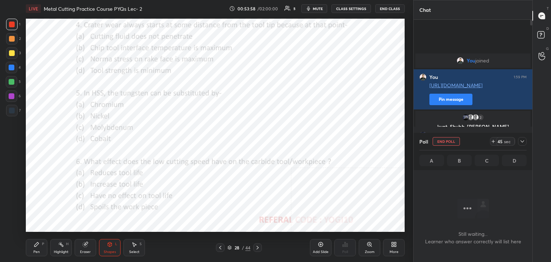
click at [17, 98] on div "6" at bounding box center [13, 95] width 15 height 11
click at [520, 142] on icon at bounding box center [522, 141] width 6 height 6
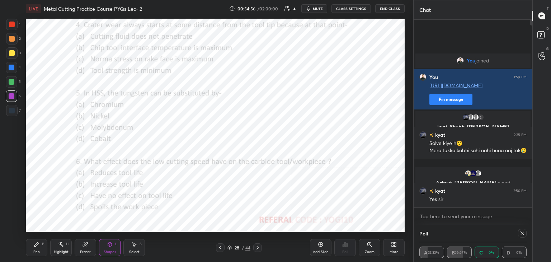
drag, startPoint x: 522, startPoint y: 234, endPoint x: 512, endPoint y: 233, distance: 9.7
click at [522, 234] on icon at bounding box center [522, 233] width 6 height 6
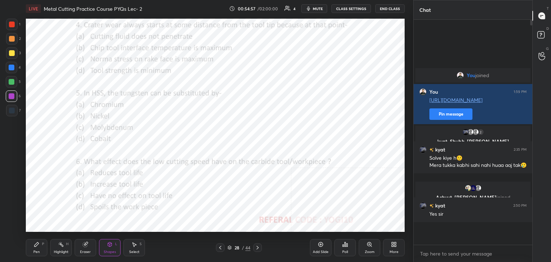
scroll to position [164, 117]
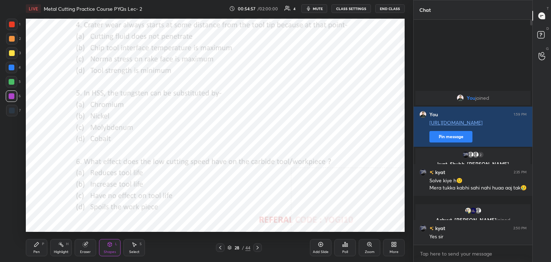
click at [10, 25] on div at bounding box center [12, 25] width 6 height 6
click at [344, 245] on icon at bounding box center [345, 244] width 6 height 6
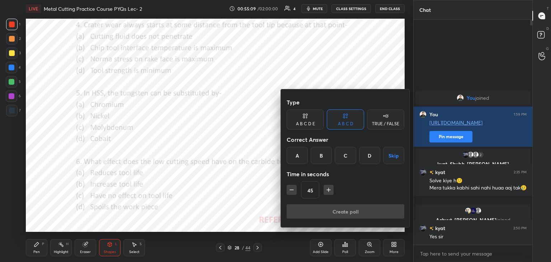
drag, startPoint x: 320, startPoint y: 157, endPoint x: 322, endPoint y: 168, distance: 11.6
click at [320, 157] on div "B" at bounding box center [321, 155] width 21 height 17
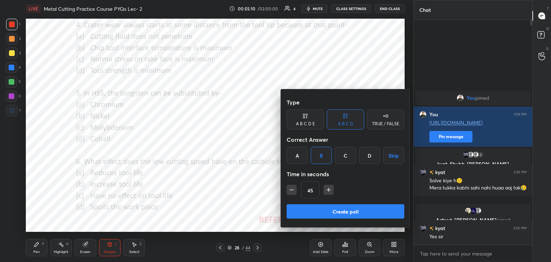
drag, startPoint x: 327, startPoint y: 203, endPoint x: 307, endPoint y: 195, distance: 22.0
click at [327, 205] on div "Type A B C D E A B C D TRUE / FALSE Correct Answer A B C D Skip Time in seconds…" at bounding box center [345, 158] width 129 height 138
click at [316, 210] on button "Create poll" at bounding box center [346, 211] width 118 height 14
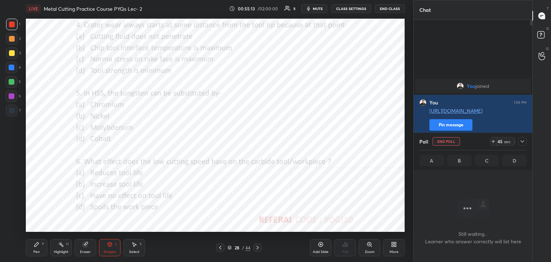
scroll to position [2, 2]
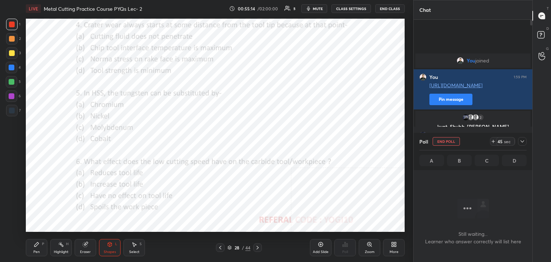
click at [10, 94] on div at bounding box center [12, 96] width 6 height 6
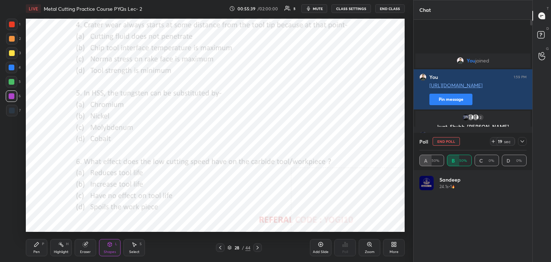
scroll to position [84, 105]
drag, startPoint x: 522, startPoint y: 142, endPoint x: 514, endPoint y: 144, distance: 8.1
click at [521, 143] on icon at bounding box center [522, 141] width 6 height 6
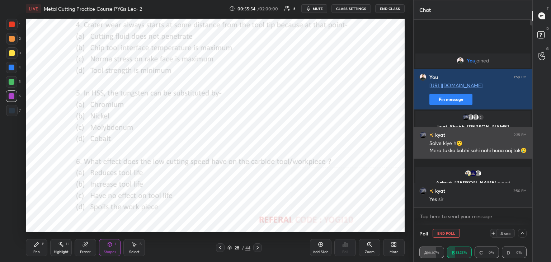
scroll to position [0, 2]
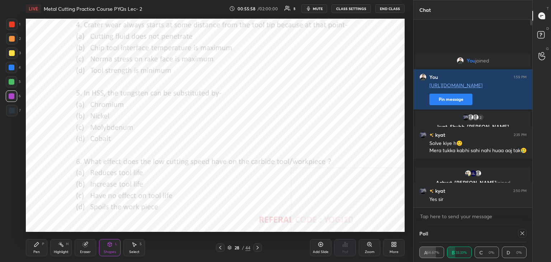
click at [66, 245] on div "H" at bounding box center [67, 244] width 3 height 4
click at [522, 234] on icon at bounding box center [522, 233] width 6 height 6
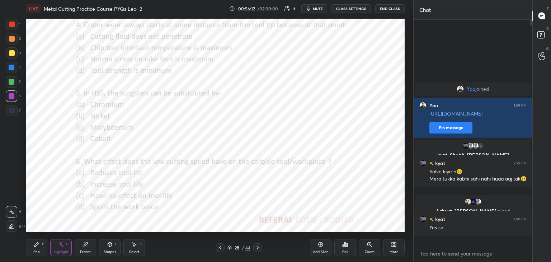
scroll to position [164, 117]
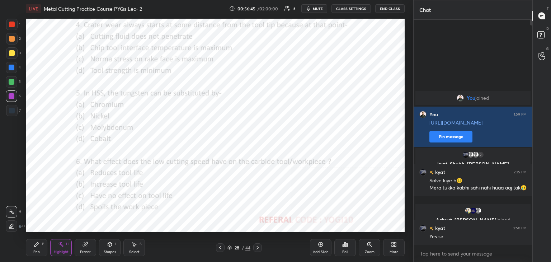
click at [255, 246] on icon at bounding box center [258, 248] width 6 height 6
click at [12, 25] on div at bounding box center [12, 25] width 6 height 6
click at [108, 248] on div "Shapes L" at bounding box center [110, 247] width 22 height 17
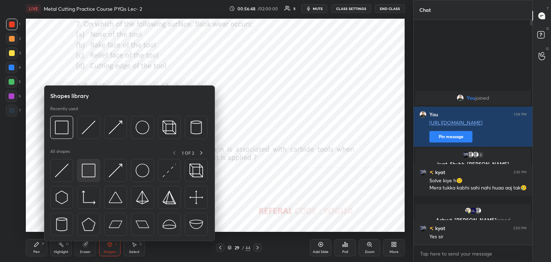
click at [87, 166] on img at bounding box center [89, 171] width 14 height 14
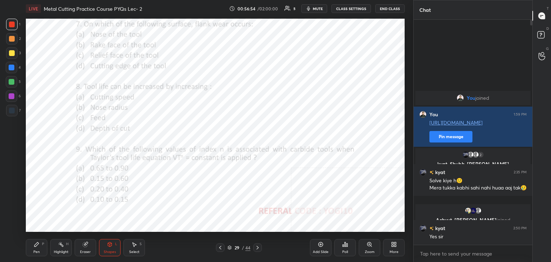
click at [343, 244] on icon at bounding box center [345, 244] width 6 height 6
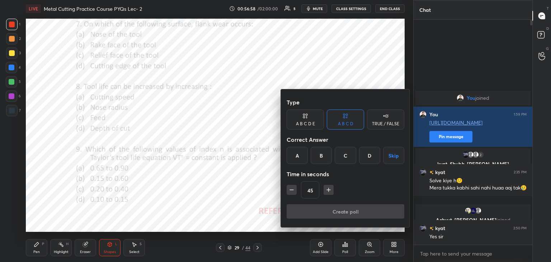
click at [348, 153] on div "C" at bounding box center [345, 155] width 21 height 17
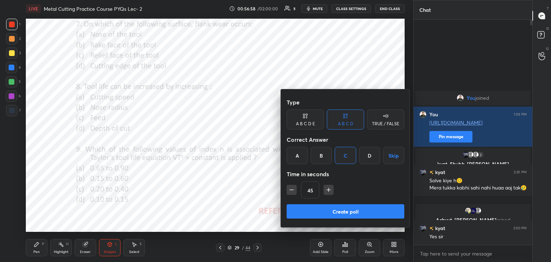
click at [325, 211] on button "Create poll" at bounding box center [346, 211] width 118 height 14
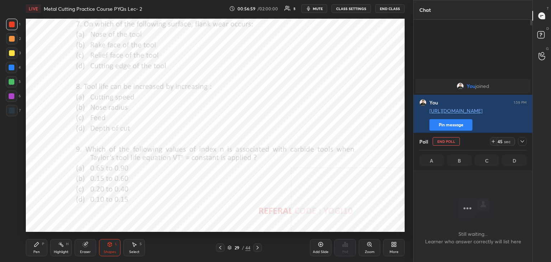
scroll to position [3, 2]
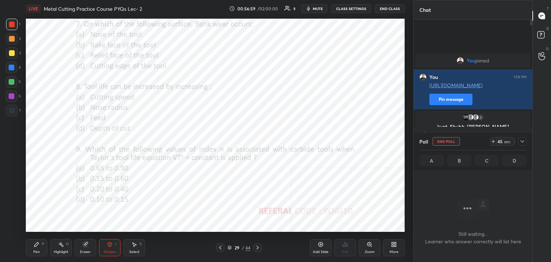
click at [12, 95] on div at bounding box center [12, 96] width 6 height 6
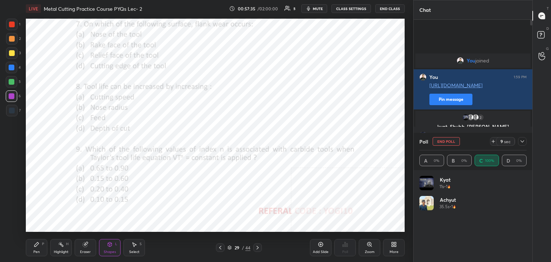
click at [10, 25] on div at bounding box center [12, 25] width 6 height 6
drag, startPoint x: 522, startPoint y: 142, endPoint x: 502, endPoint y: 157, distance: 24.9
click at [522, 142] on icon at bounding box center [522, 141] width 6 height 6
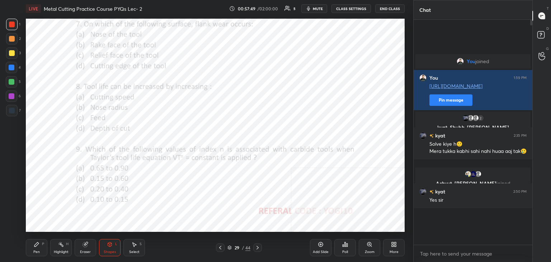
scroll to position [2, 2]
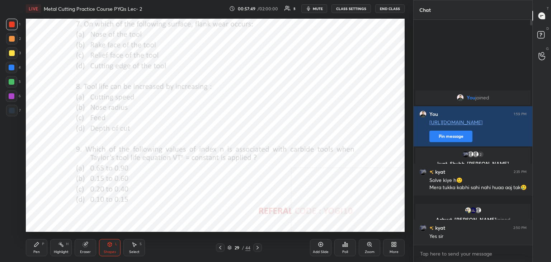
click at [344, 247] on div "Poll" at bounding box center [345, 247] width 22 height 17
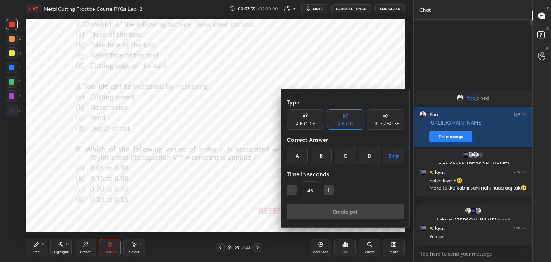
drag, startPoint x: 323, startPoint y: 155, endPoint x: 321, endPoint y: 158, distance: 3.9
click at [323, 155] on div "B" at bounding box center [321, 155] width 21 height 17
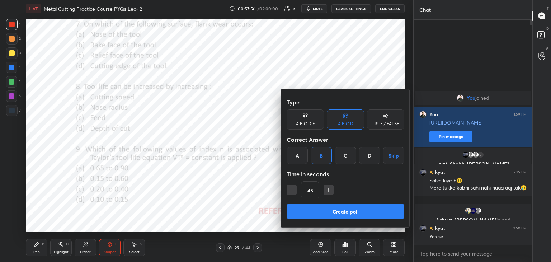
click at [318, 208] on button "Create poll" at bounding box center [346, 211] width 118 height 14
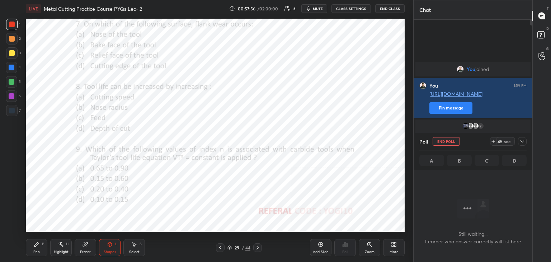
scroll to position [128, 117]
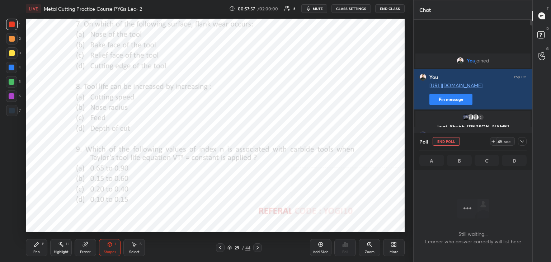
click at [63, 244] on div "Highlight H" at bounding box center [61, 247] width 22 height 17
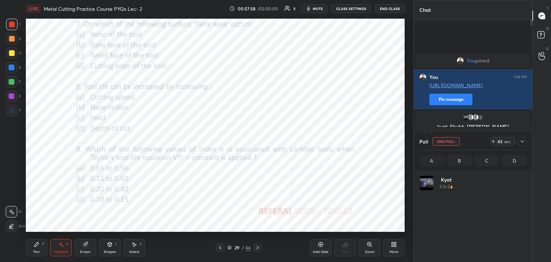
scroll to position [84, 105]
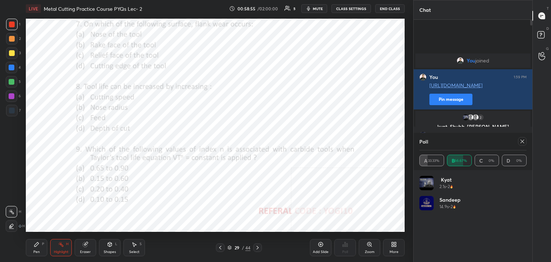
drag, startPoint x: 8, startPoint y: 99, endPoint x: 13, endPoint y: 95, distance: 5.7
click at [9, 98] on div at bounding box center [11, 95] width 11 height 11
drag, startPoint x: 113, startPoint y: 250, endPoint x: 110, endPoint y: 244, distance: 6.6
click at [112, 250] on div "Shapes" at bounding box center [110, 252] width 12 height 4
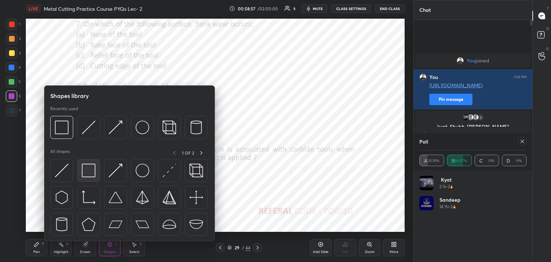
click at [85, 169] on img at bounding box center [89, 171] width 14 height 14
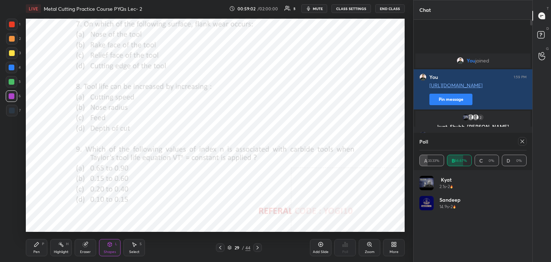
click at [521, 141] on icon at bounding box center [522, 141] width 6 height 6
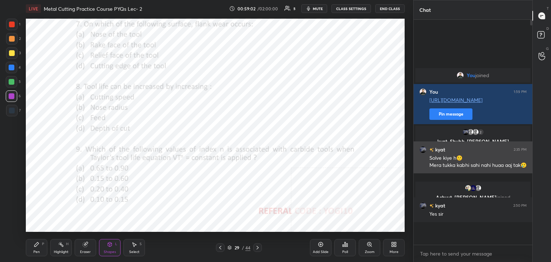
scroll to position [164, 117]
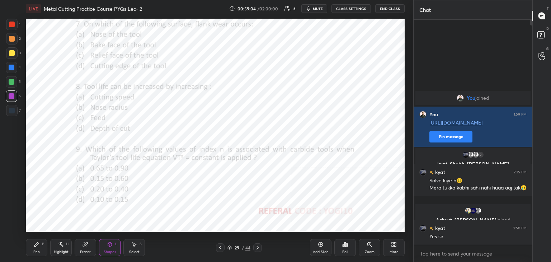
drag, startPoint x: 58, startPoint y: 250, endPoint x: 61, endPoint y: 240, distance: 9.9
click at [57, 250] on div "Highlight" at bounding box center [61, 252] width 15 height 4
click at [40, 247] on div "Pen P" at bounding box center [37, 247] width 22 height 17
click at [15, 111] on div at bounding box center [11, 110] width 11 height 11
click at [139, 247] on div "Select S" at bounding box center [134, 247] width 22 height 17
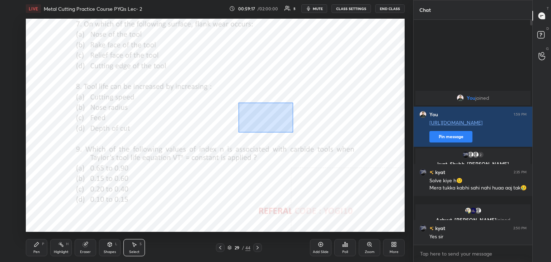
drag, startPoint x: 238, startPoint y: 103, endPoint x: 320, endPoint y: 134, distance: 87.9
click at [326, 135] on div "0 ° Undo Copy Duplicate Duplicate to new slide Delete" at bounding box center [215, 125] width 379 height 213
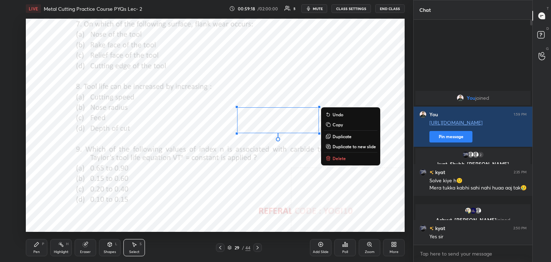
drag, startPoint x: 335, startPoint y: 157, endPoint x: 328, endPoint y: 153, distance: 8.9
click at [335, 157] on p "Delete" at bounding box center [339, 158] width 13 height 6
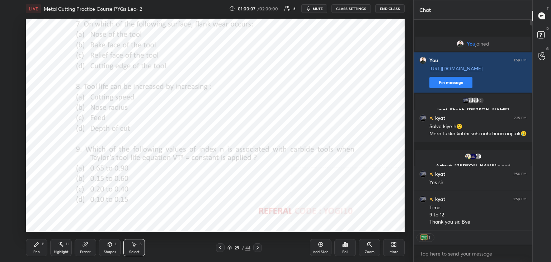
scroll to position [3, 2]
click at [61, 250] on div "Highlight" at bounding box center [61, 252] width 15 height 4
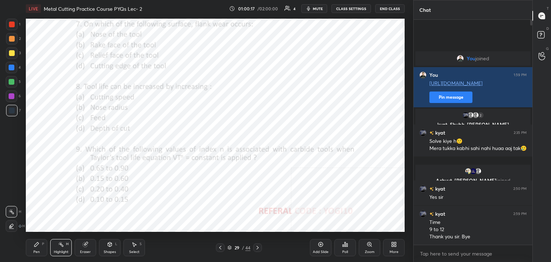
scroll to position [223, 117]
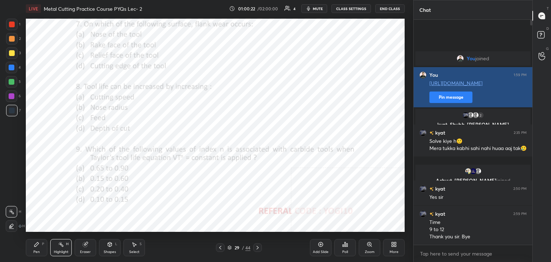
click at [452, 98] on button "Pin message" at bounding box center [450, 96] width 43 height 11
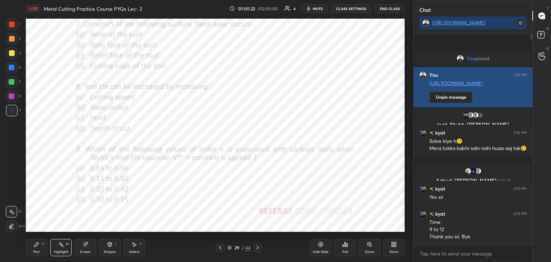
scroll to position [149, 117]
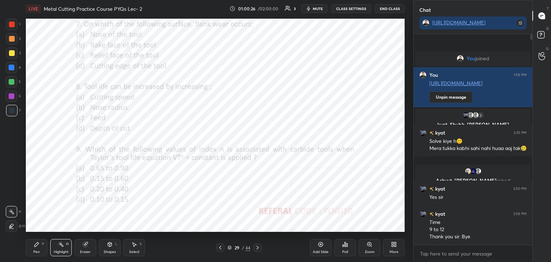
click at [389, 8] on button "End Class" at bounding box center [389, 8] width 29 height 9
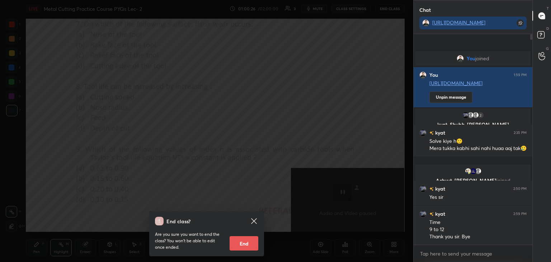
click at [253, 240] on button "End" at bounding box center [244, 243] width 29 height 14
type textarea "x"
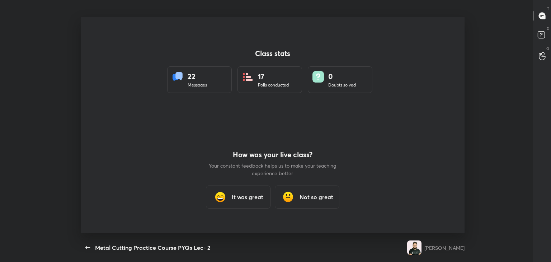
scroll to position [216, 545]
click at [240, 197] on h3 "It was great" at bounding box center [248, 197] width 32 height 9
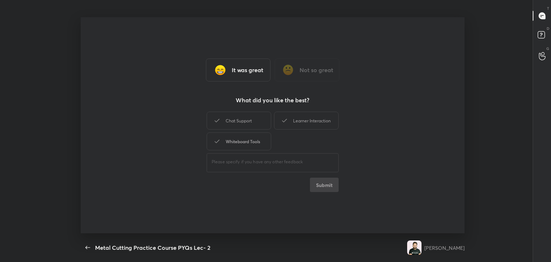
drag, startPoint x: 231, startPoint y: 142, endPoint x: 241, endPoint y: 124, distance: 20.9
click at [231, 141] on div "Whiteboard Tools" at bounding box center [239, 141] width 65 height 18
click at [242, 122] on div "Chat Support" at bounding box center [239, 121] width 65 height 18
click at [310, 121] on div "Learner Interaction" at bounding box center [306, 121] width 65 height 18
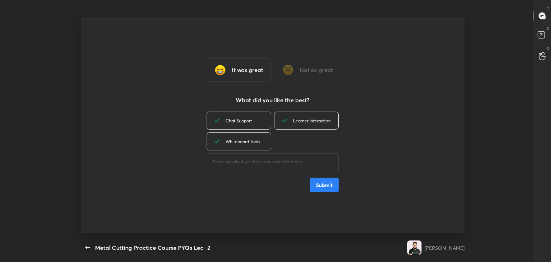
click at [321, 183] on button "Submit" at bounding box center [324, 185] width 29 height 14
